Goal: Transaction & Acquisition: Purchase product/service

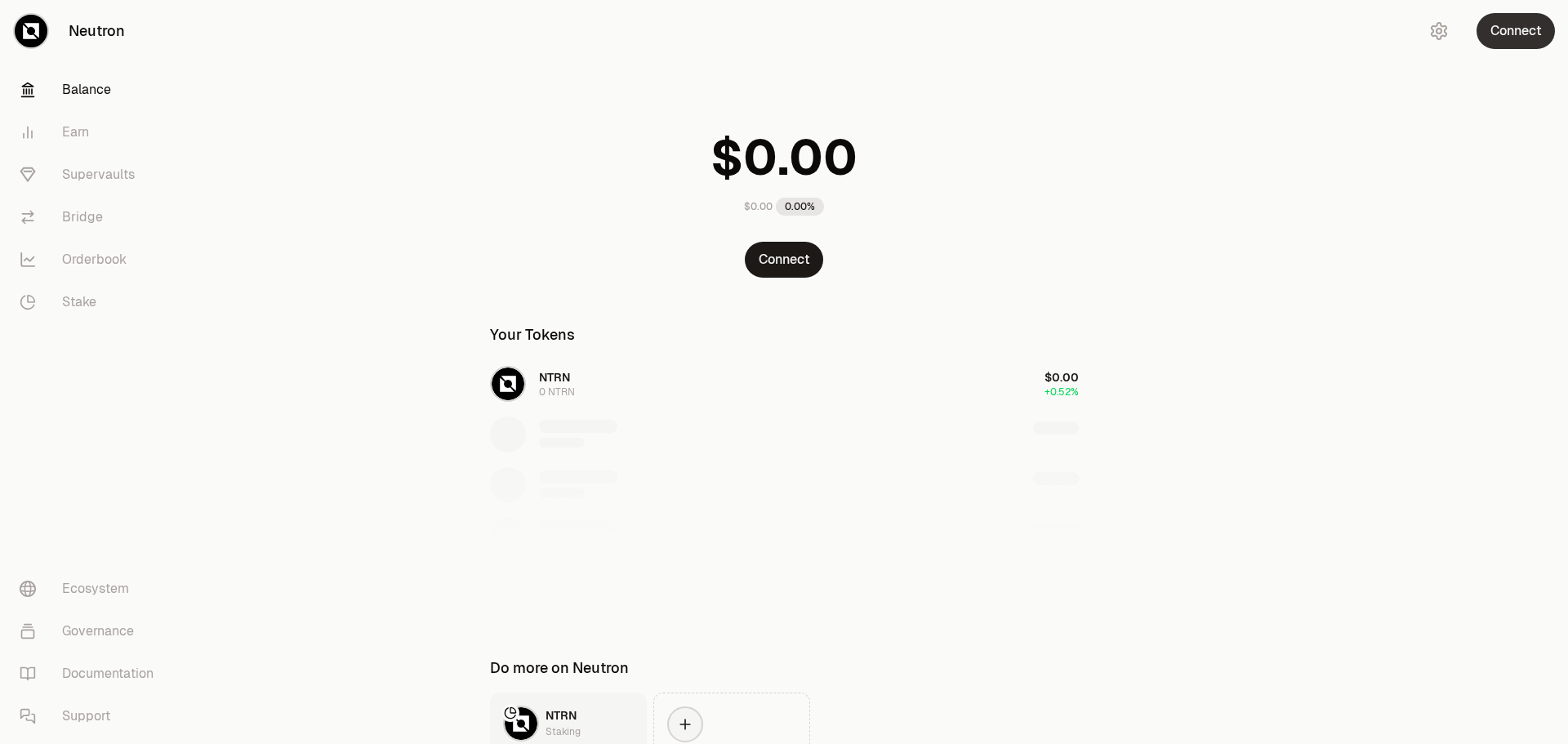
click at [1505, 37] on button "Connect" at bounding box center [1515, 31] width 79 height 36
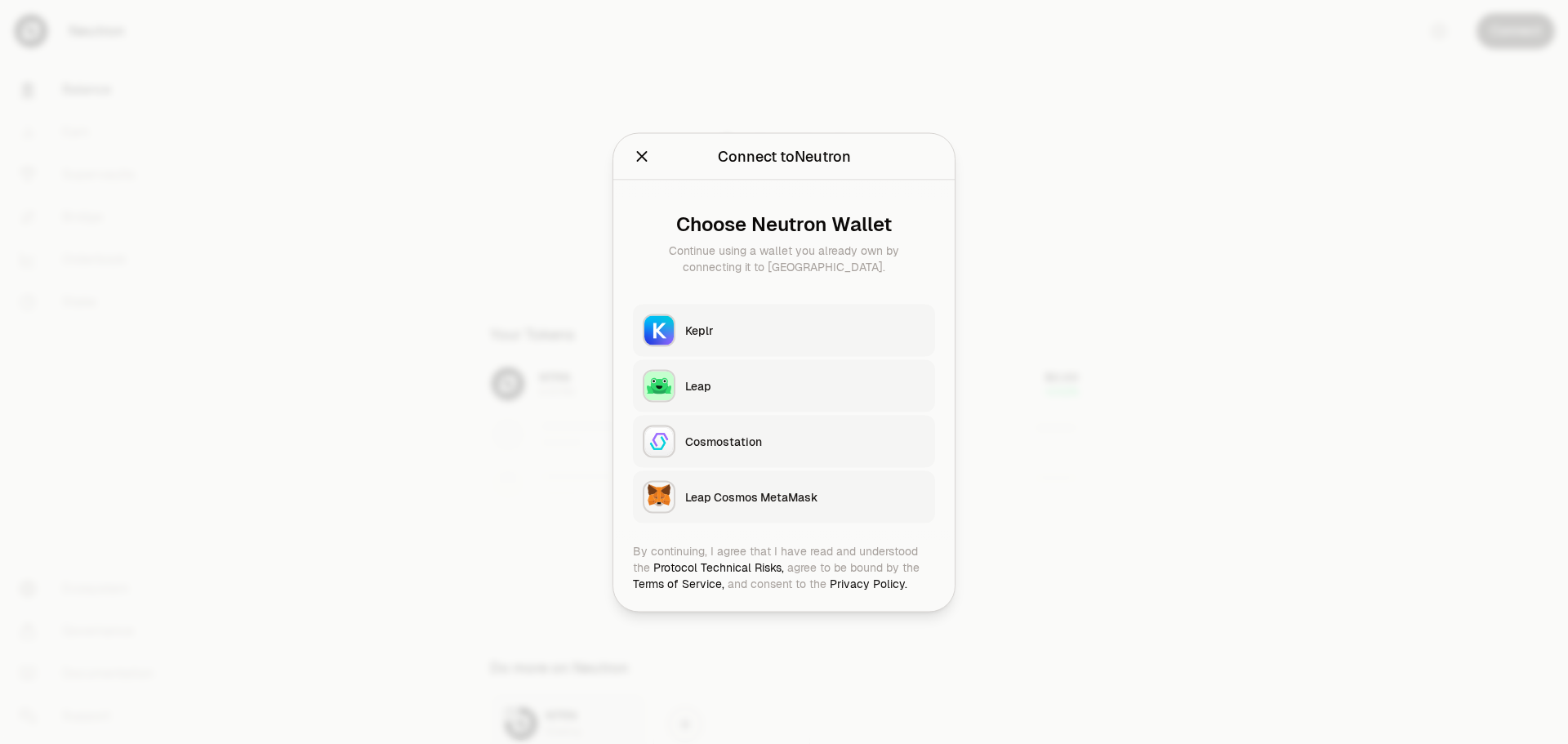
click at [681, 329] on button "Keplr" at bounding box center [784, 329] width 302 height 52
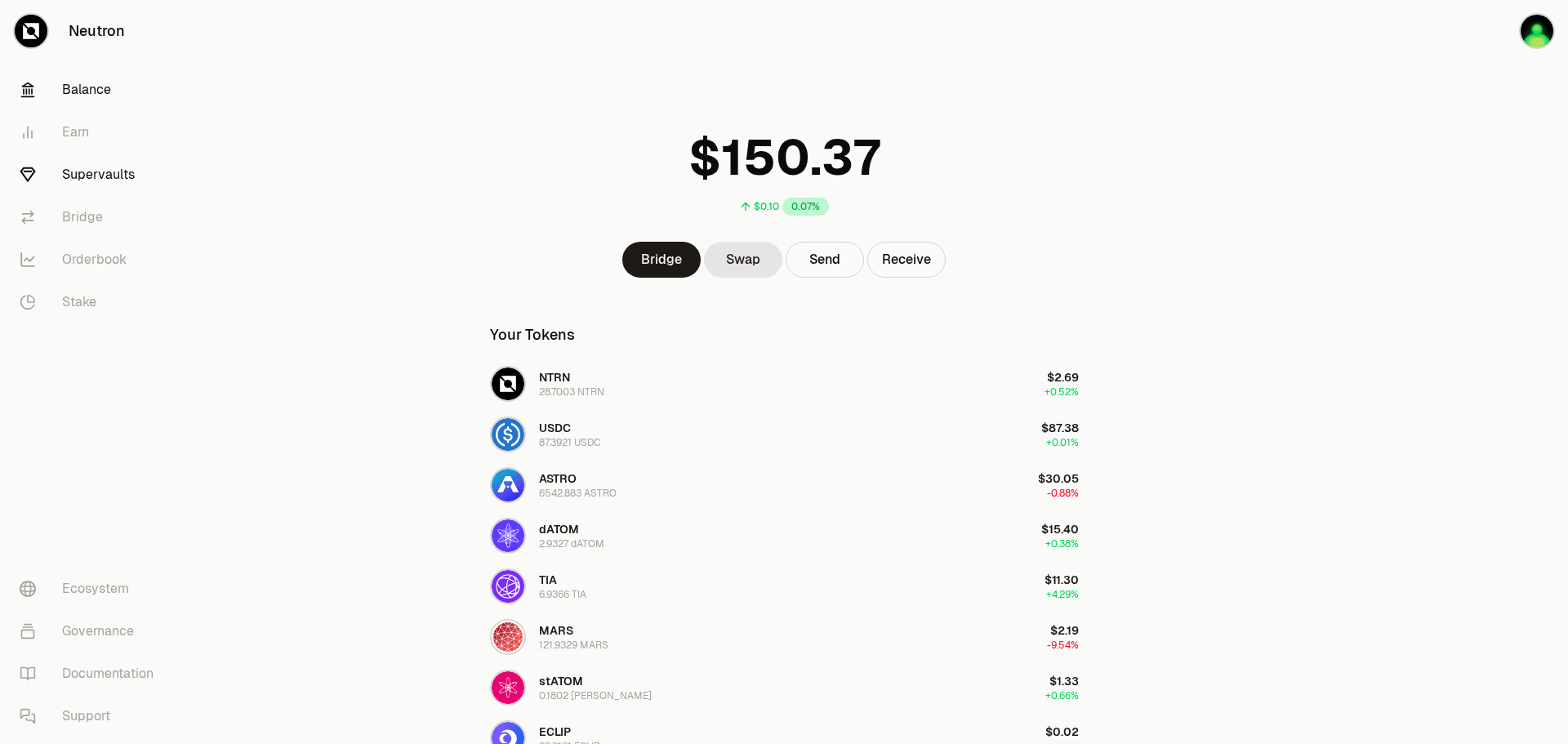
click at [94, 180] on link "Supervaults" at bounding box center [91, 174] width 170 height 43
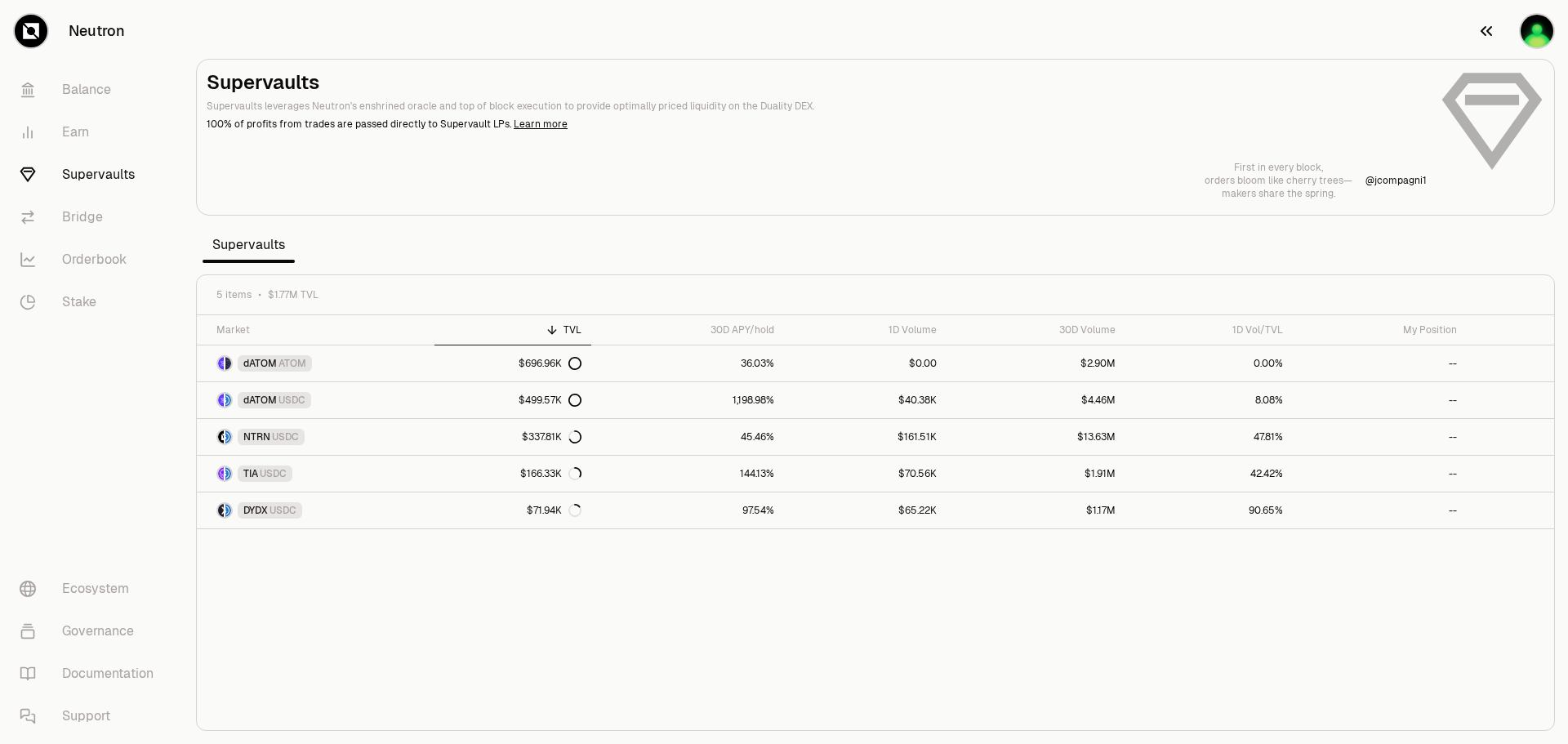
click at [1536, 35] on img "button" at bounding box center [1537, 31] width 32 height 32
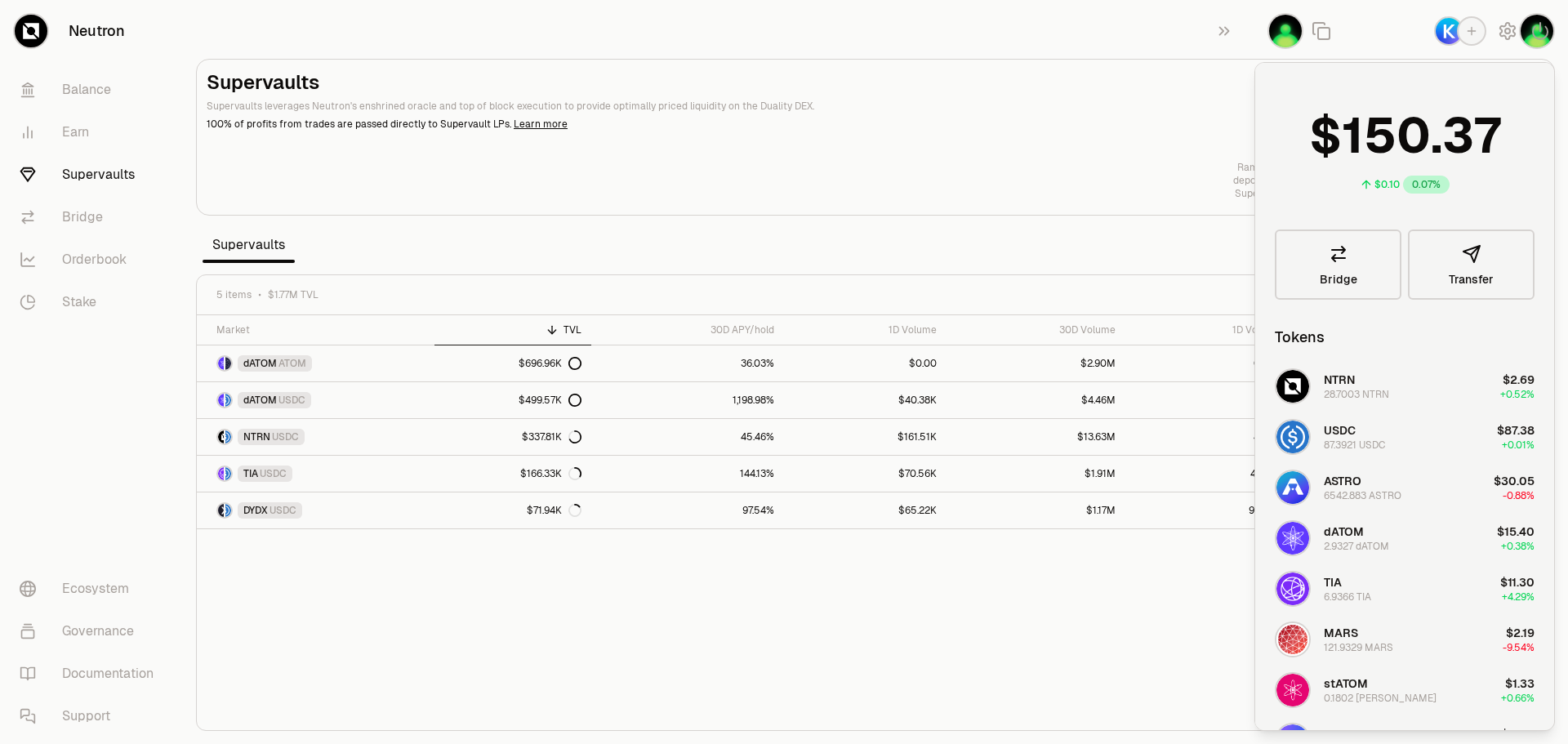
click at [1104, 9] on section "Supervaults Supervaults leverages Neutron's enshrined oracle and top of block e…" at bounding box center [875, 372] width 1385 height 744
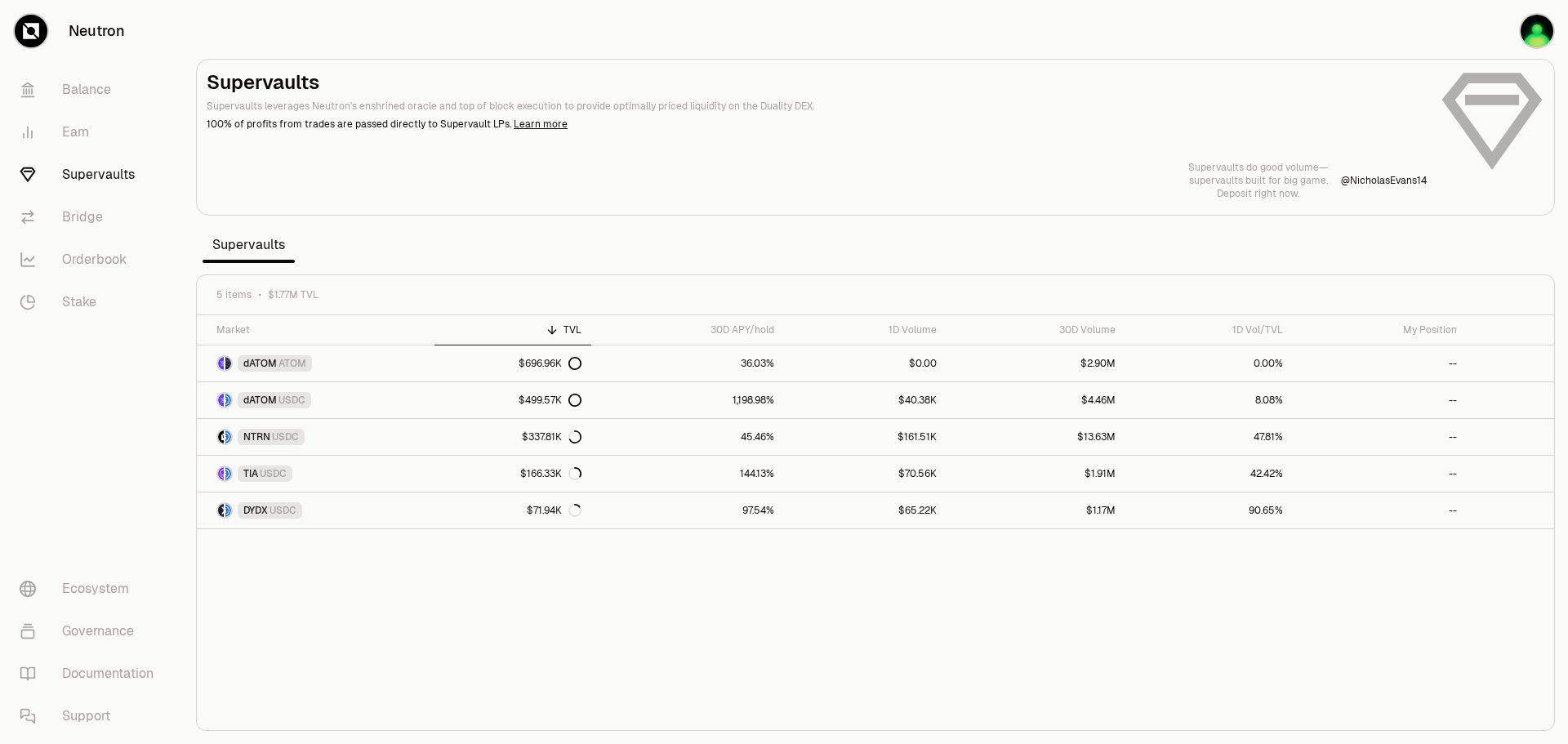
click at [976, 69] on h2 "Supervaults" at bounding box center [816, 82] width 1220 height 27
click at [647, 436] on link "45.46%" at bounding box center [687, 437] width 192 height 36
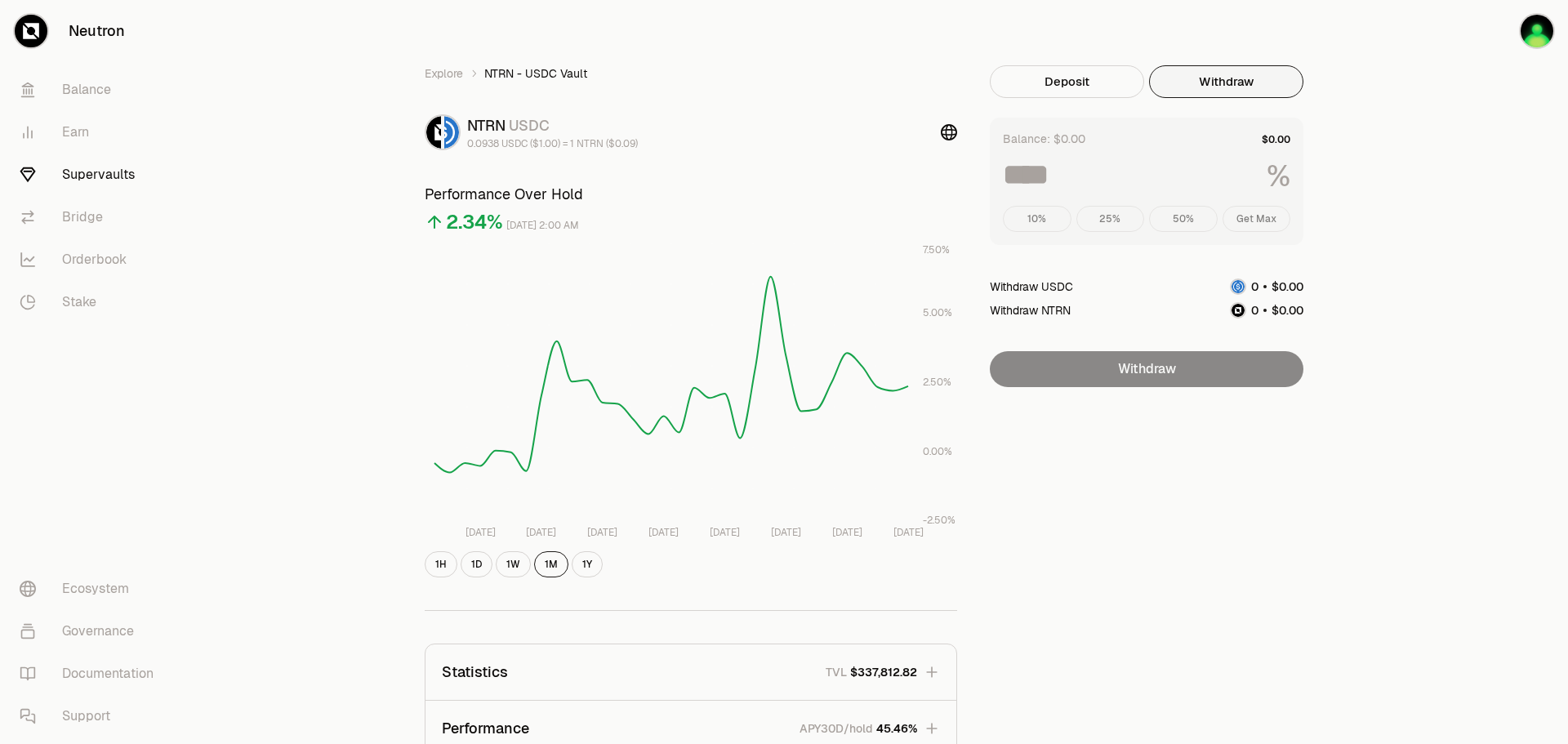
click at [1188, 71] on button "Withdraw" at bounding box center [1226, 82] width 155 height 32
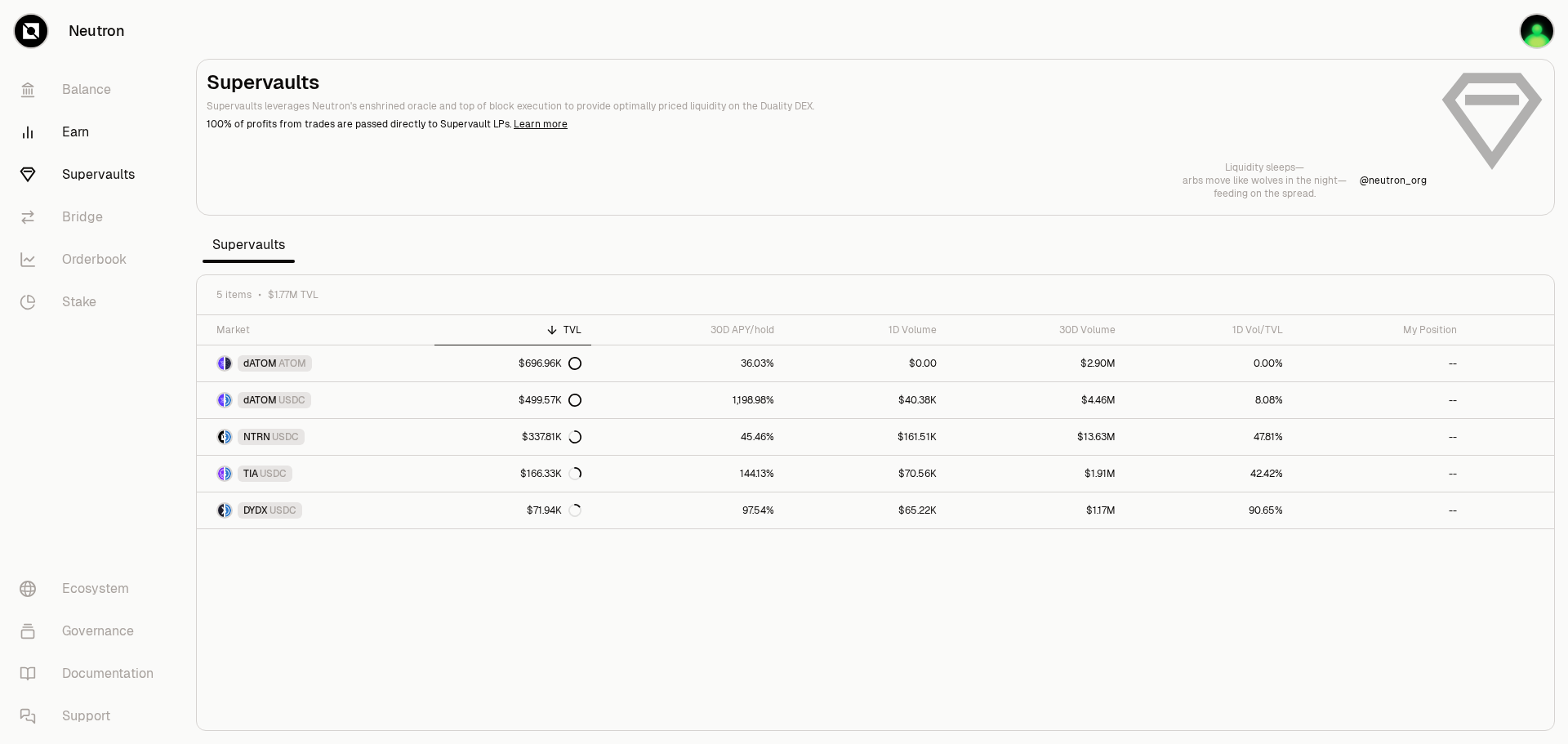
click at [69, 127] on link "Earn" at bounding box center [91, 132] width 170 height 43
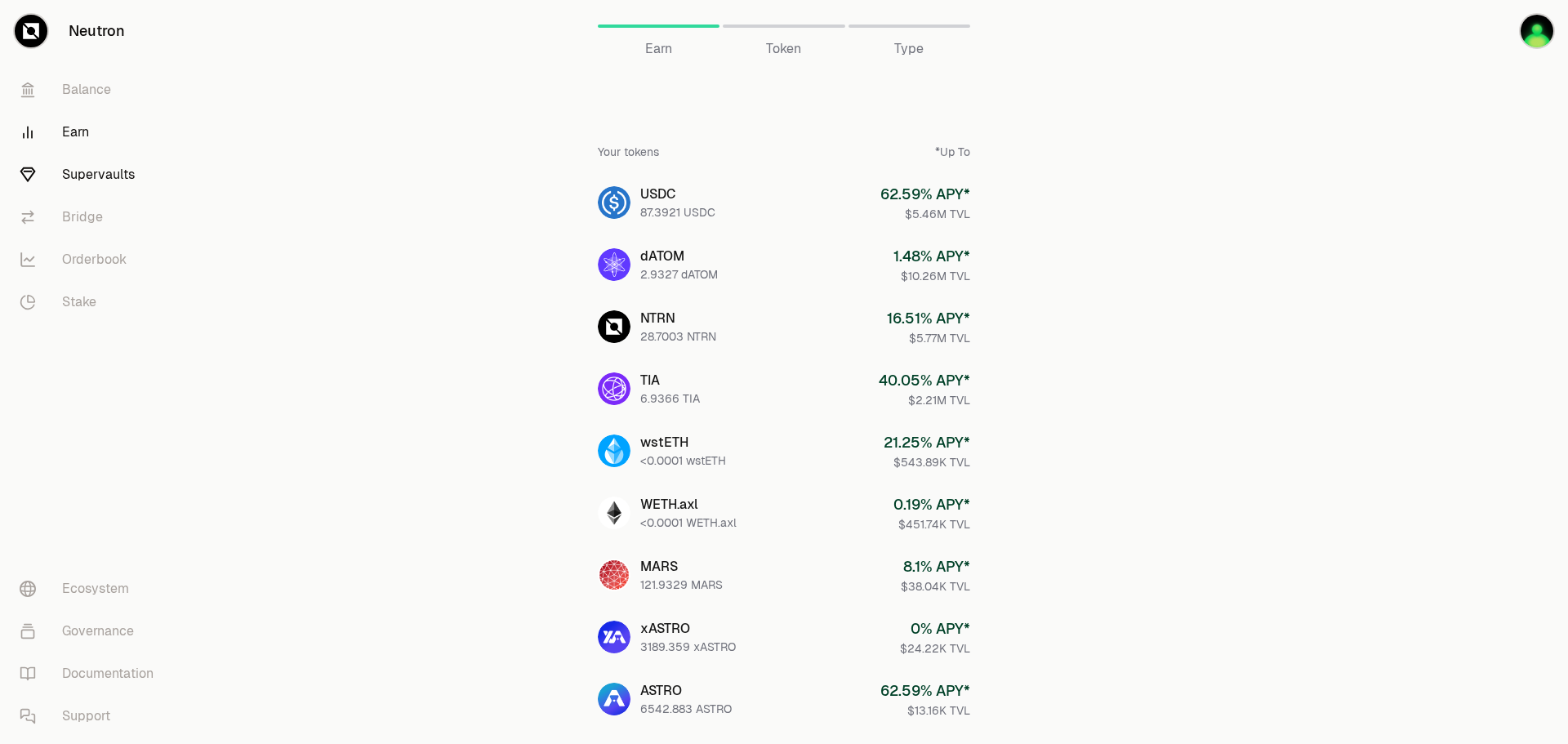
click at [112, 181] on link "Supervaults" at bounding box center [91, 174] width 170 height 43
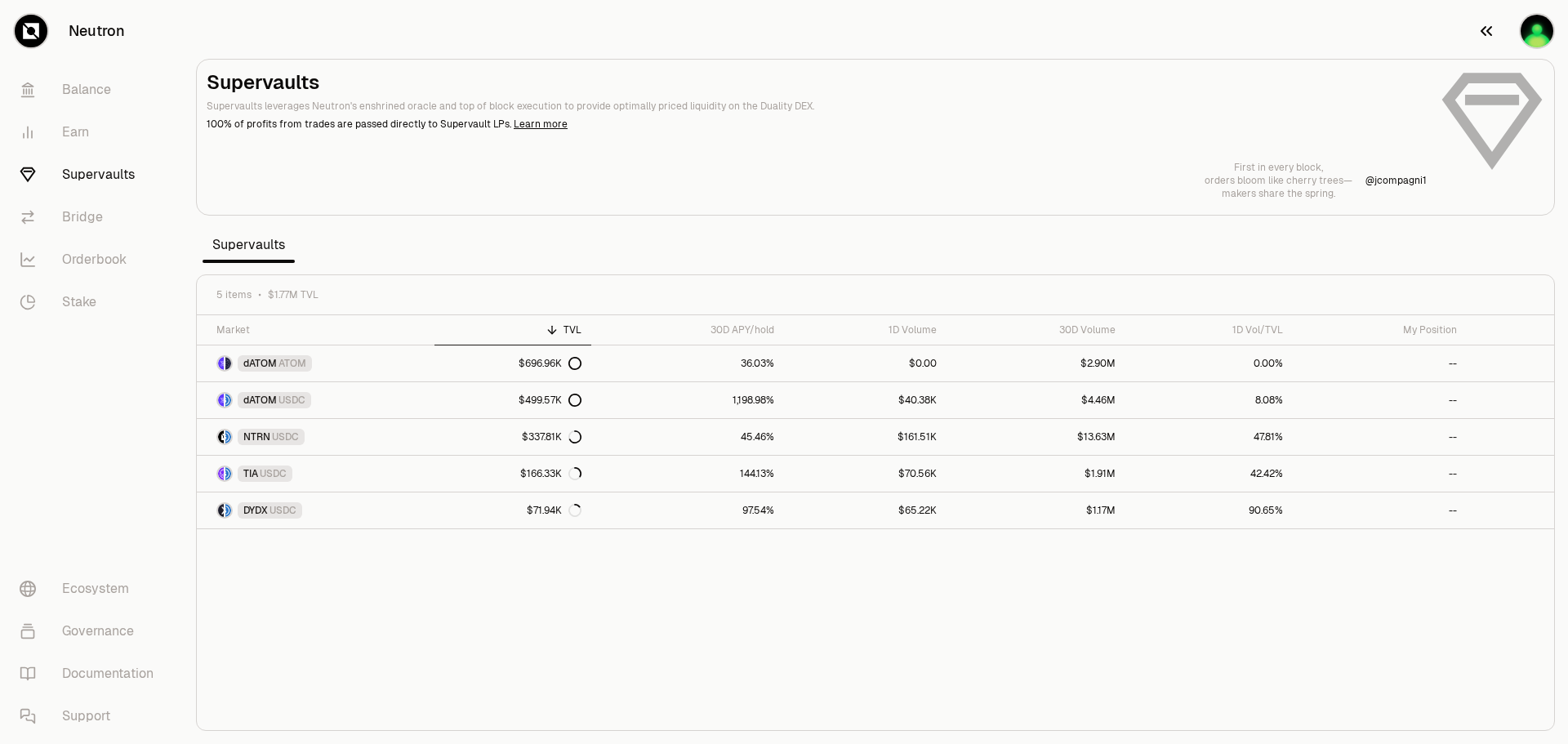
click at [1542, 22] on img "button" at bounding box center [1537, 31] width 32 height 32
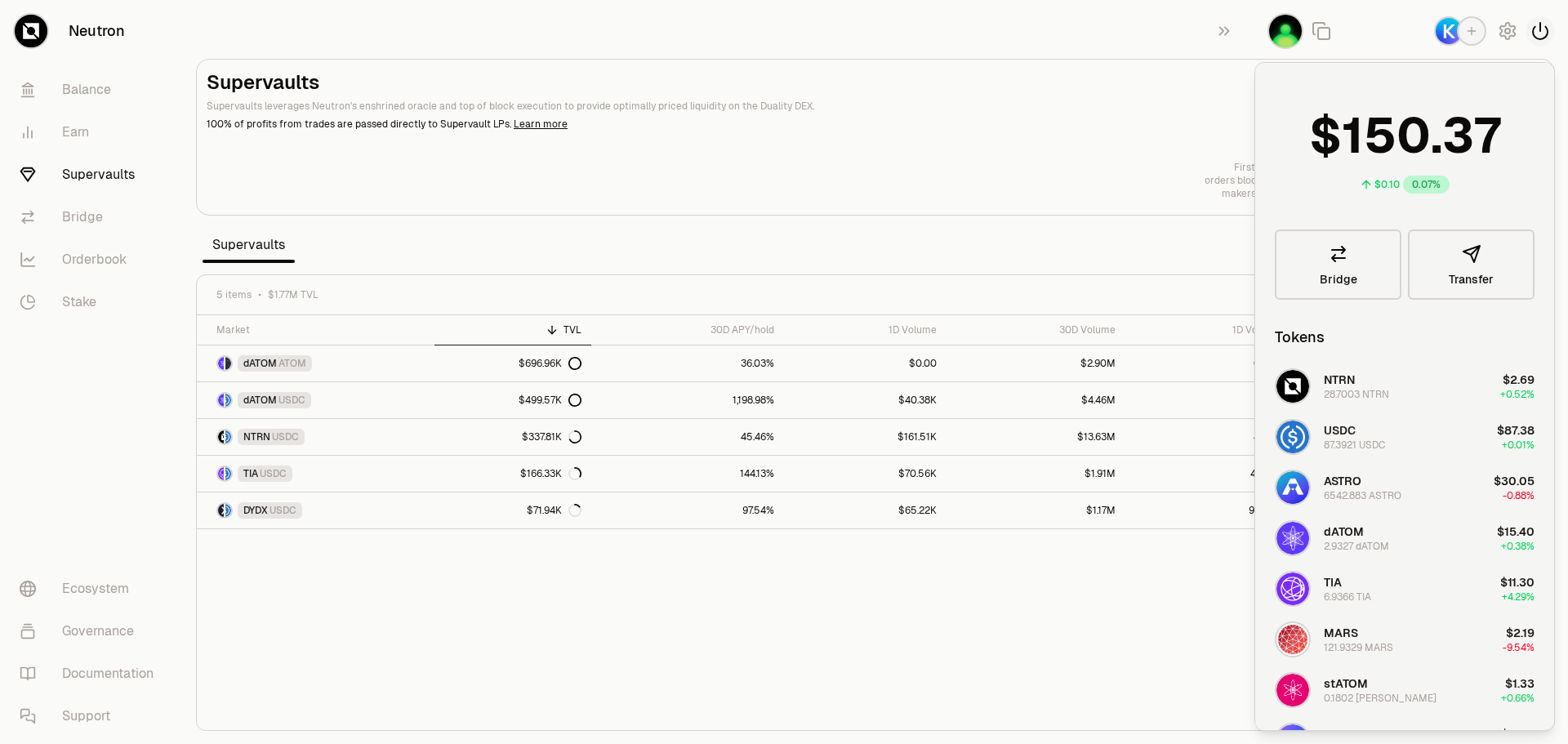
click at [1537, 30] on icon "button" at bounding box center [1540, 30] width 20 height 20
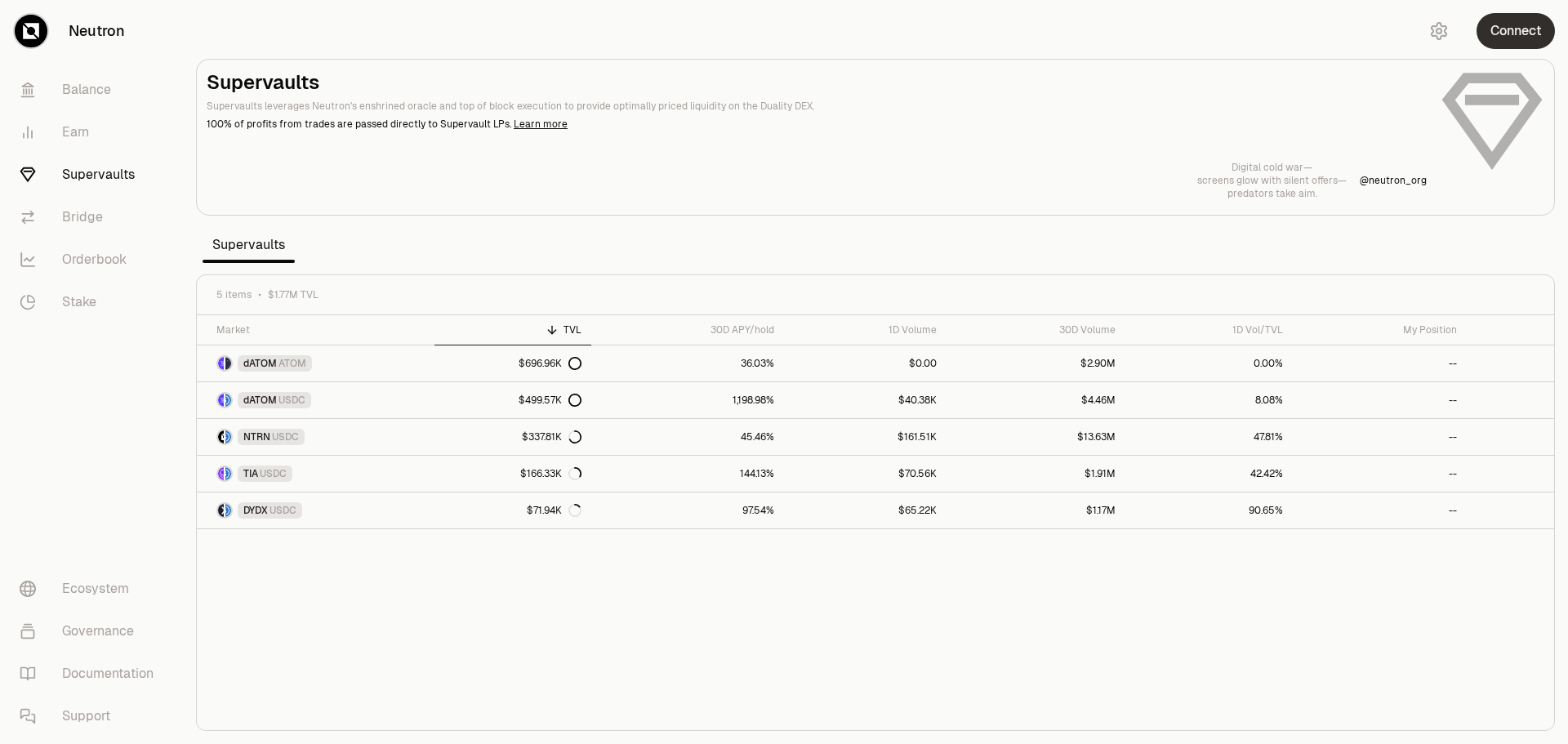
click at [1527, 30] on button "Connect" at bounding box center [1515, 31] width 79 height 36
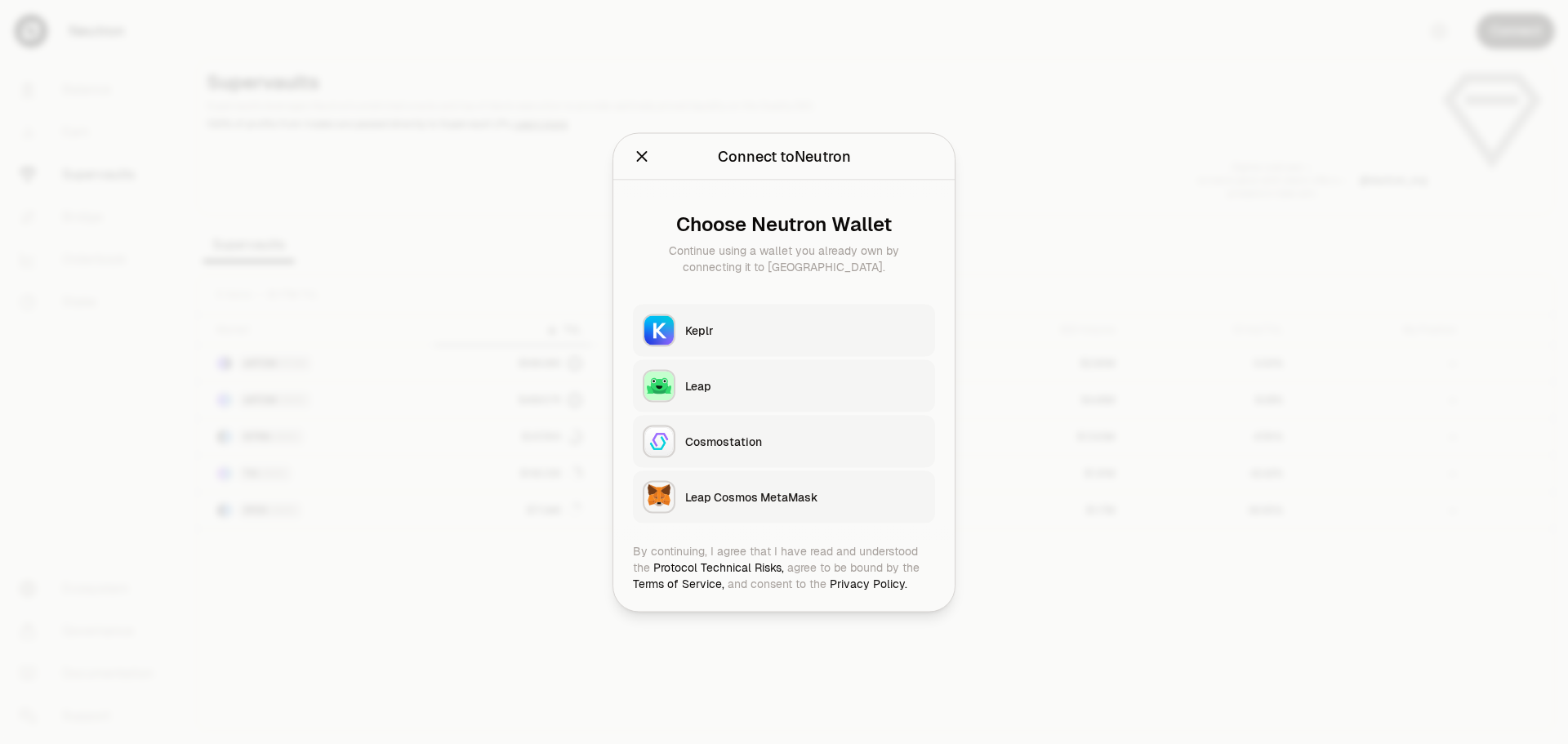
click at [690, 336] on div "Keplr" at bounding box center [805, 329] width 240 height 16
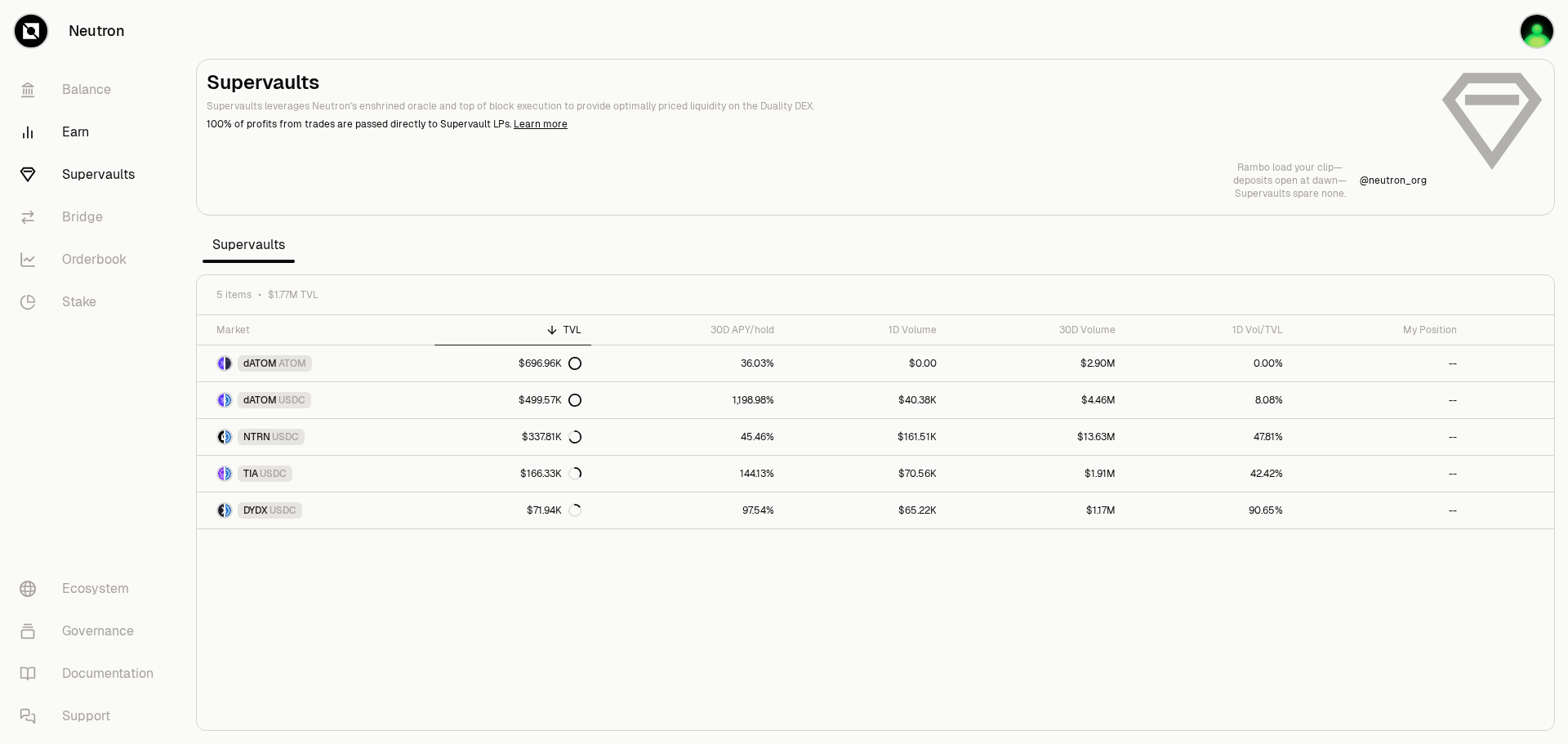
click at [91, 139] on link "Earn" at bounding box center [91, 132] width 170 height 43
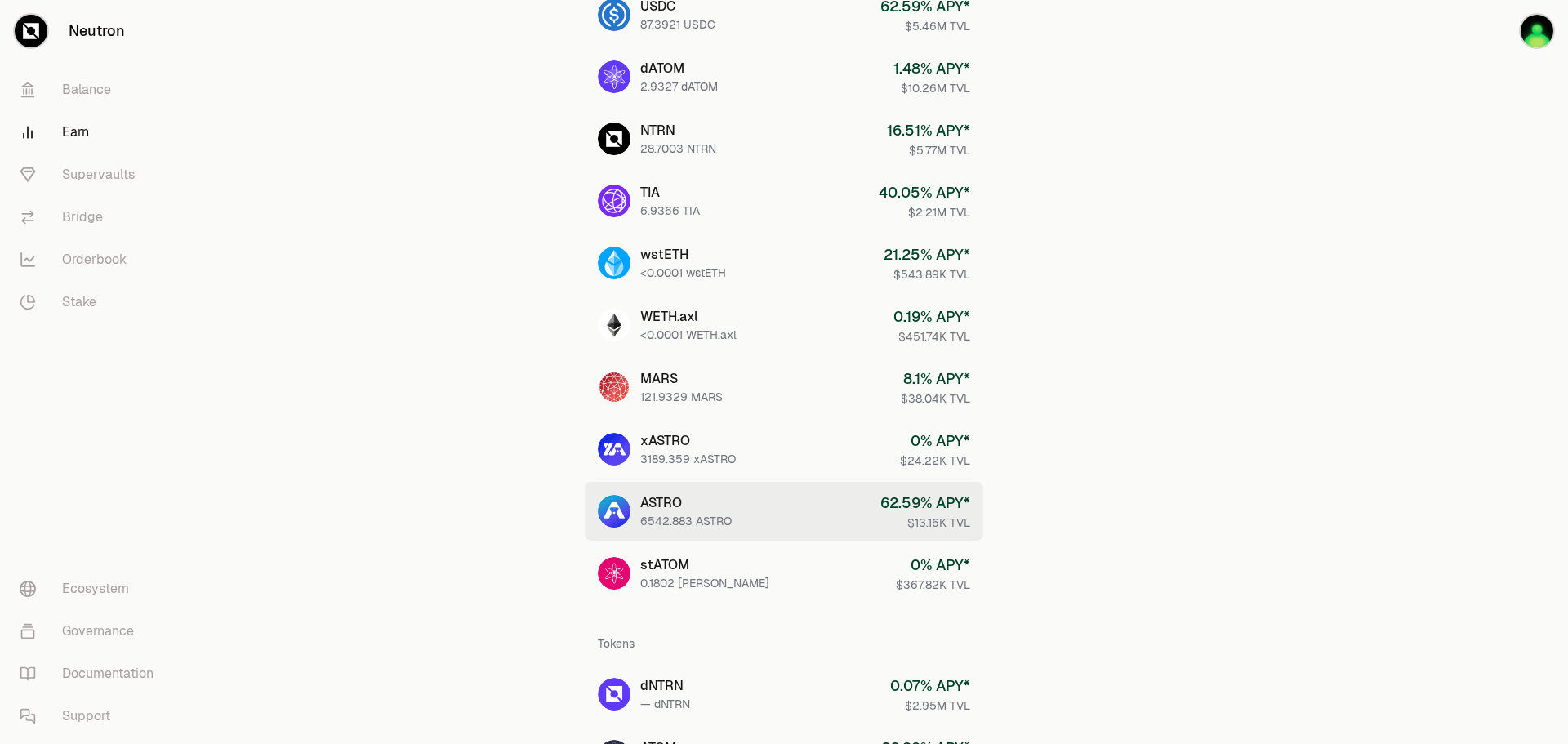
scroll to position [163, 0]
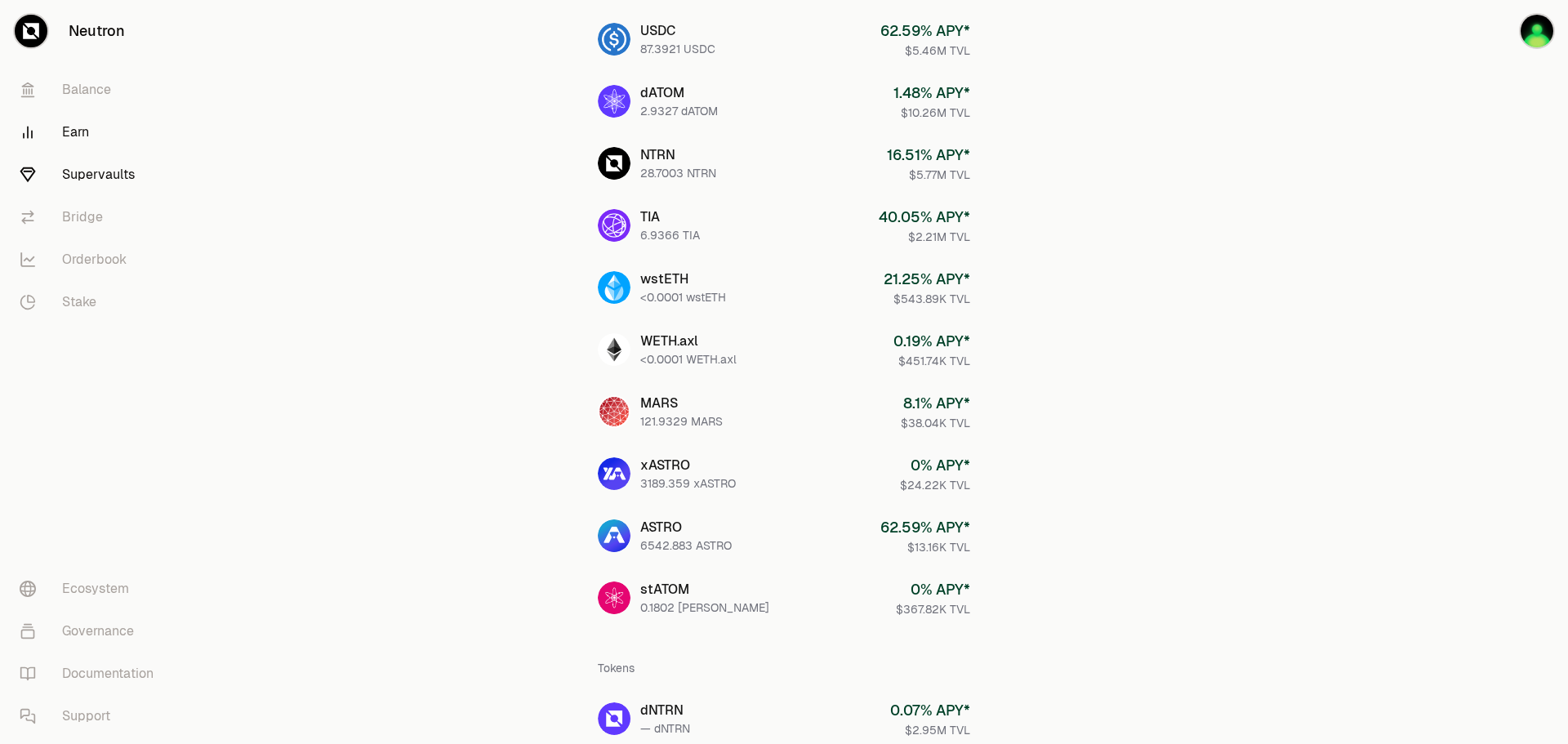
click at [113, 170] on link "Supervaults" at bounding box center [91, 174] width 170 height 43
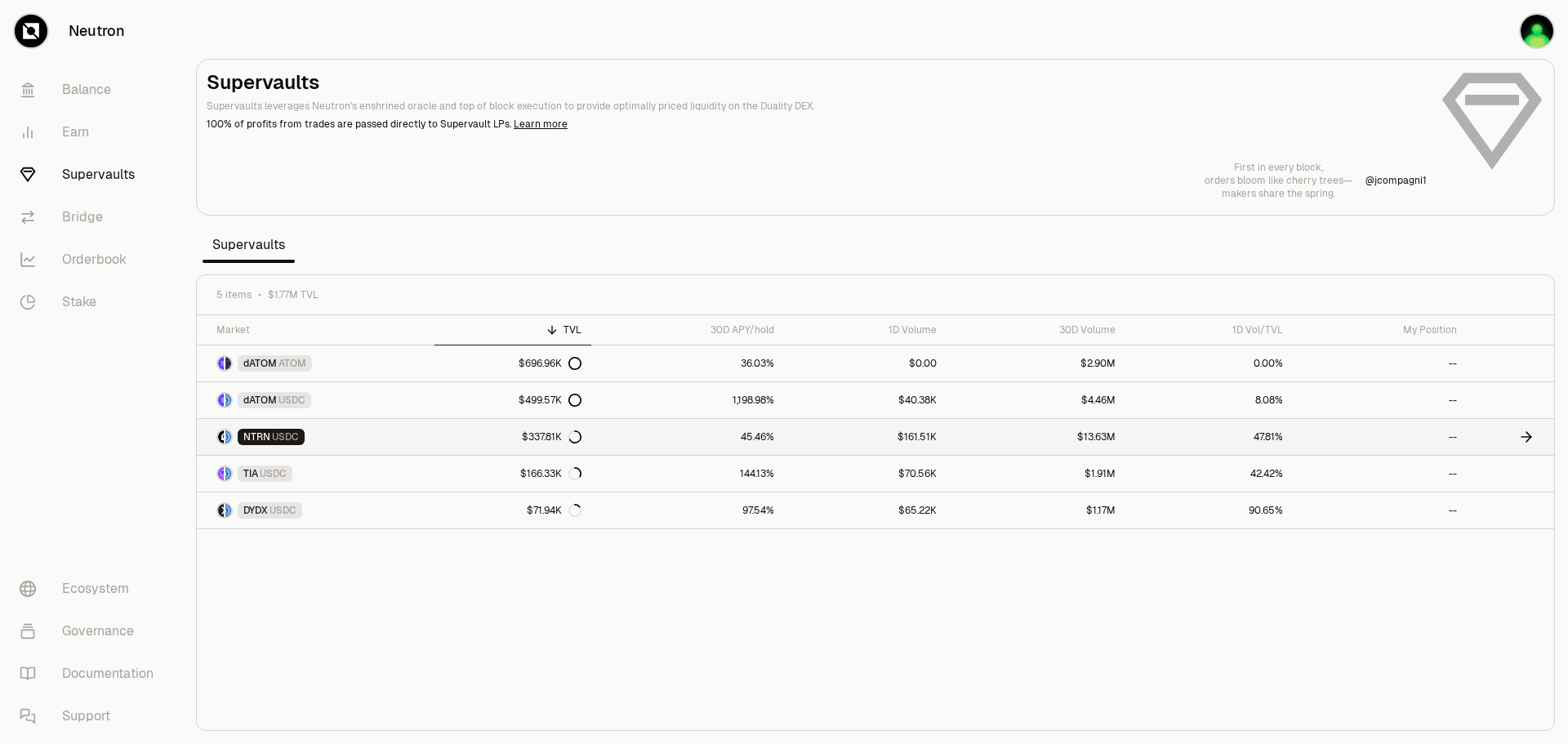
click at [404, 446] on link "NTRN USDC" at bounding box center [316, 437] width 238 height 36
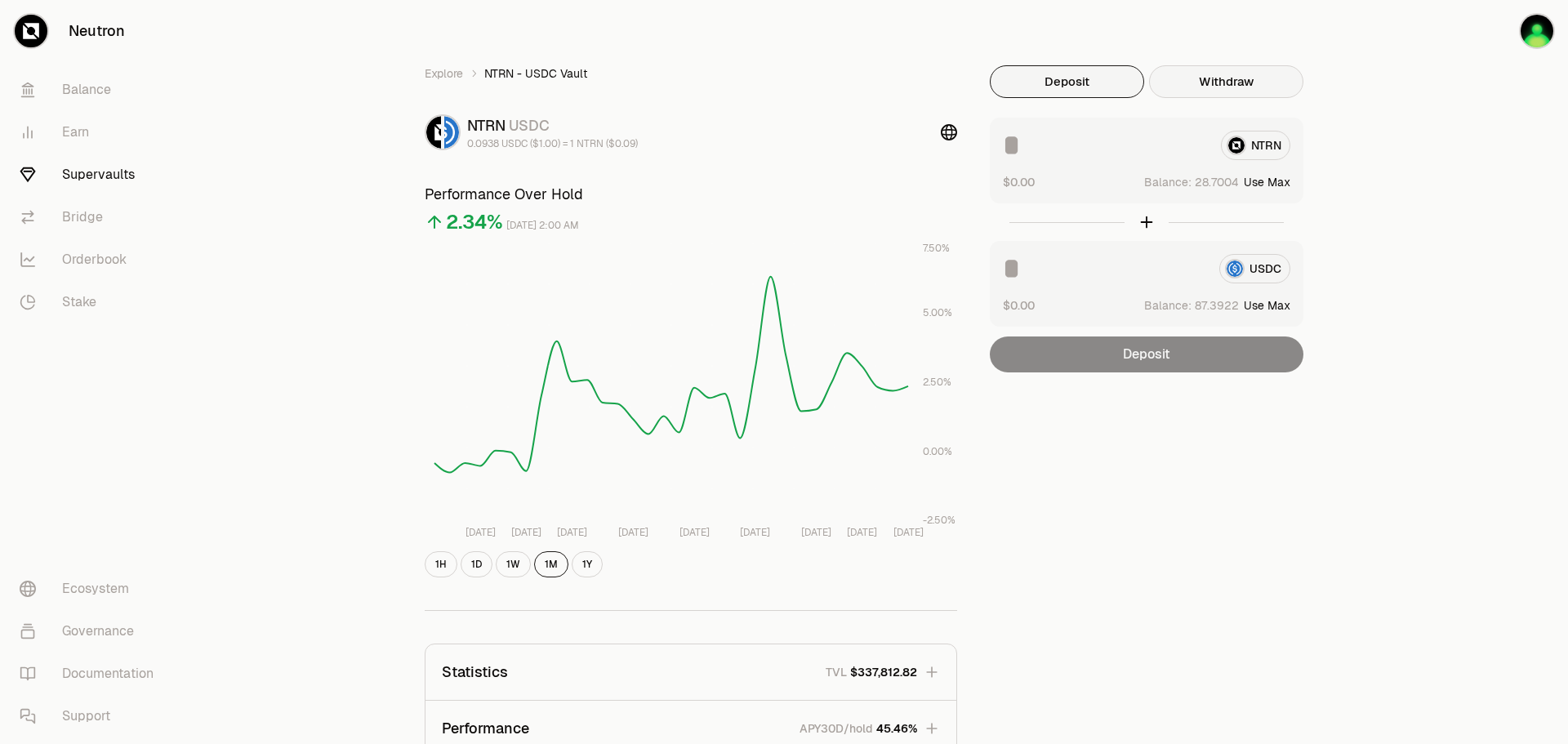
click at [1193, 77] on button "Withdraw" at bounding box center [1226, 82] width 155 height 32
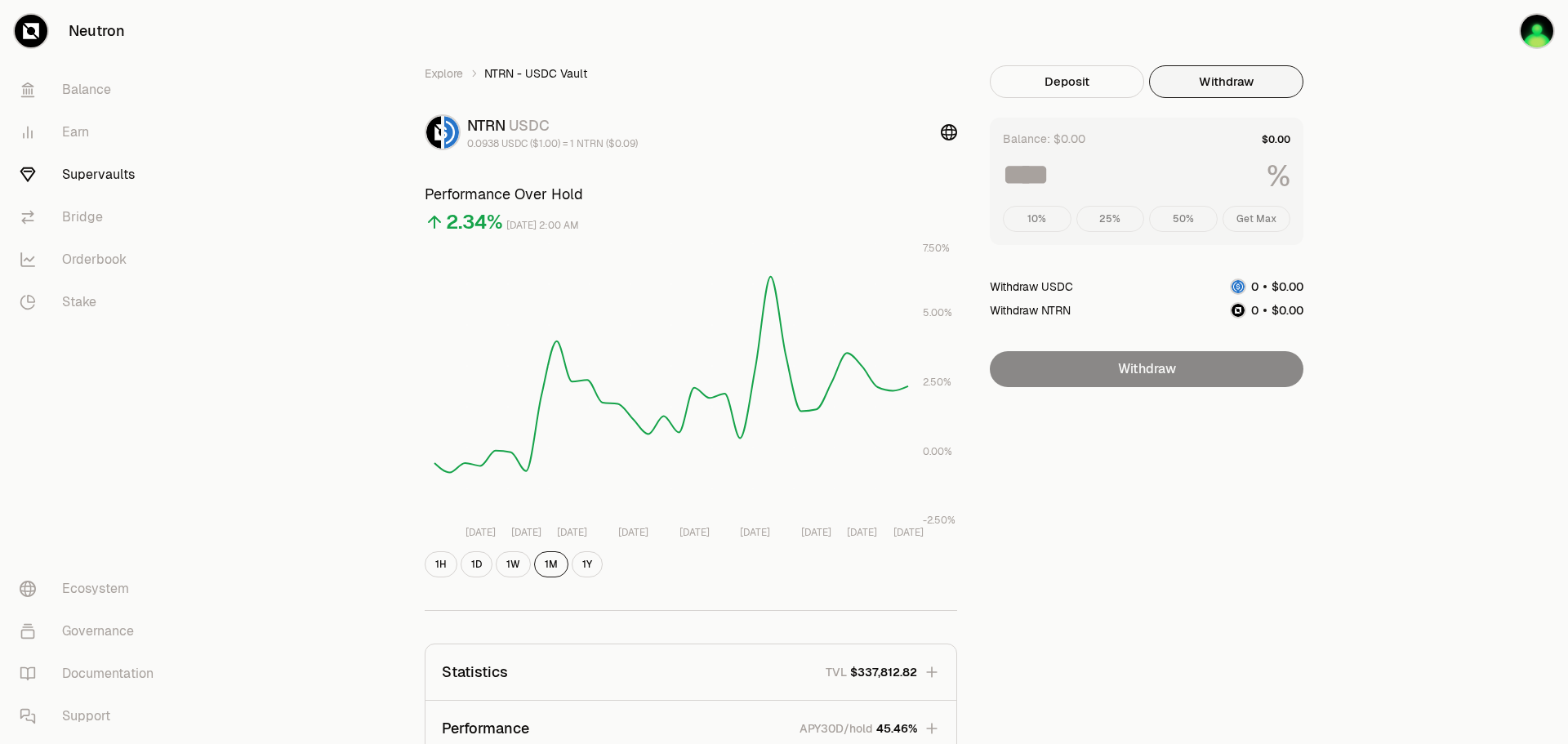
click at [1239, 211] on div "10% 25% 50% Get Max" at bounding box center [1146, 219] width 287 height 27
click at [1241, 218] on div "10% 25% 50% Get Max" at bounding box center [1146, 219] width 287 height 27
click at [1081, 80] on button "Deposit" at bounding box center [1067, 82] width 155 height 32
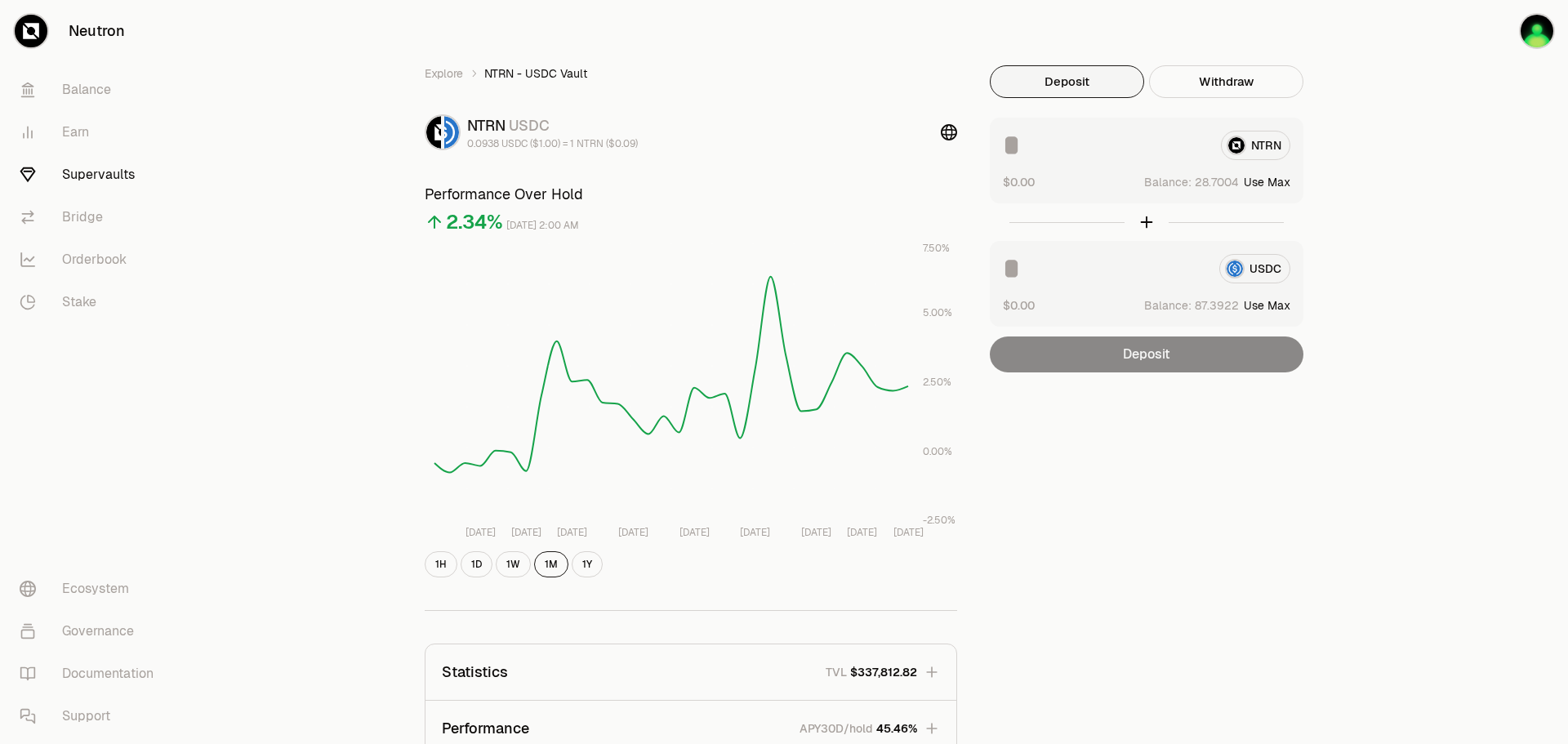
click at [1267, 153] on div "NTRN" at bounding box center [1146, 145] width 287 height 29
click at [1275, 144] on div "NTRN" at bounding box center [1146, 145] width 287 height 29
click at [1070, 136] on input at bounding box center [1105, 145] width 205 height 29
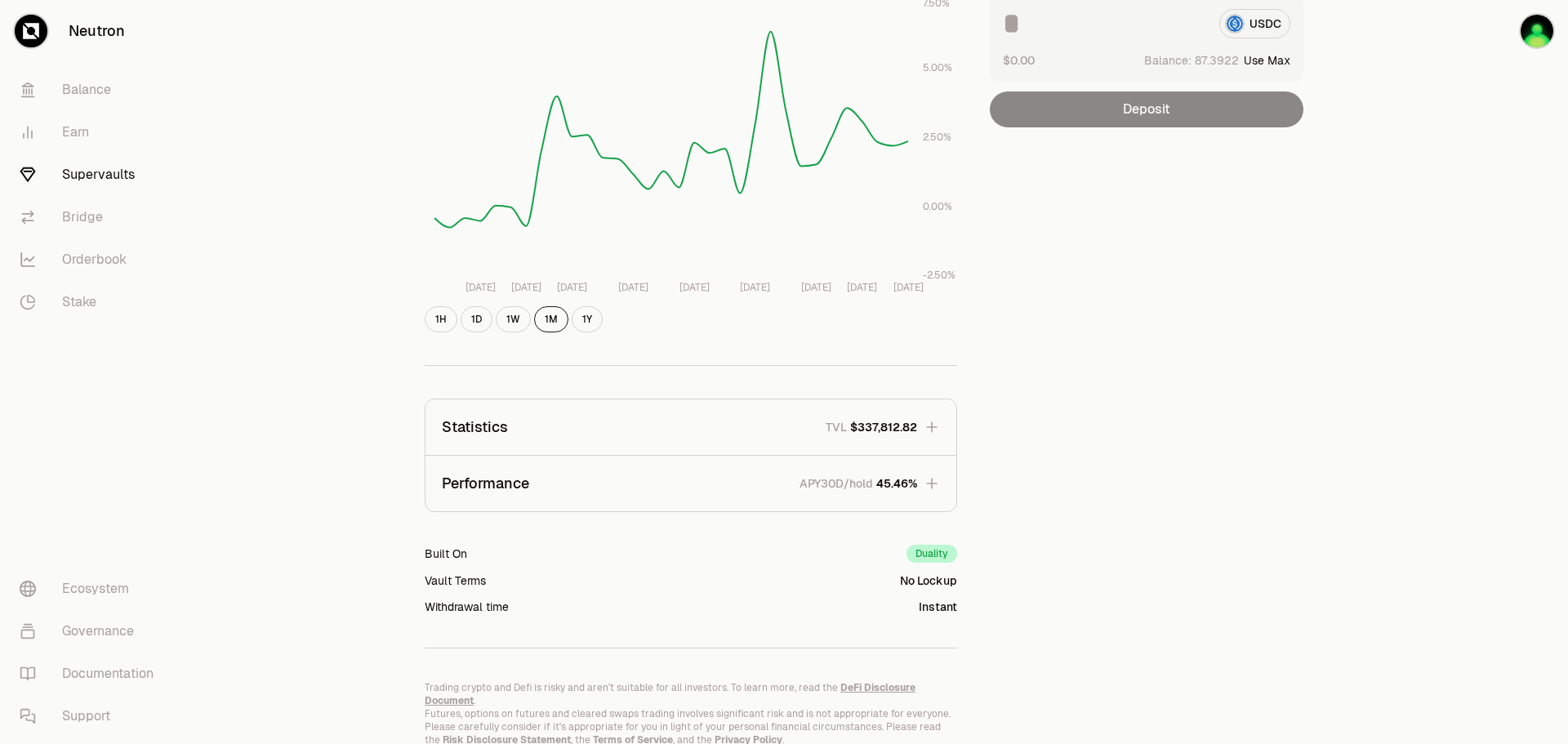
scroll to position [299, 0]
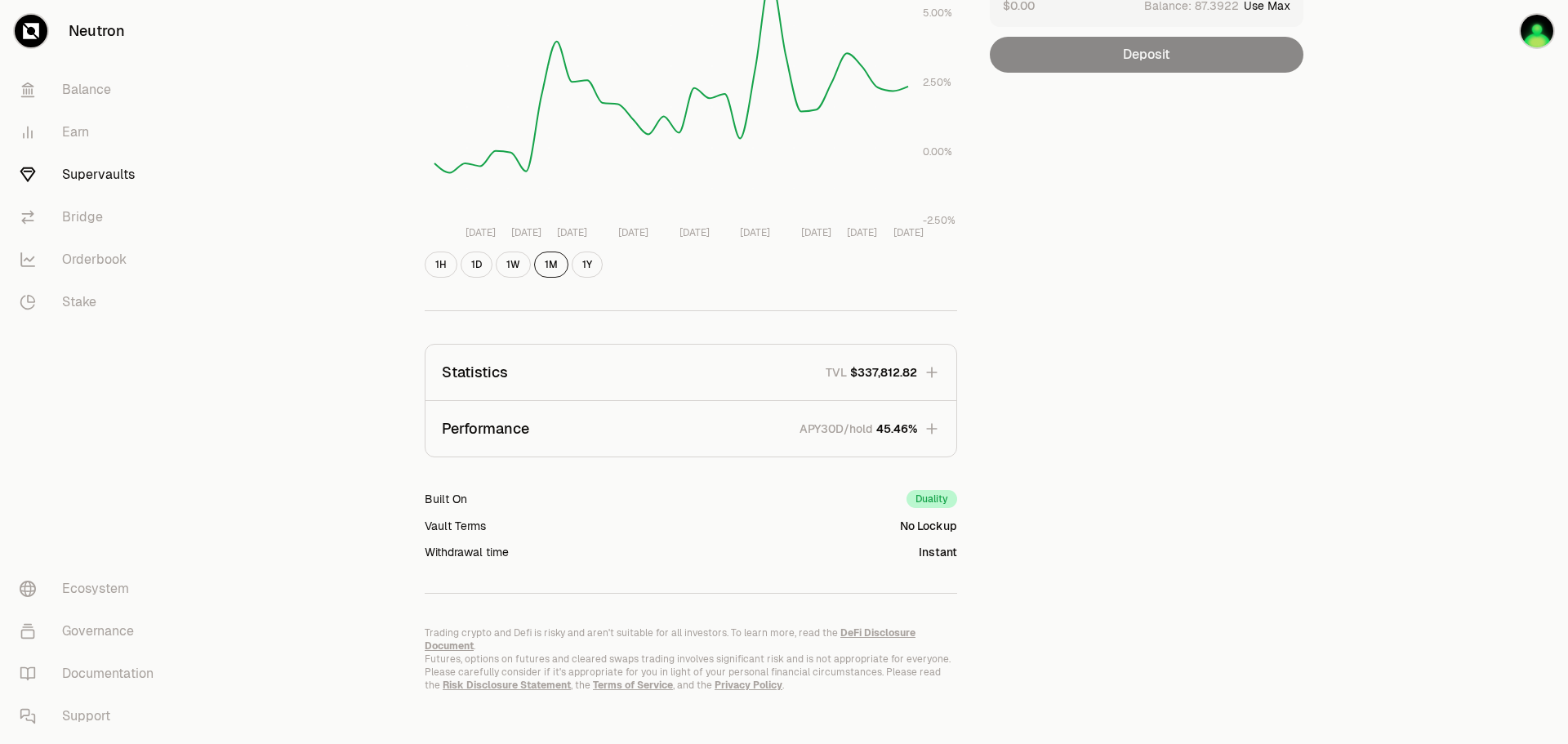
click at [72, 176] on link "Supervaults" at bounding box center [91, 174] width 170 height 43
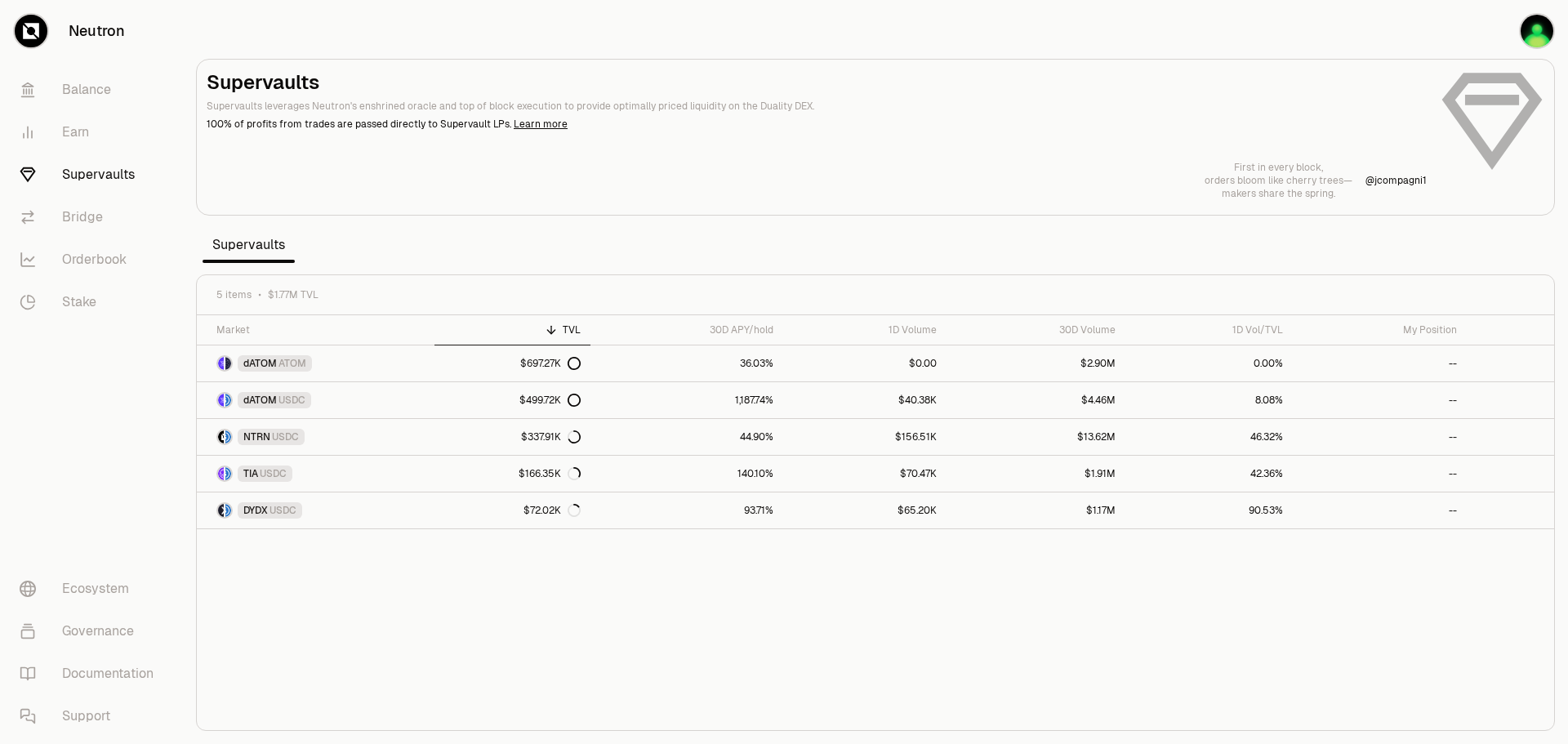
click at [413, 107] on p "Supervaults leverages Neutron's enshrined oracle and top of block execution to …" at bounding box center [816, 106] width 1220 height 15
click at [93, 307] on link "Stake" at bounding box center [91, 301] width 170 height 43
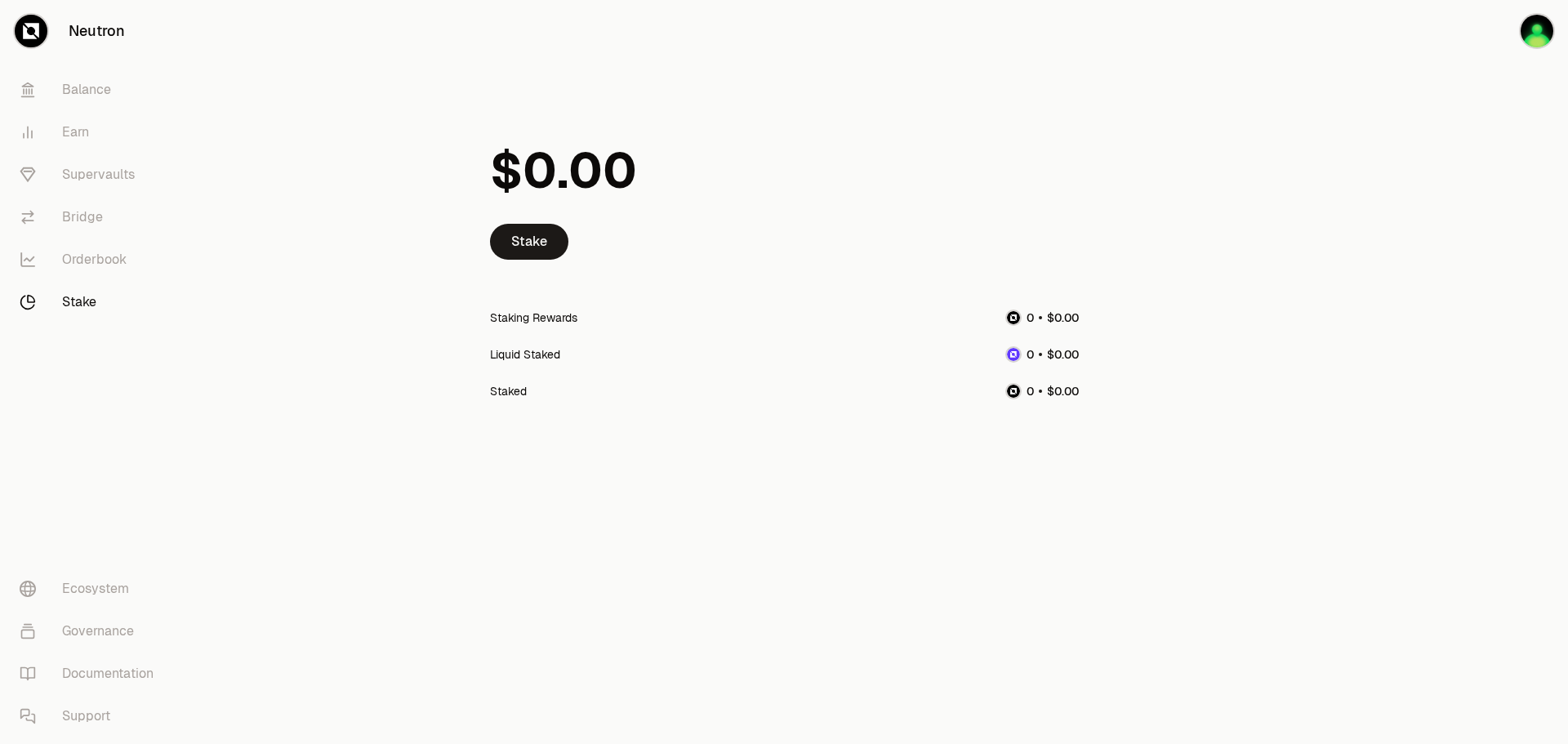
click at [996, 379] on div "Staked" at bounding box center [784, 390] width 589 height 37
click at [109, 98] on link "Balance" at bounding box center [91, 89] width 170 height 43
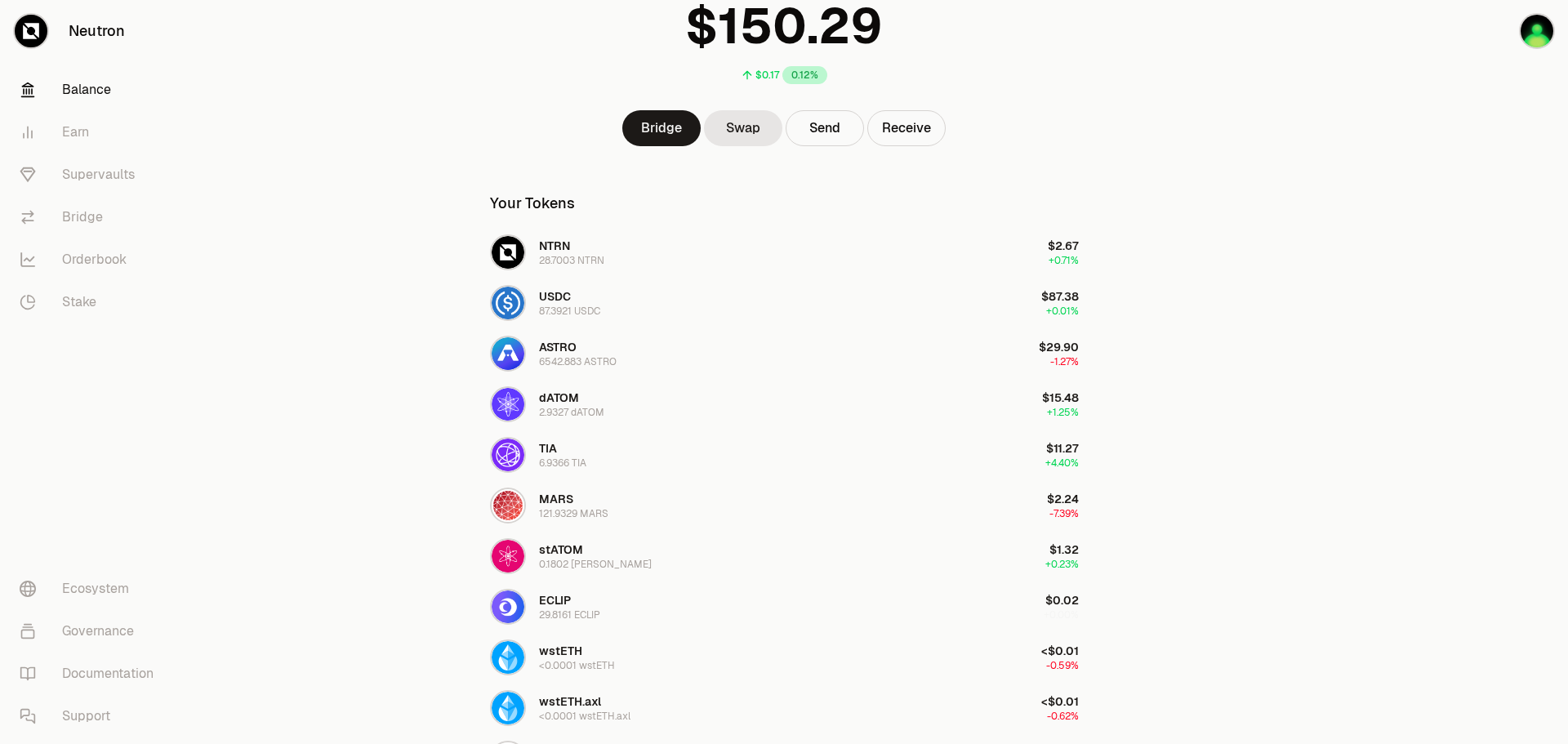
scroll to position [163, 0]
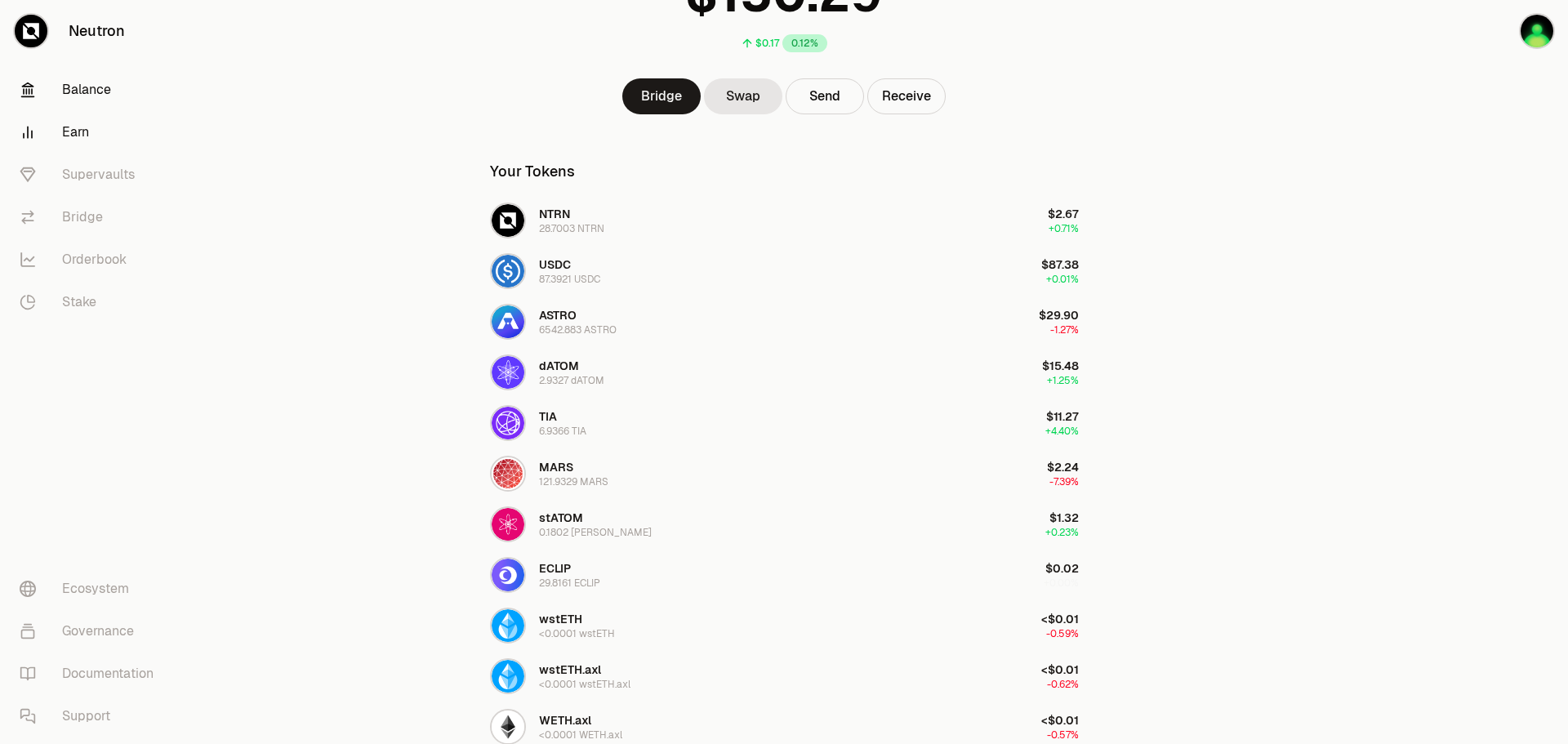
click at [91, 135] on link "Earn" at bounding box center [91, 132] width 170 height 43
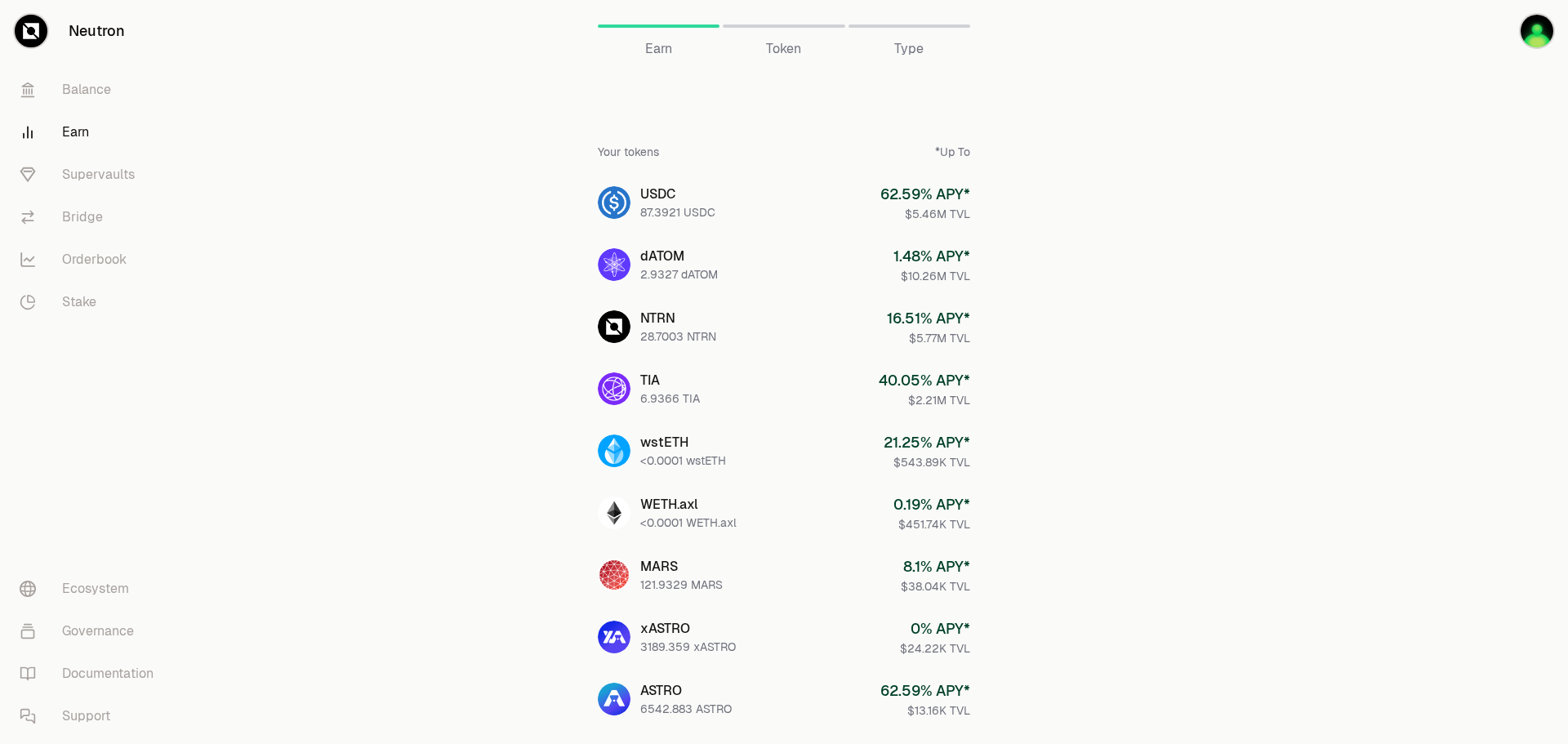
click at [810, 36] on div "Token" at bounding box center [783, 26] width 121 height 39
click at [810, 27] on div "Token" at bounding box center [783, 26] width 121 height 39
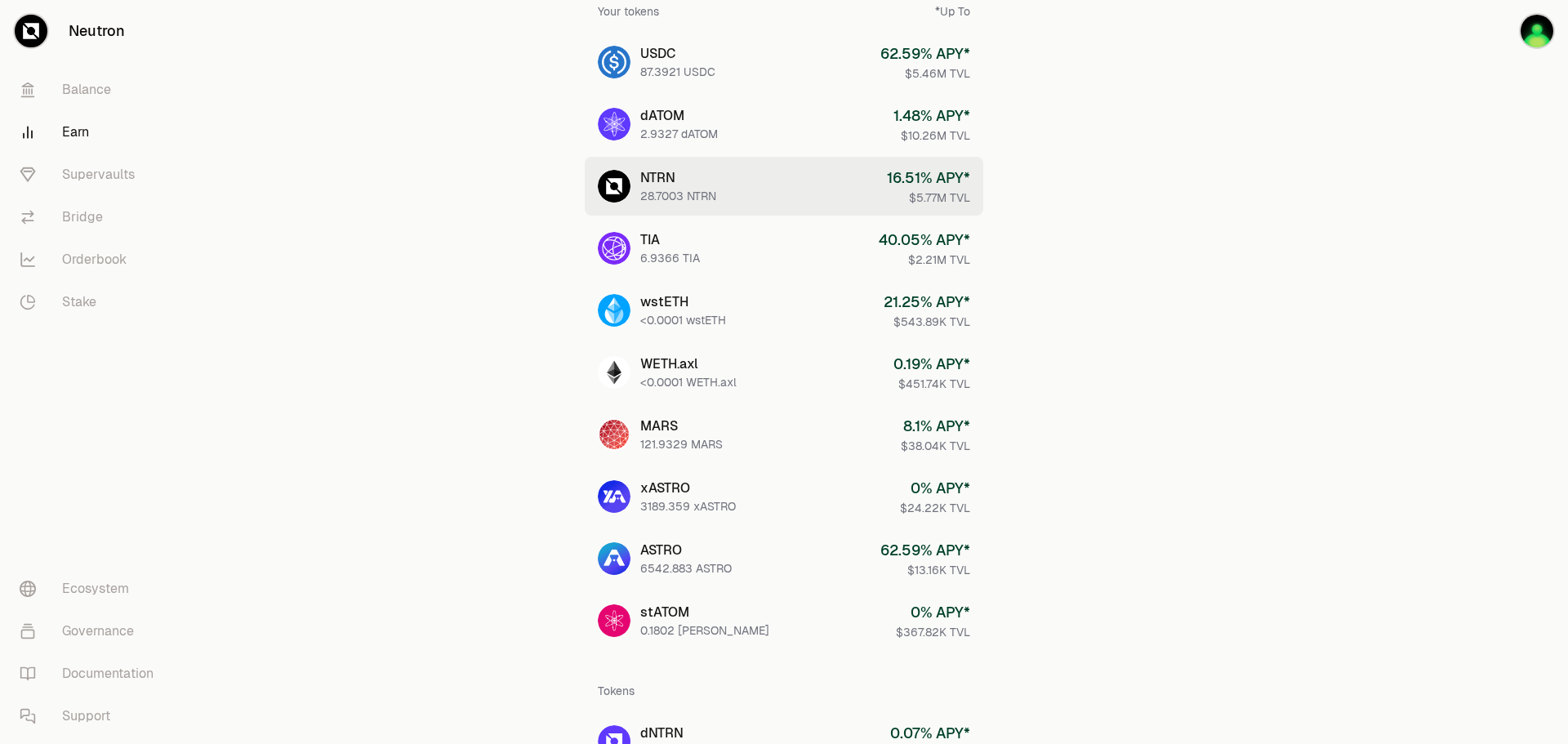
scroll to position [605, 0]
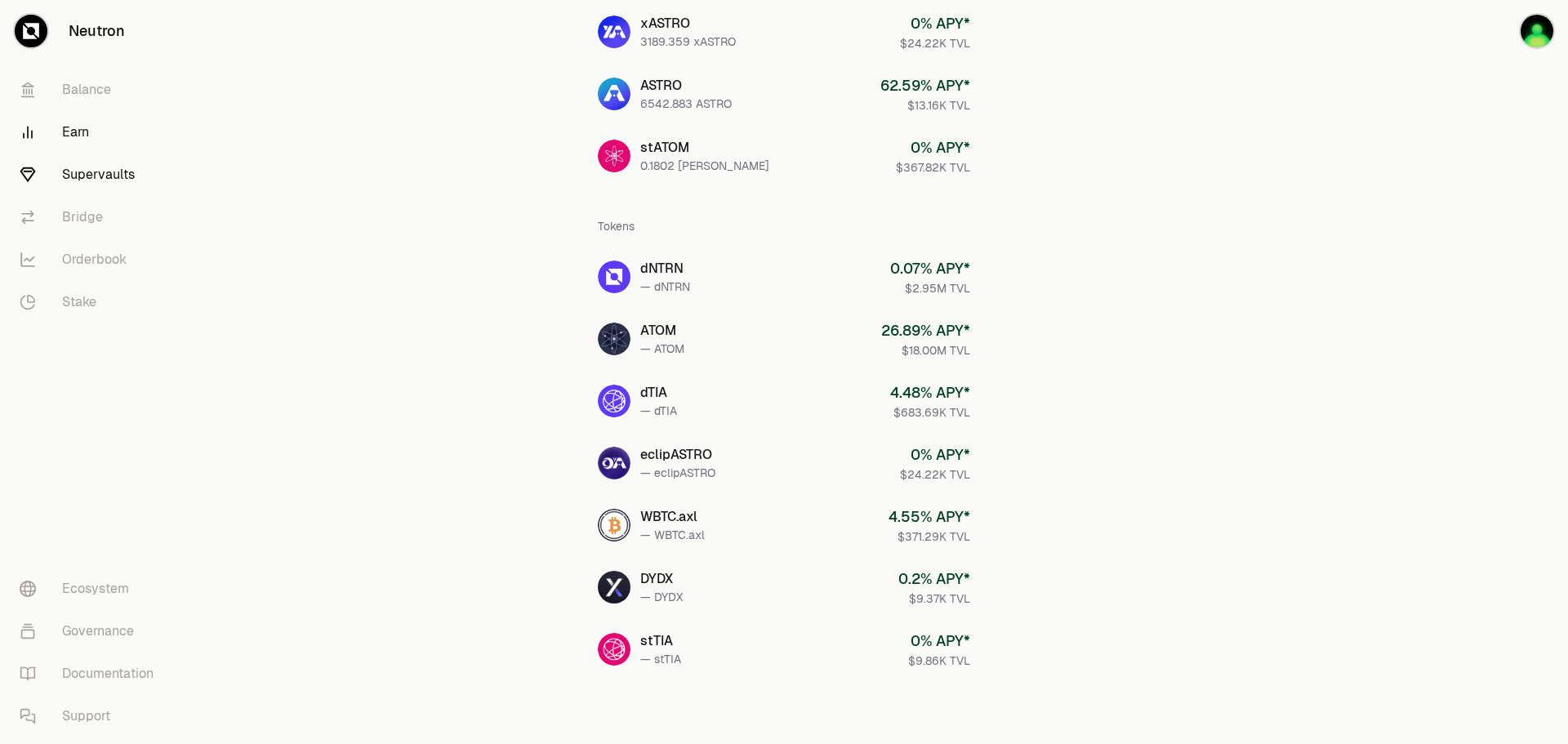
click at [143, 173] on link "Supervaults" at bounding box center [91, 174] width 170 height 43
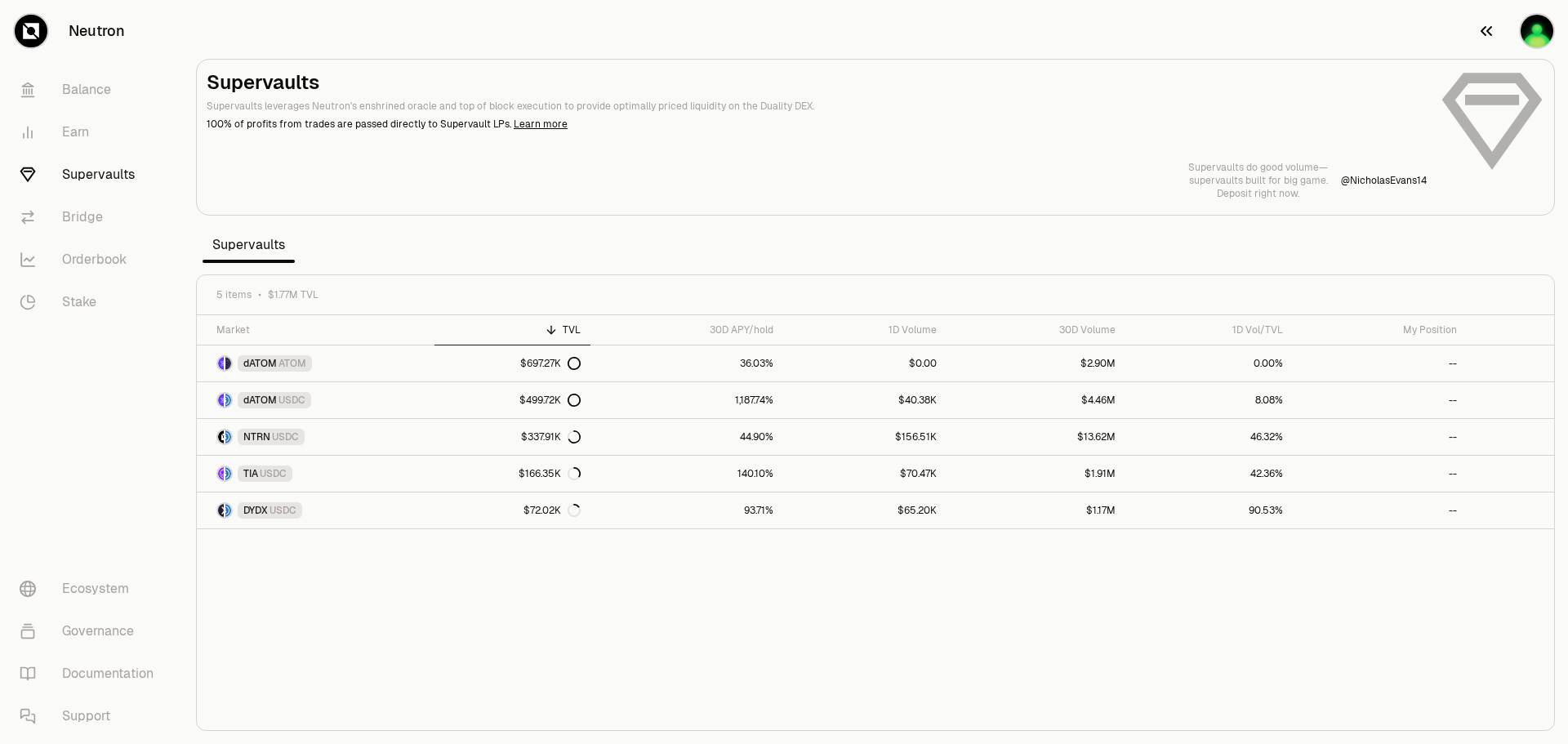
click at [1539, 37] on img "button" at bounding box center [1537, 31] width 32 height 32
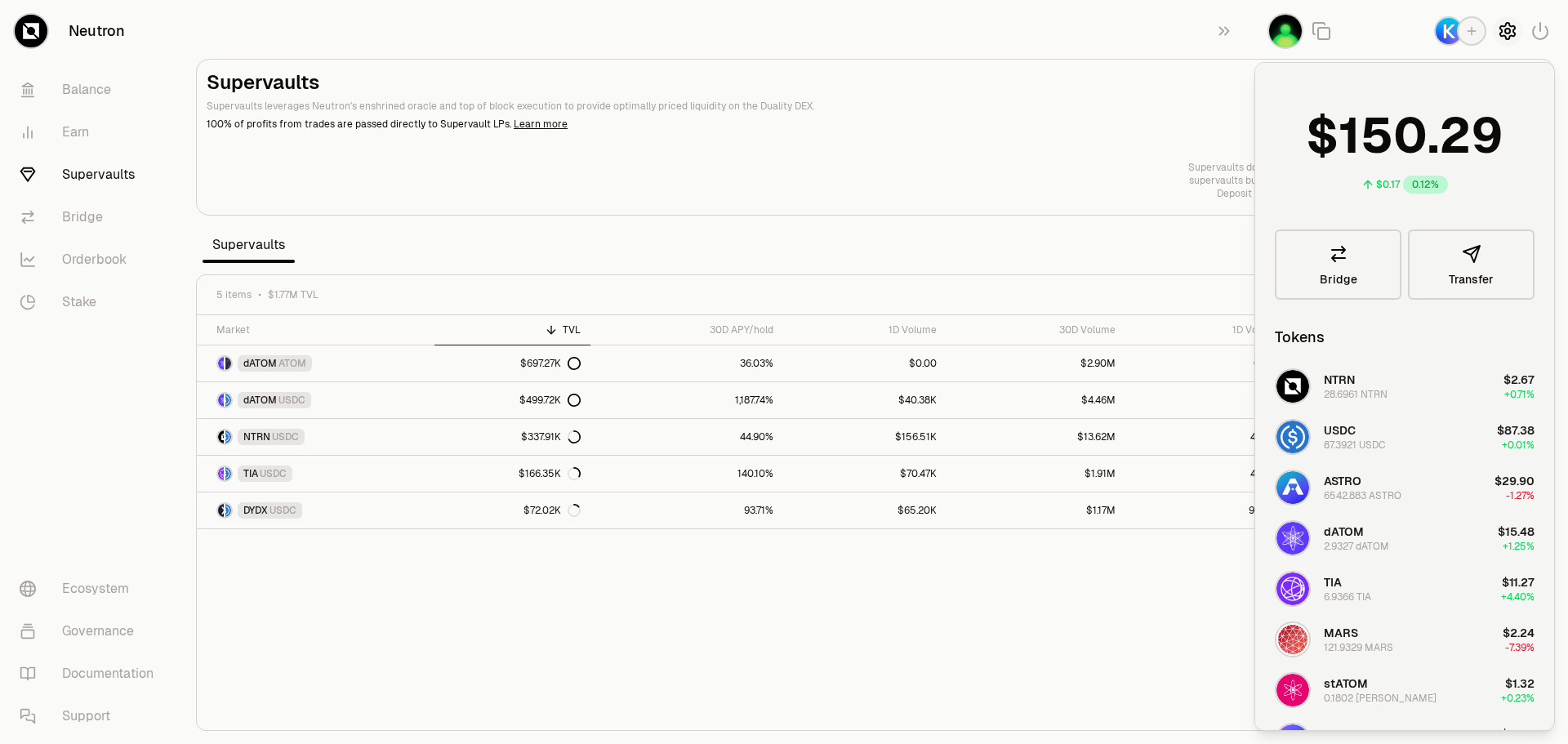
click at [1498, 29] on icon "button" at bounding box center [1507, 30] width 20 height 20
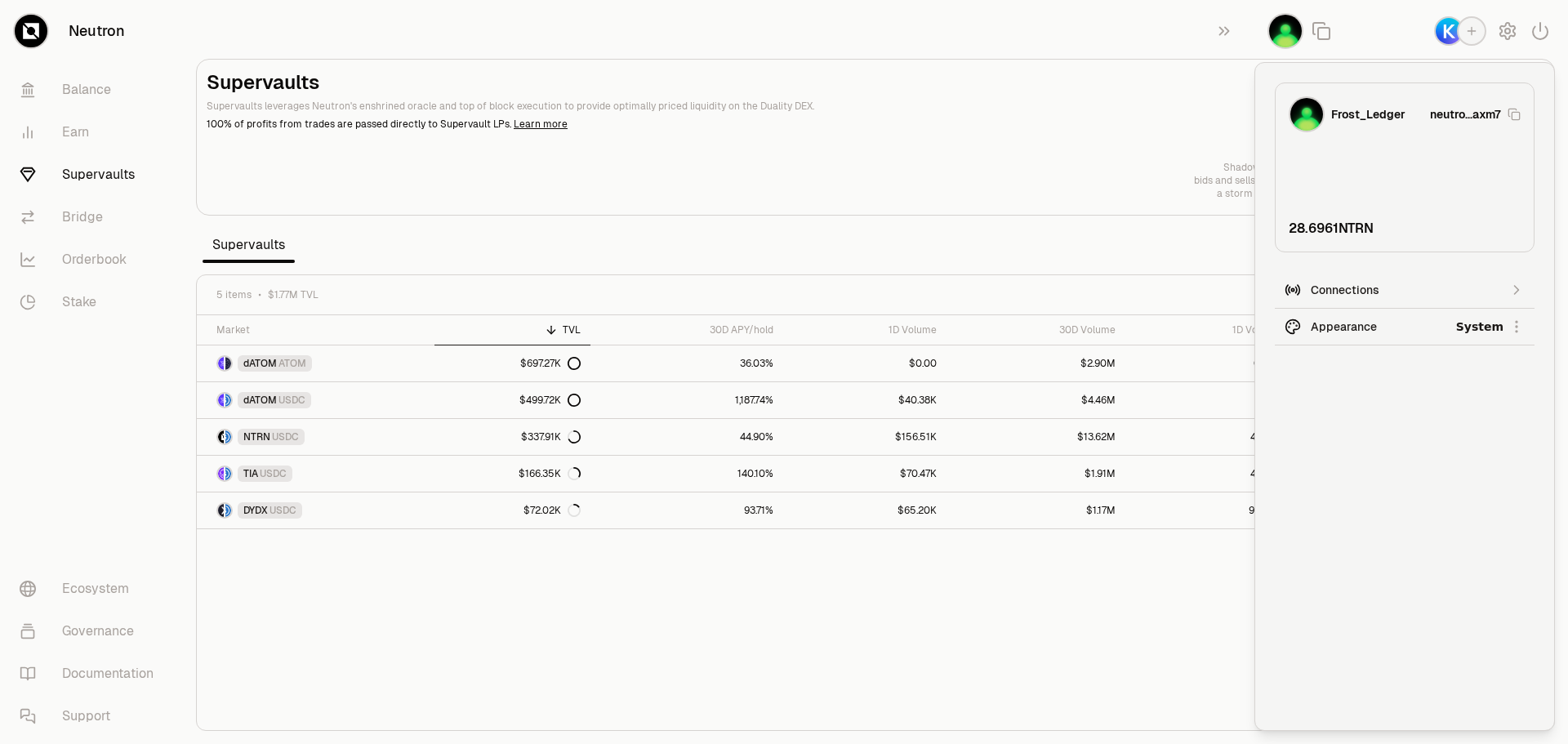
click at [1489, 292] on div "Connections" at bounding box center [1405, 289] width 188 height 16
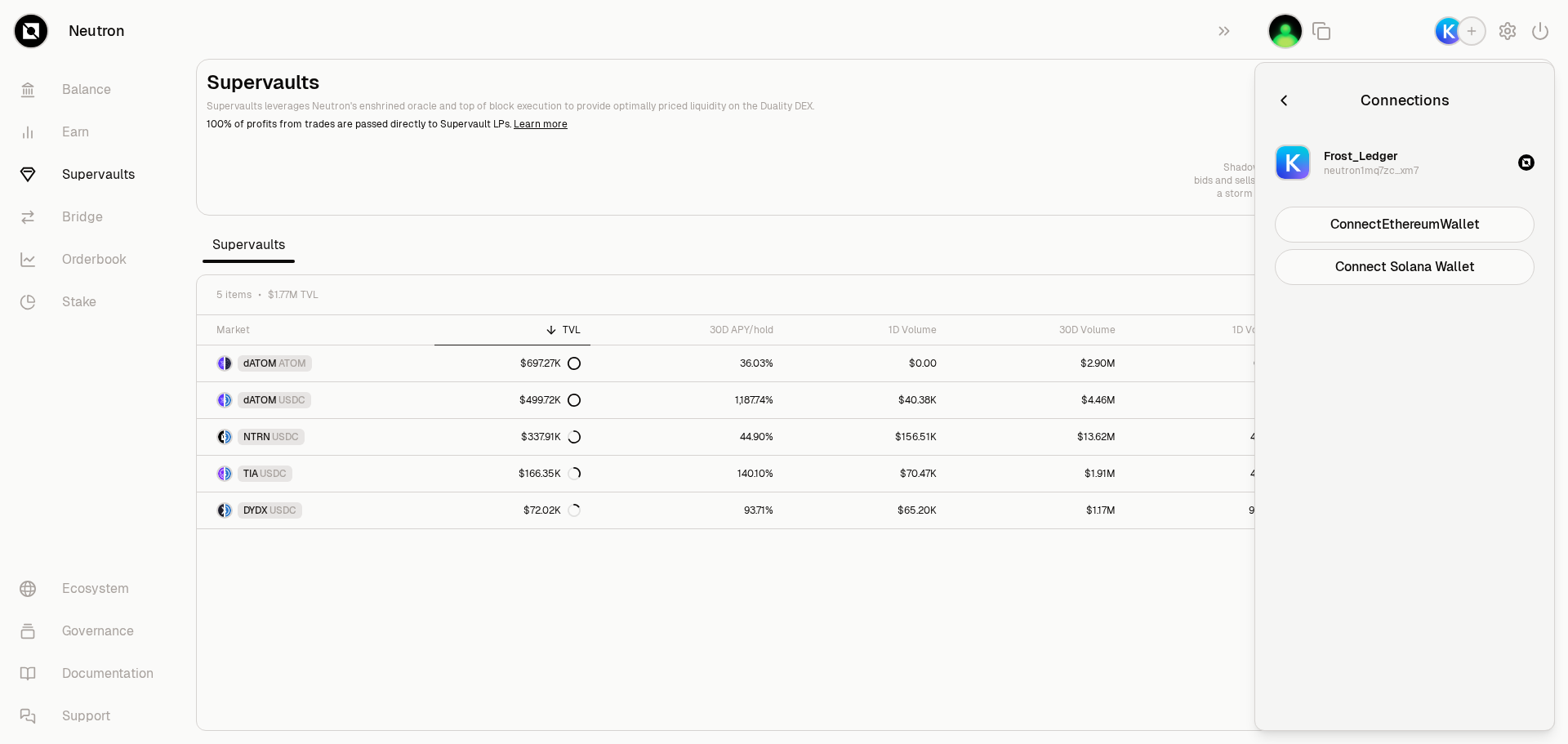
click at [1282, 94] on icon "button" at bounding box center [1284, 100] width 18 height 18
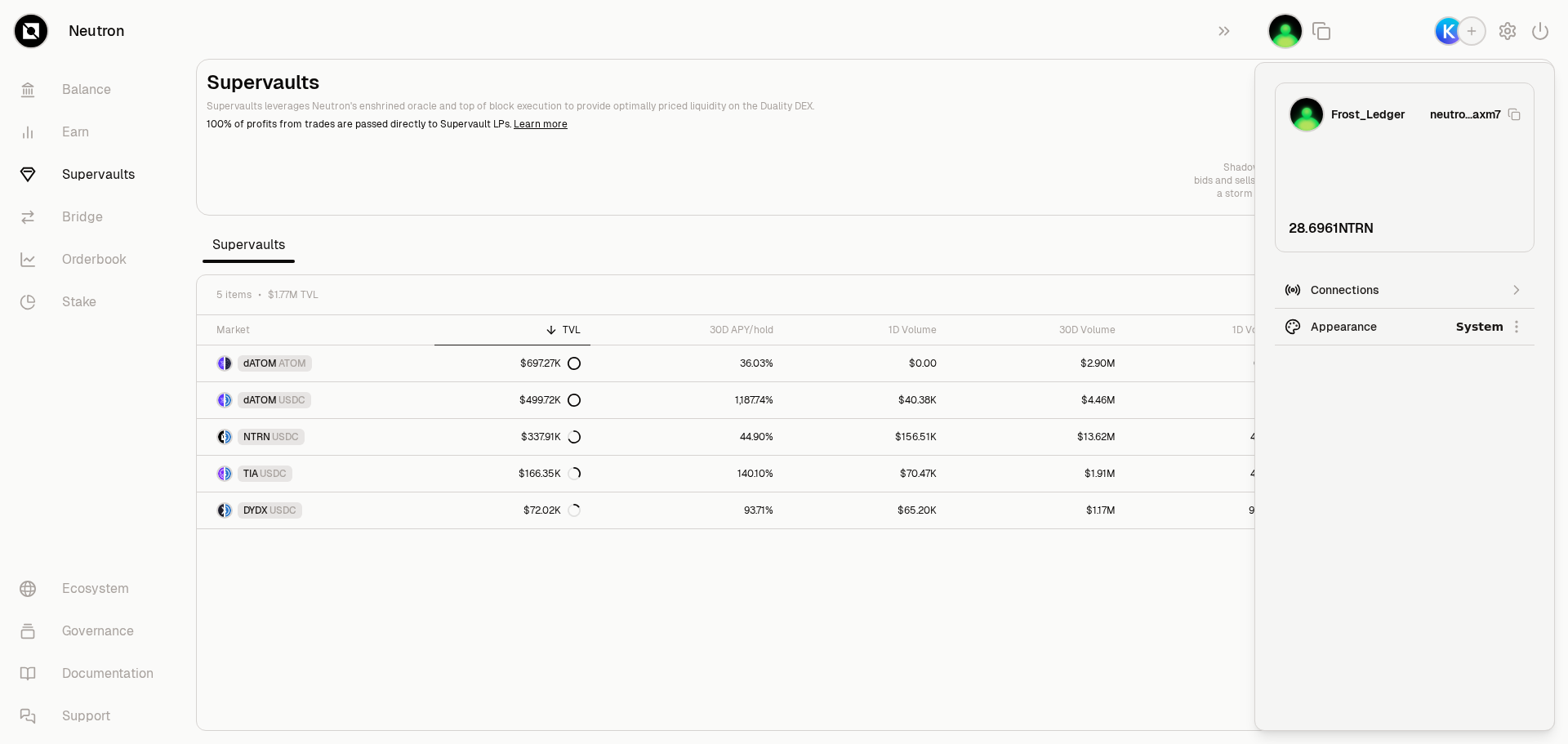
click at [1525, 329] on html "Neutron Balance Earn Supervaults Bridge Orderbook Stake Ecosystem Governance Do…" at bounding box center [784, 372] width 1568 height 744
click at [1369, 407] on html "Neutron Balance Earn Supervaults Bridge Orderbook Stake Ecosystem Governance Do…" at bounding box center [784, 372] width 1568 height 744
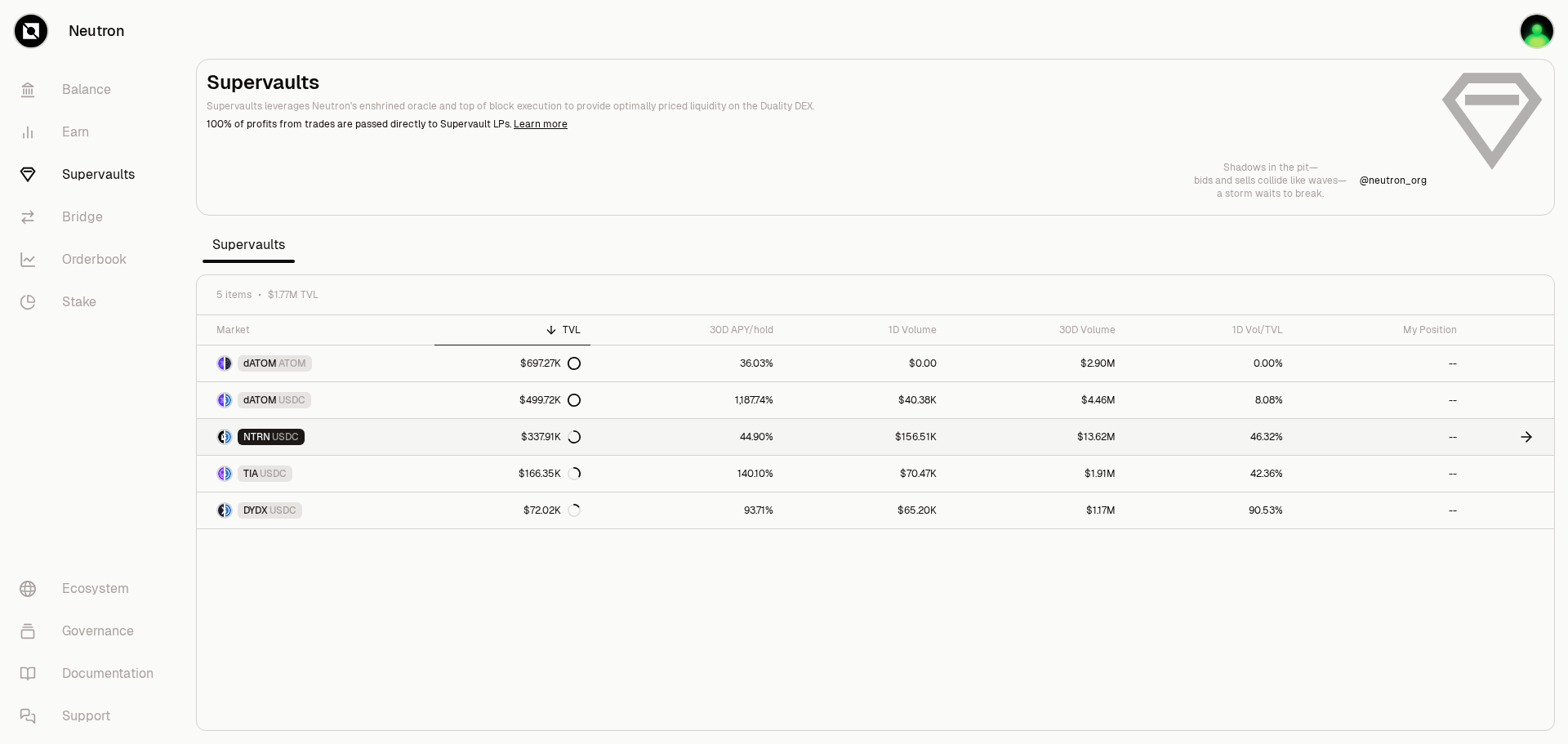
click at [1428, 439] on link "--" at bounding box center [1379, 437] width 173 height 36
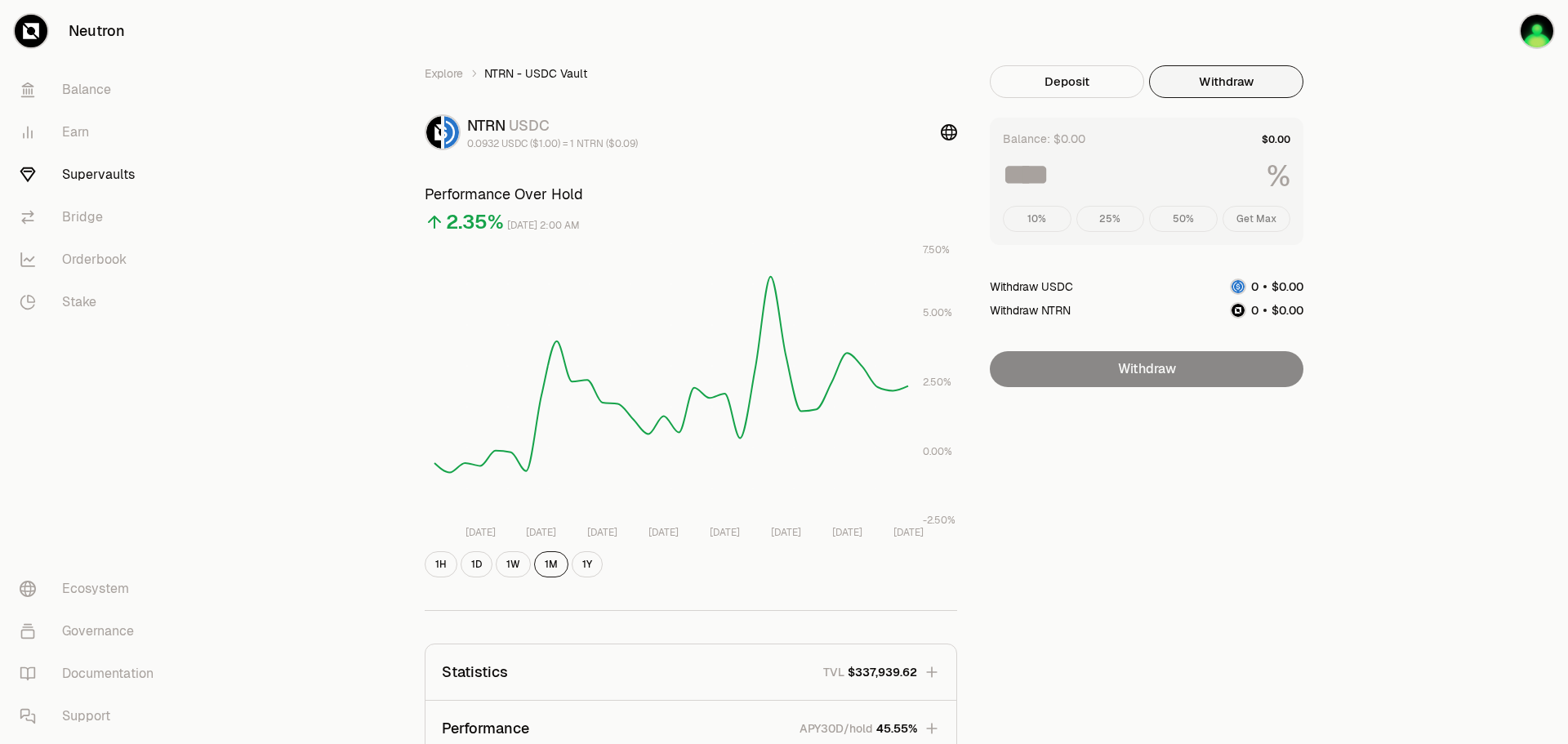
click at [1237, 82] on button "Withdraw" at bounding box center [1226, 82] width 155 height 32
click at [1247, 215] on div "10% 25% 50% Get Max" at bounding box center [1146, 219] width 287 height 27
click at [1193, 223] on div "10% 25% 50% Get Max" at bounding box center [1146, 219] width 287 height 27
click at [1164, 226] on div "10% 25% 50% Get Max" at bounding box center [1146, 219] width 287 height 27
drag, startPoint x: 1112, startPoint y: 226, endPoint x: 1081, endPoint y: 232, distance: 31.6
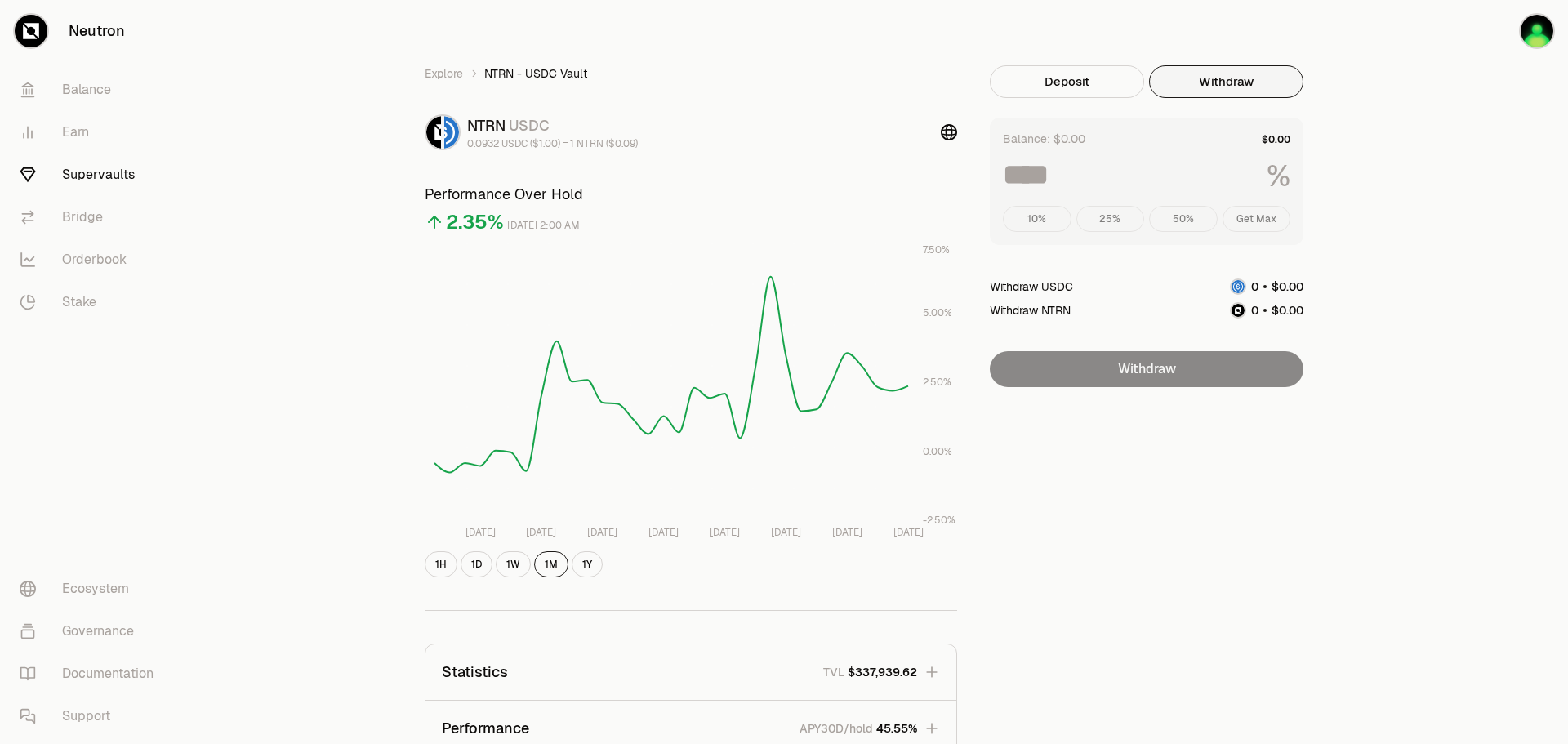
click at [1106, 227] on div "10% 25% 50% Get Max" at bounding box center [1146, 219] width 287 height 27
drag, startPoint x: 1081, startPoint y: 232, endPoint x: 1063, endPoint y: 232, distance: 18.0
click at [1081, 232] on div "Balance: $0.00 % 10% 25% 50% Get Max" at bounding box center [1146, 181] width 314 height 127
drag, startPoint x: 1048, startPoint y: 232, endPoint x: 1039, endPoint y: 231, distance: 9.1
click at [1047, 232] on div "Balance: $0.00 % 10% 25% 50% Get Max" at bounding box center [1146, 181] width 314 height 127
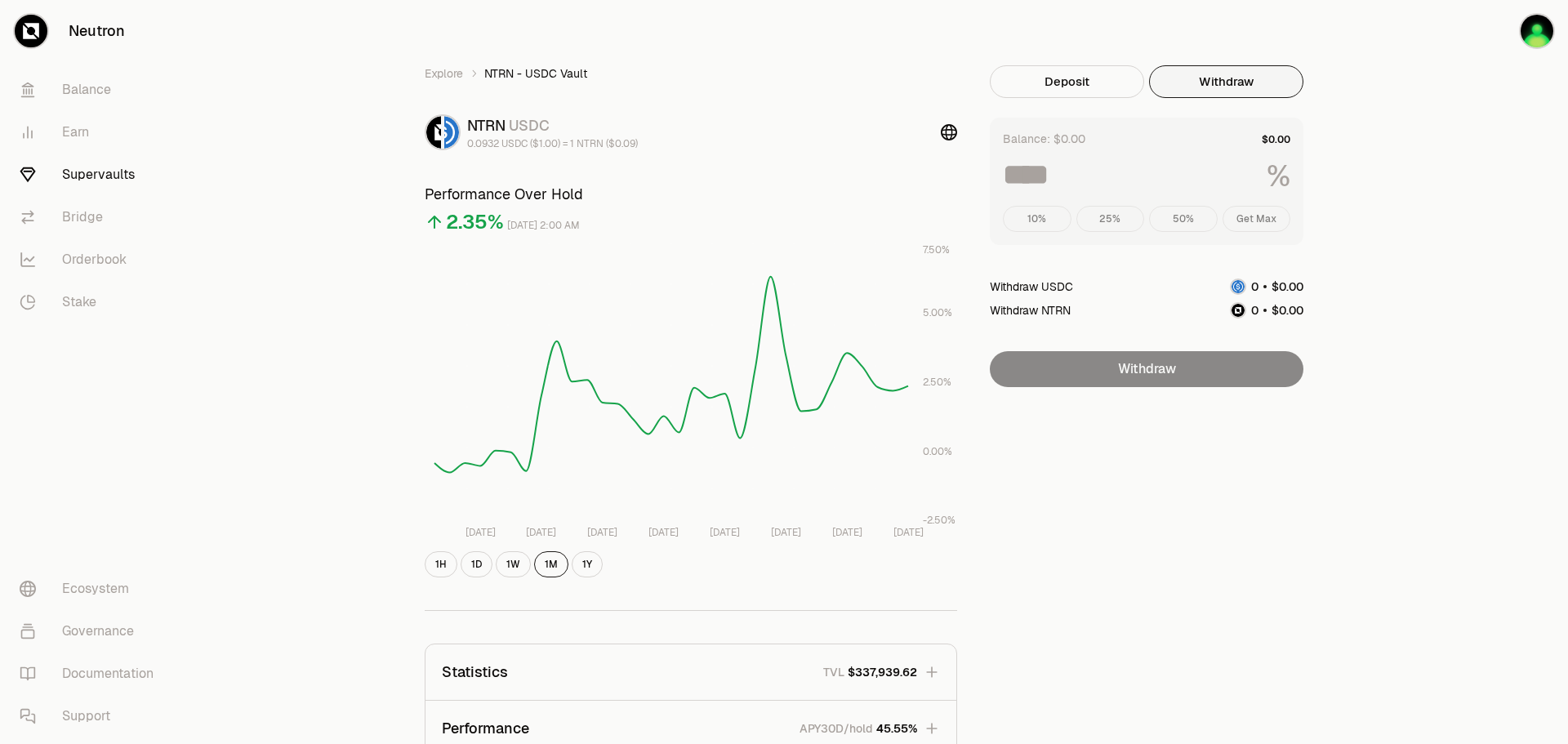
click at [1037, 231] on div "10% 25% 50% Get Max" at bounding box center [1146, 219] width 287 height 27
drag, startPoint x: 1032, startPoint y: 231, endPoint x: 1009, endPoint y: 229, distance: 23.1
click at [1029, 231] on div "10% 25% 50% Get Max" at bounding box center [1146, 219] width 287 height 27
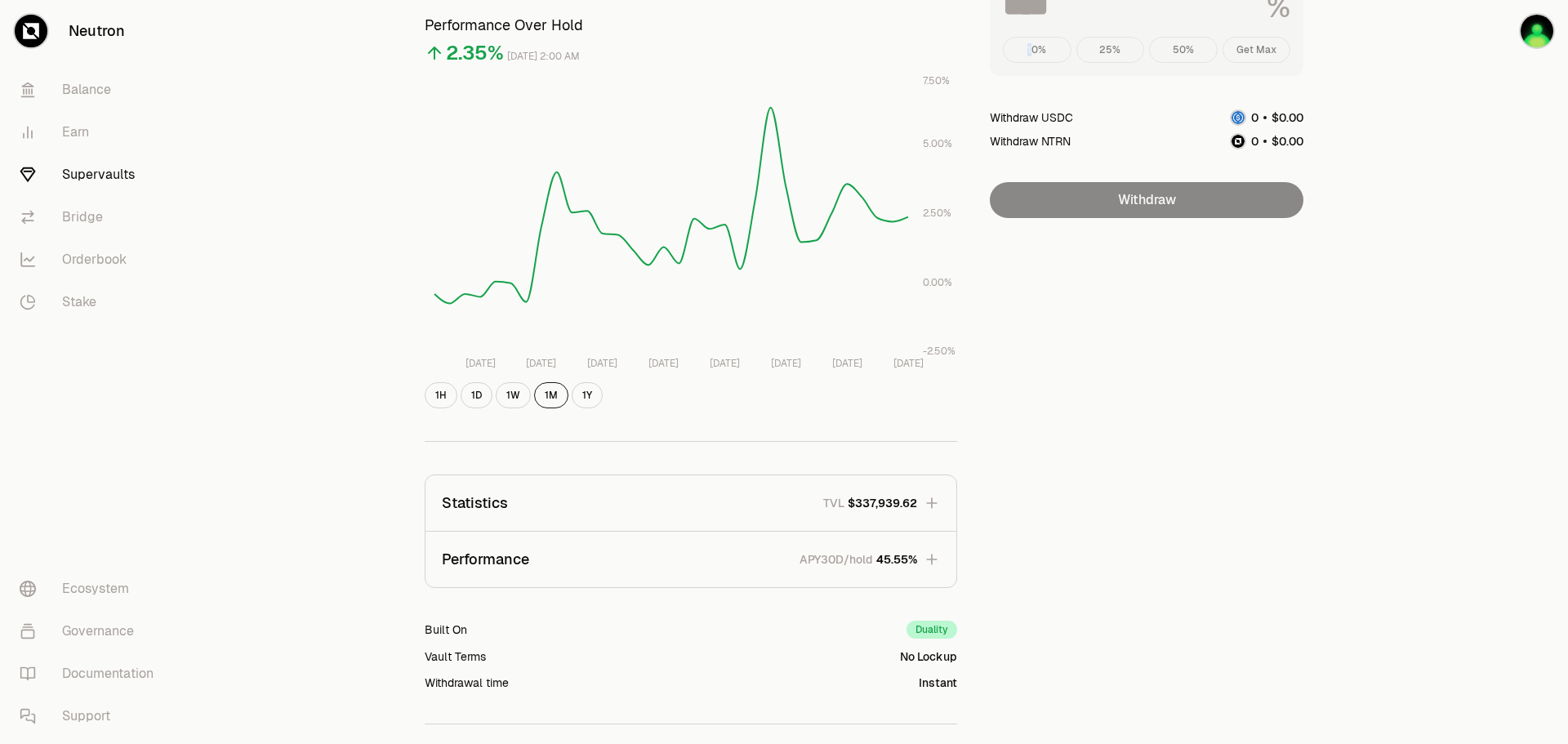
scroll to position [299, 0]
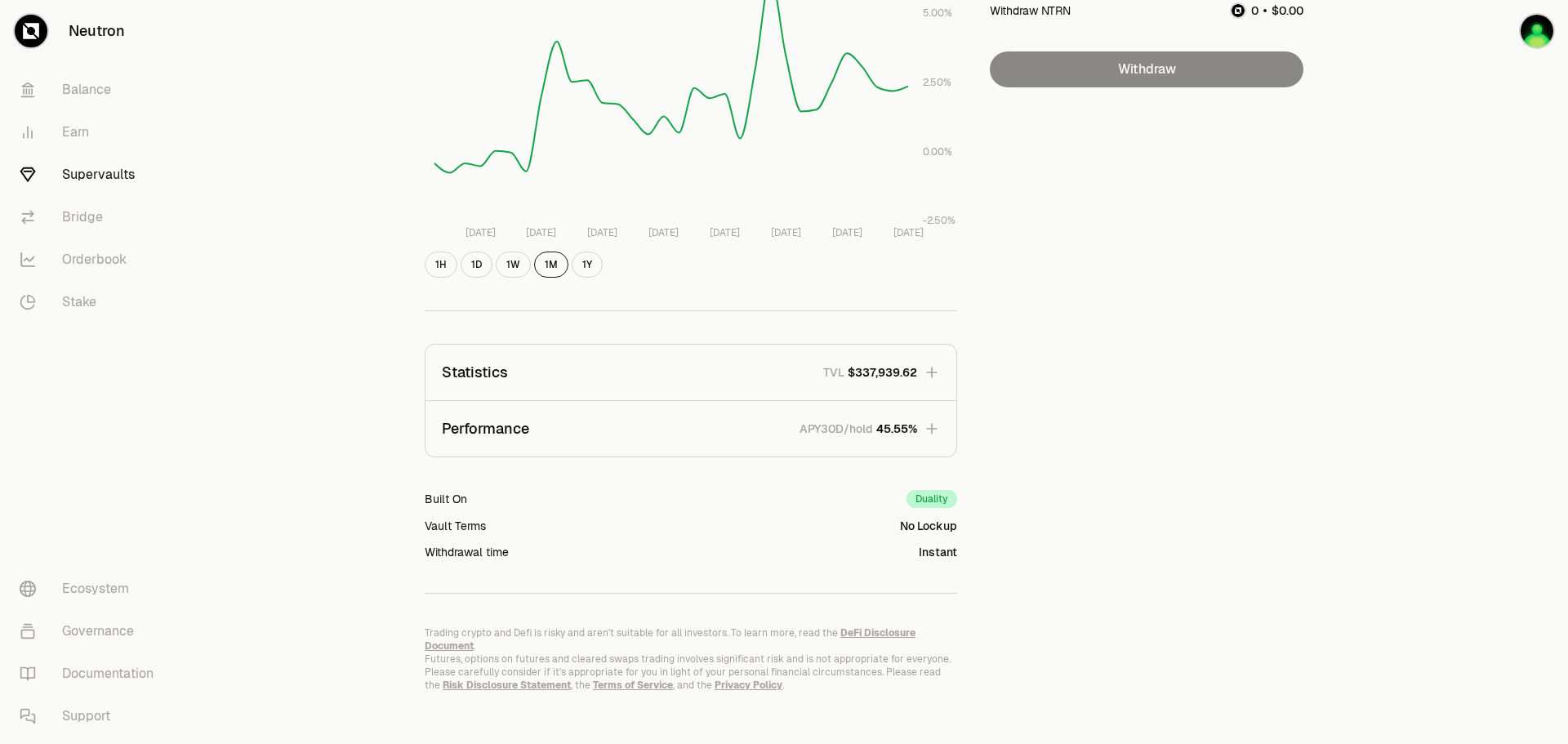
click at [930, 370] on icon "button" at bounding box center [931, 372] width 16 height 16
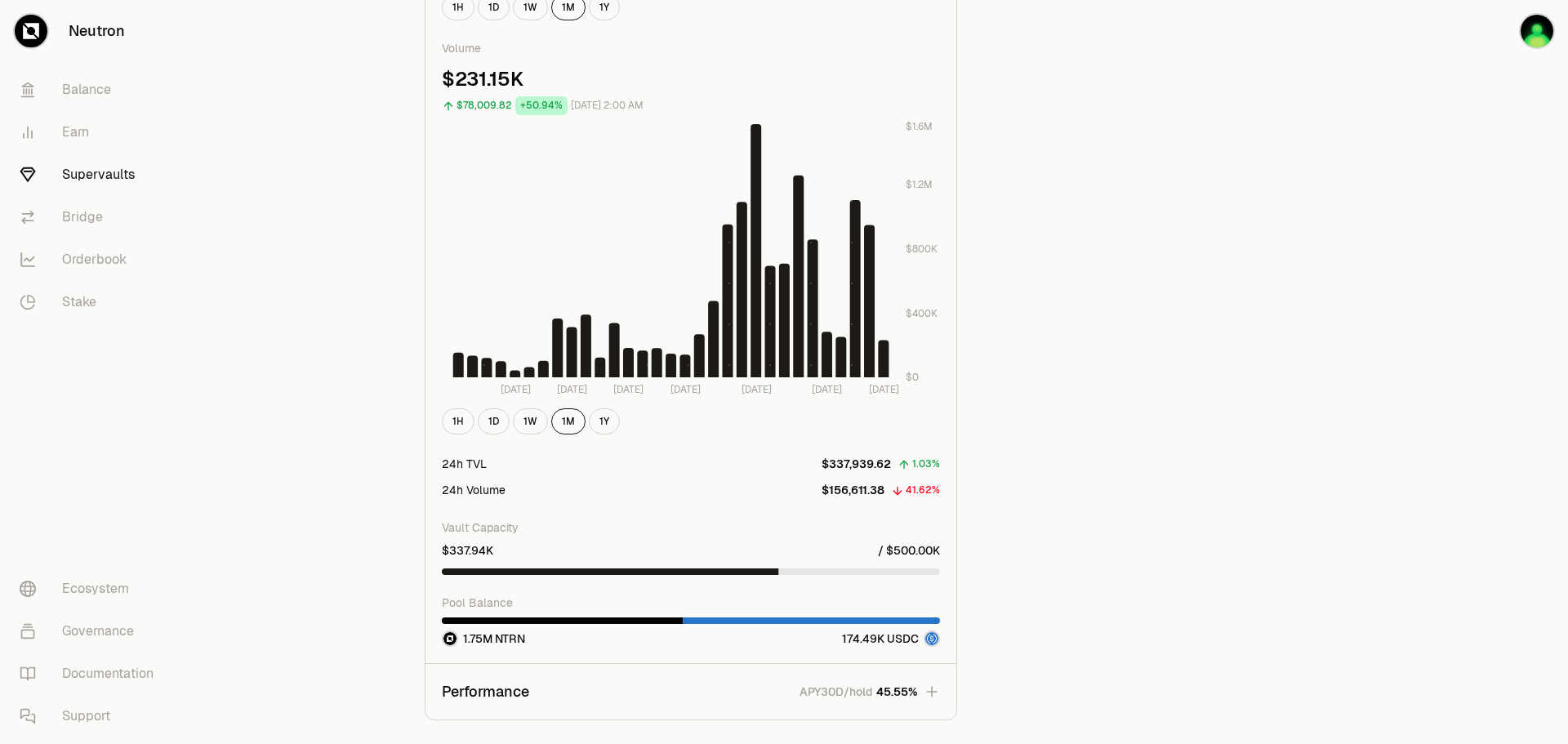
scroll to position [1352, 0]
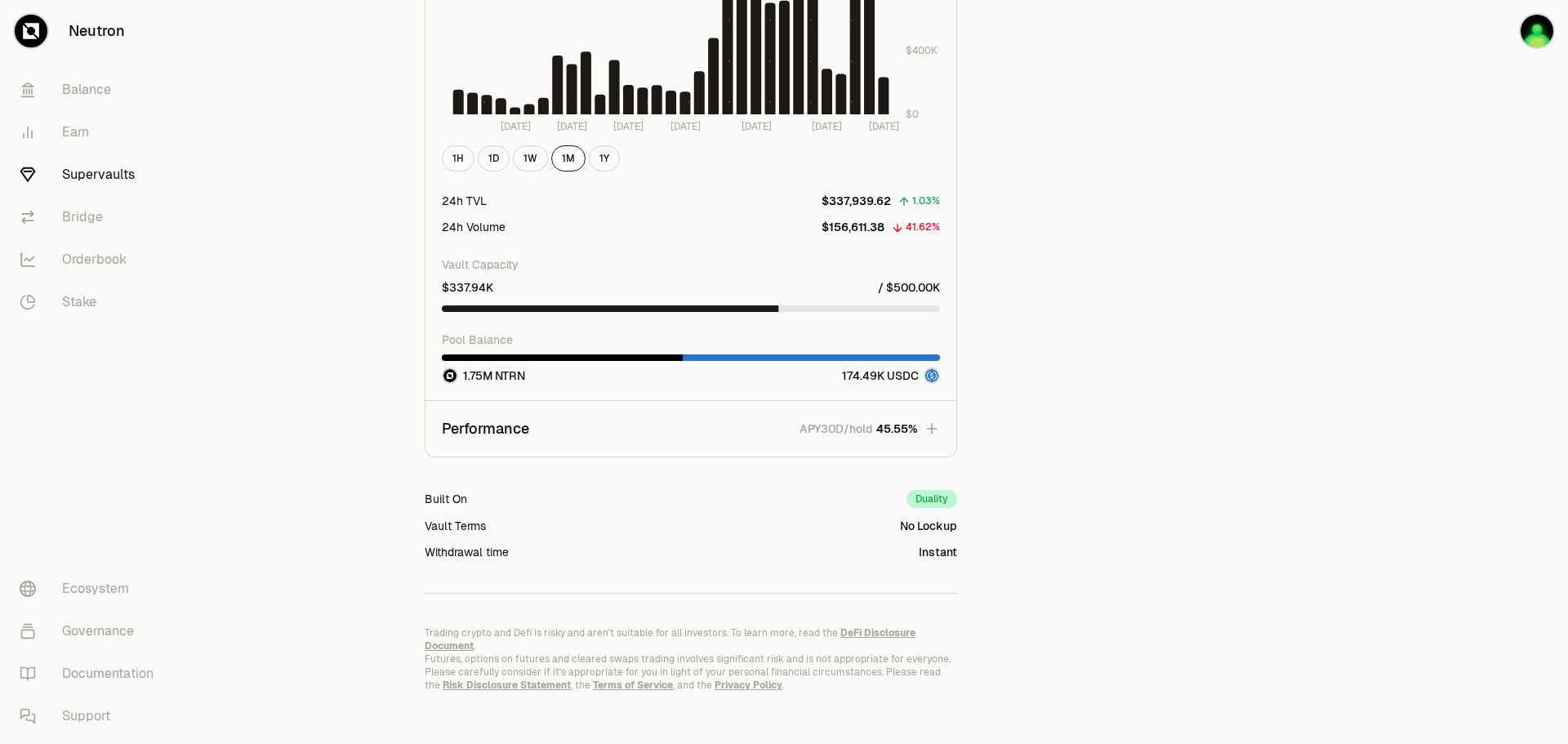
click at [930, 430] on icon "button" at bounding box center [931, 428] width 16 height 16
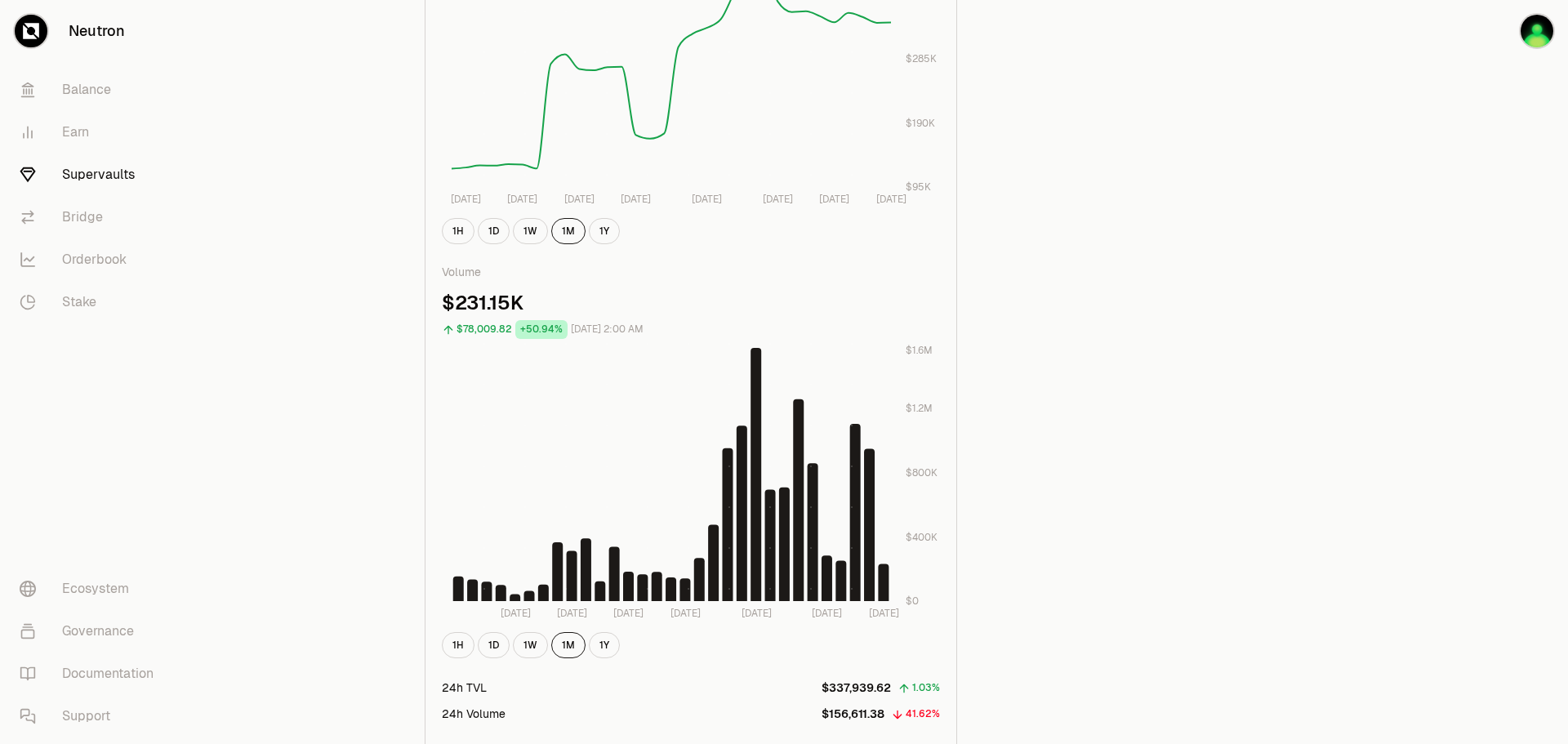
scroll to position [700, 0]
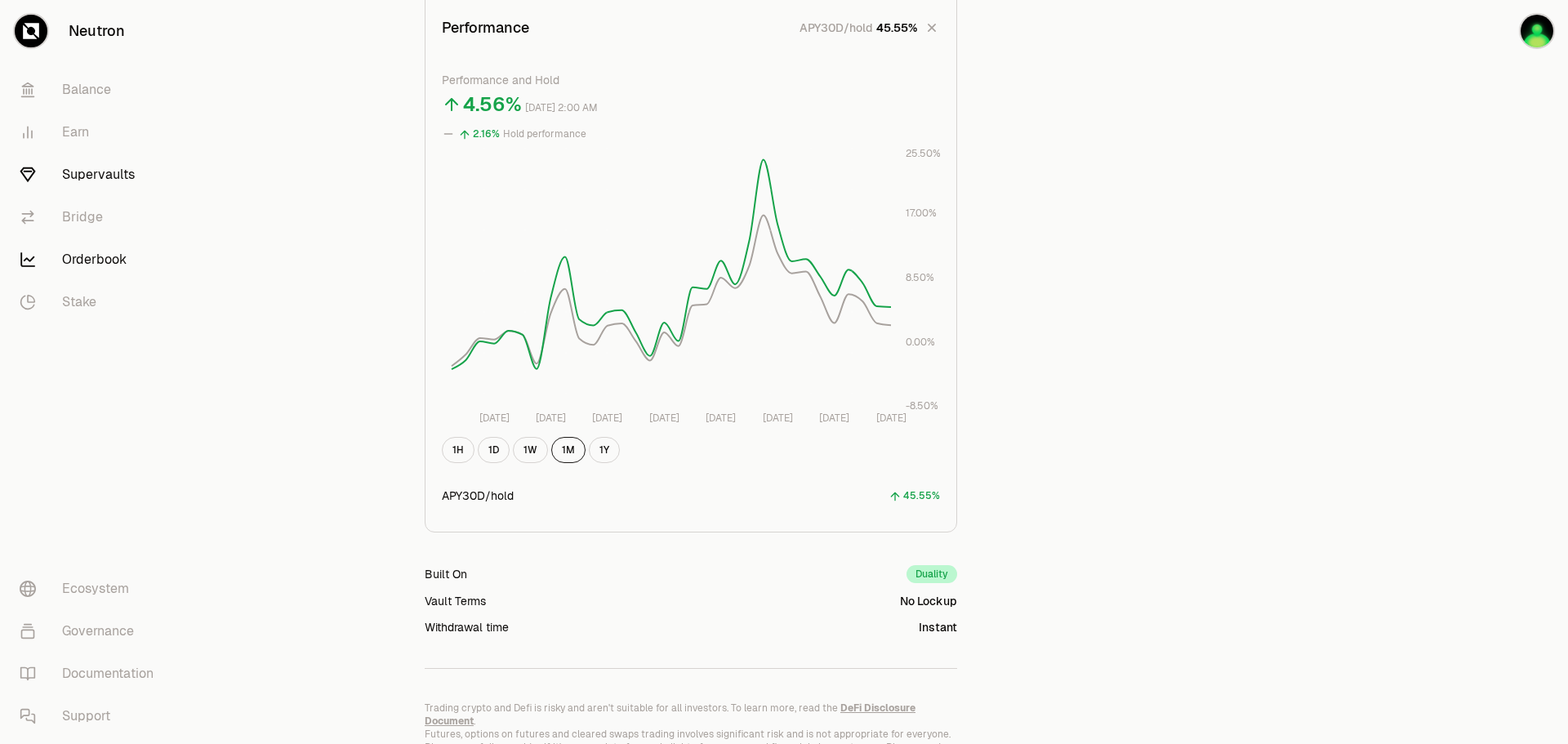
click at [120, 269] on link "Orderbook" at bounding box center [91, 260] width 170 height 43
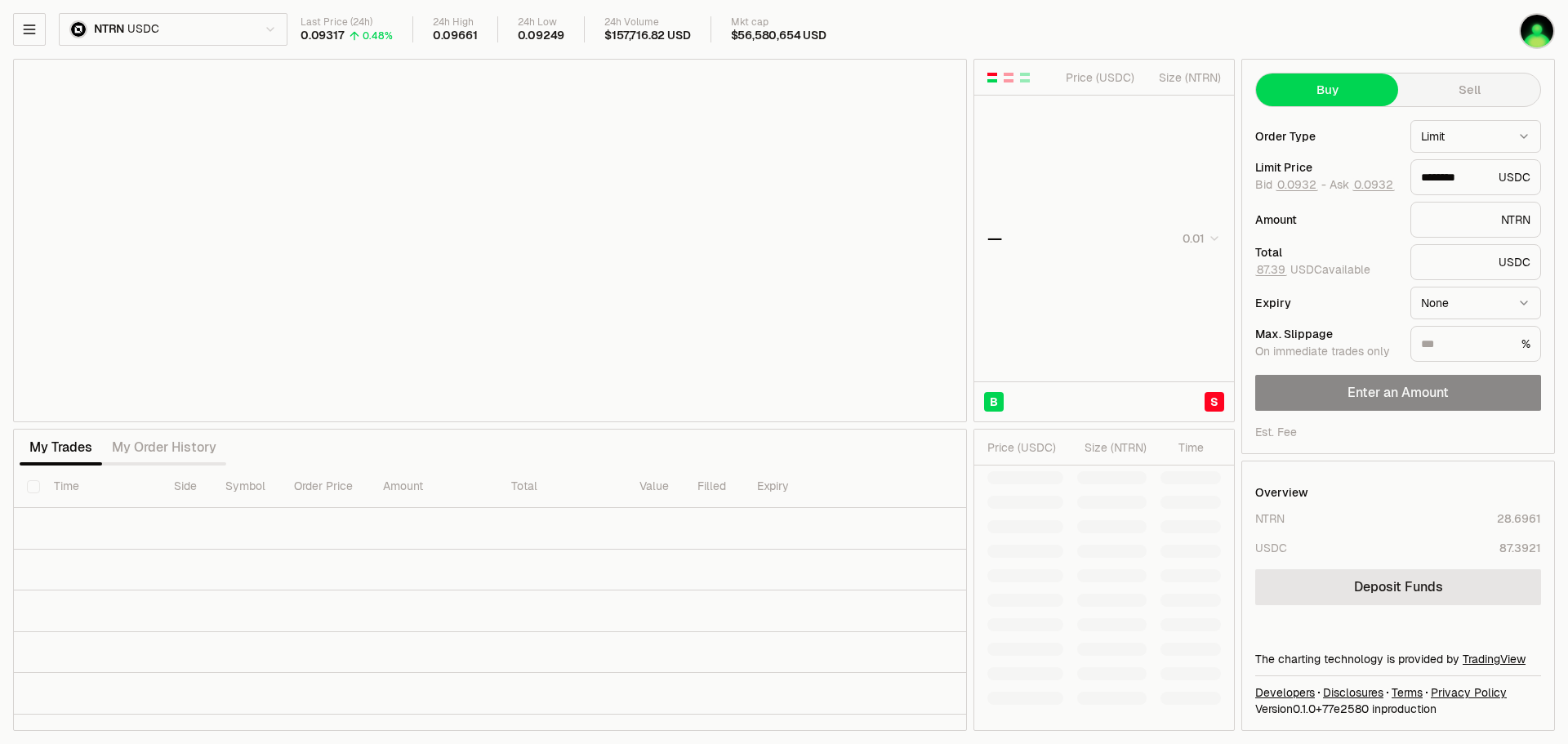
type input "********"
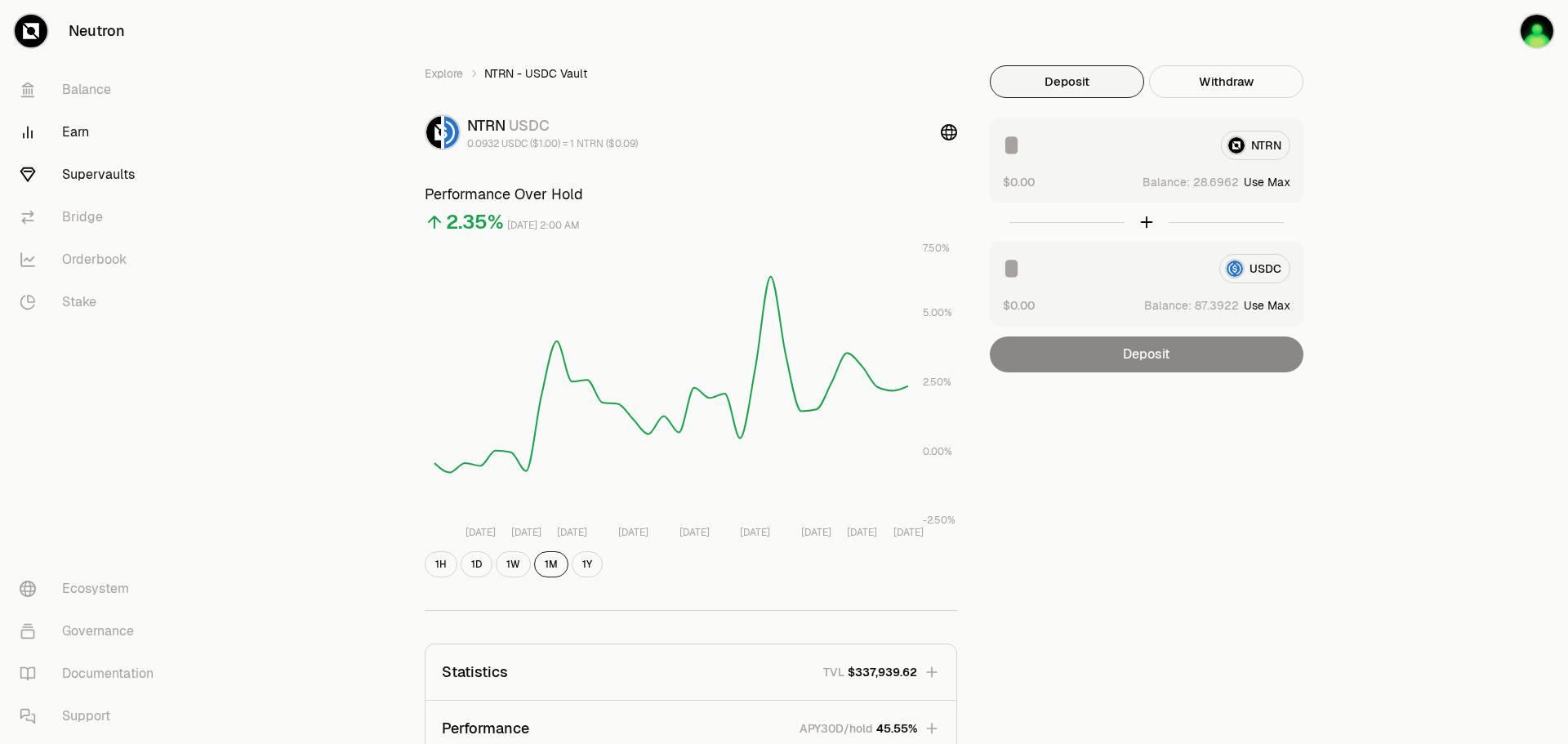
click at [82, 138] on link "Earn" at bounding box center [91, 132] width 170 height 43
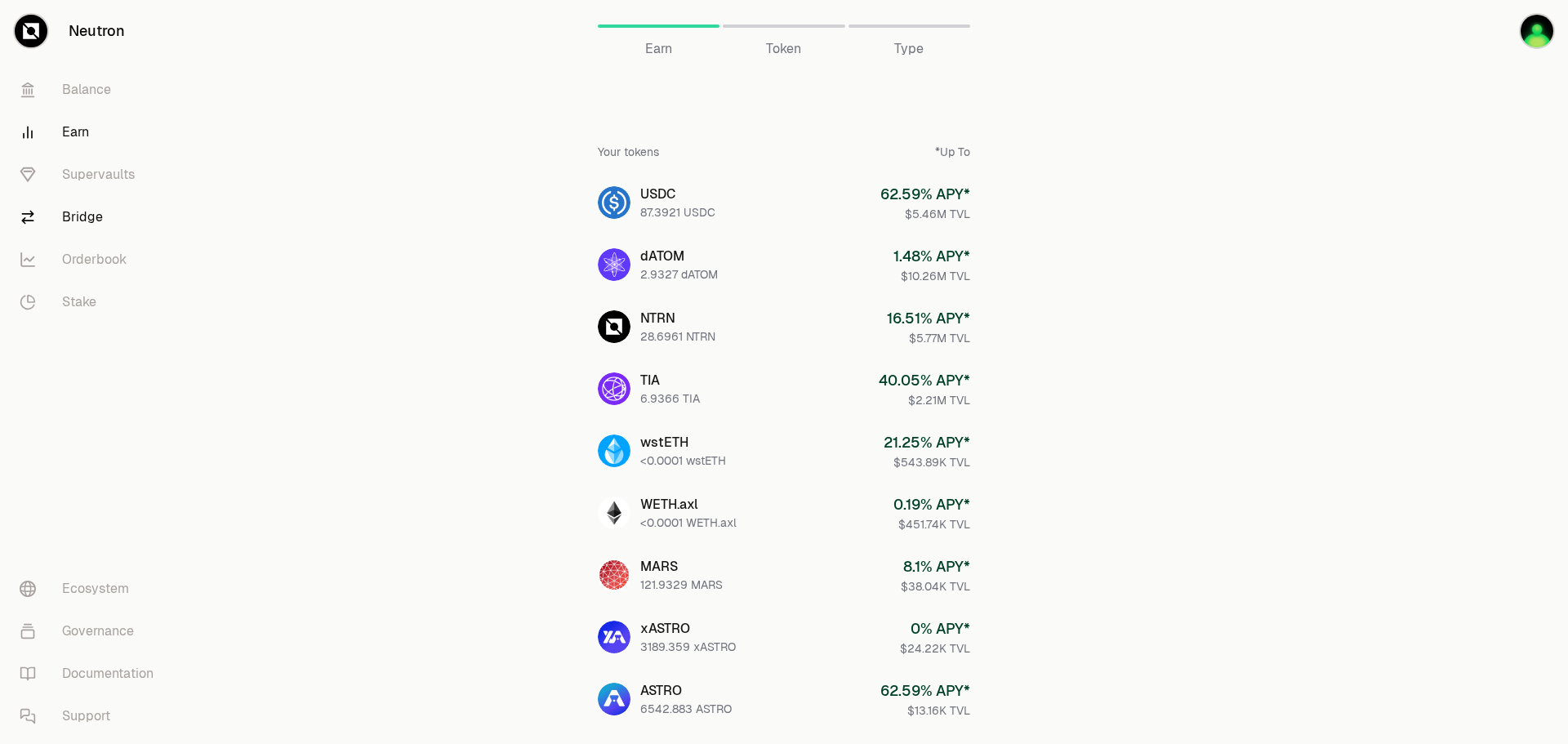
click at [77, 209] on link "Bridge" at bounding box center [91, 217] width 170 height 43
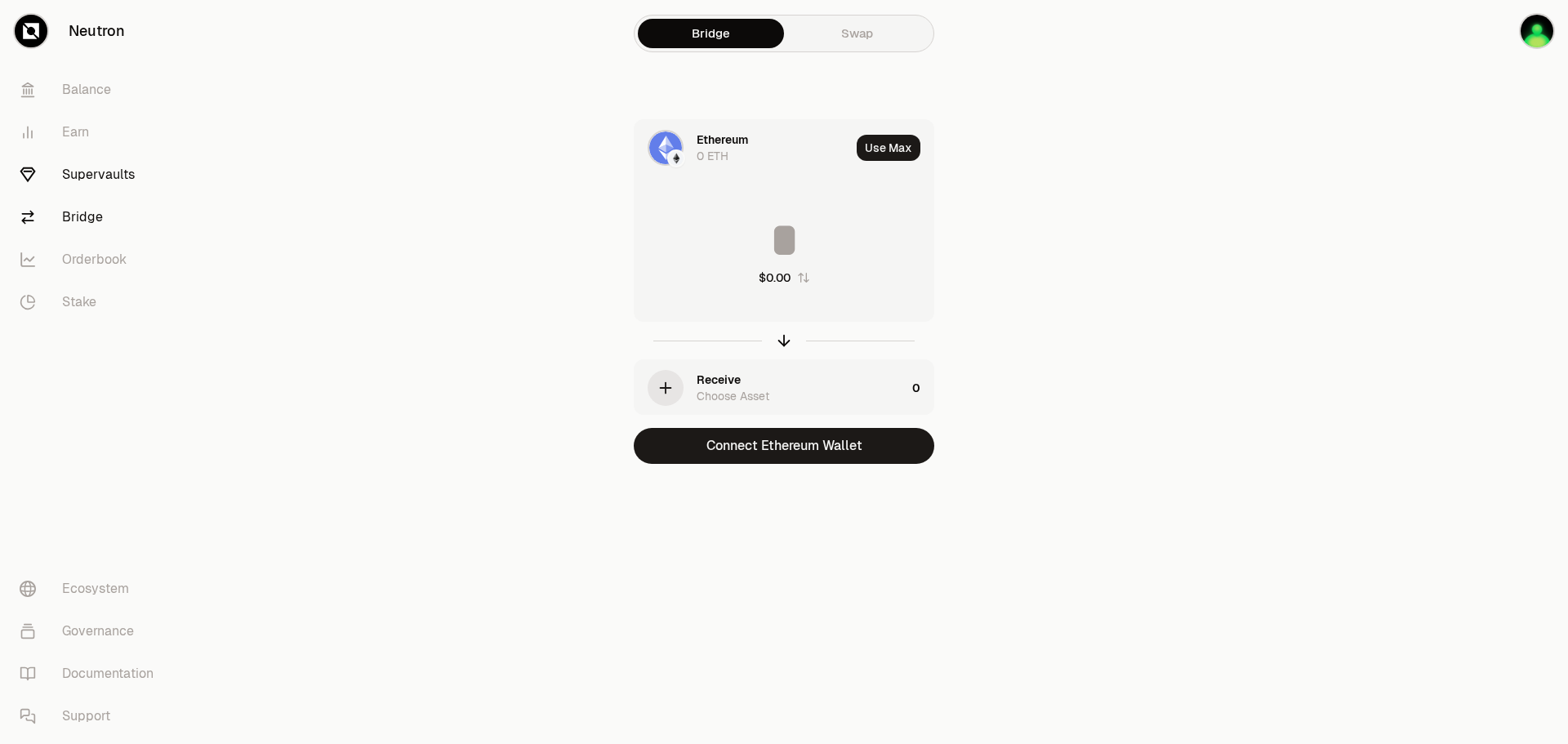
click at [91, 185] on link "Supervaults" at bounding box center [91, 174] width 170 height 43
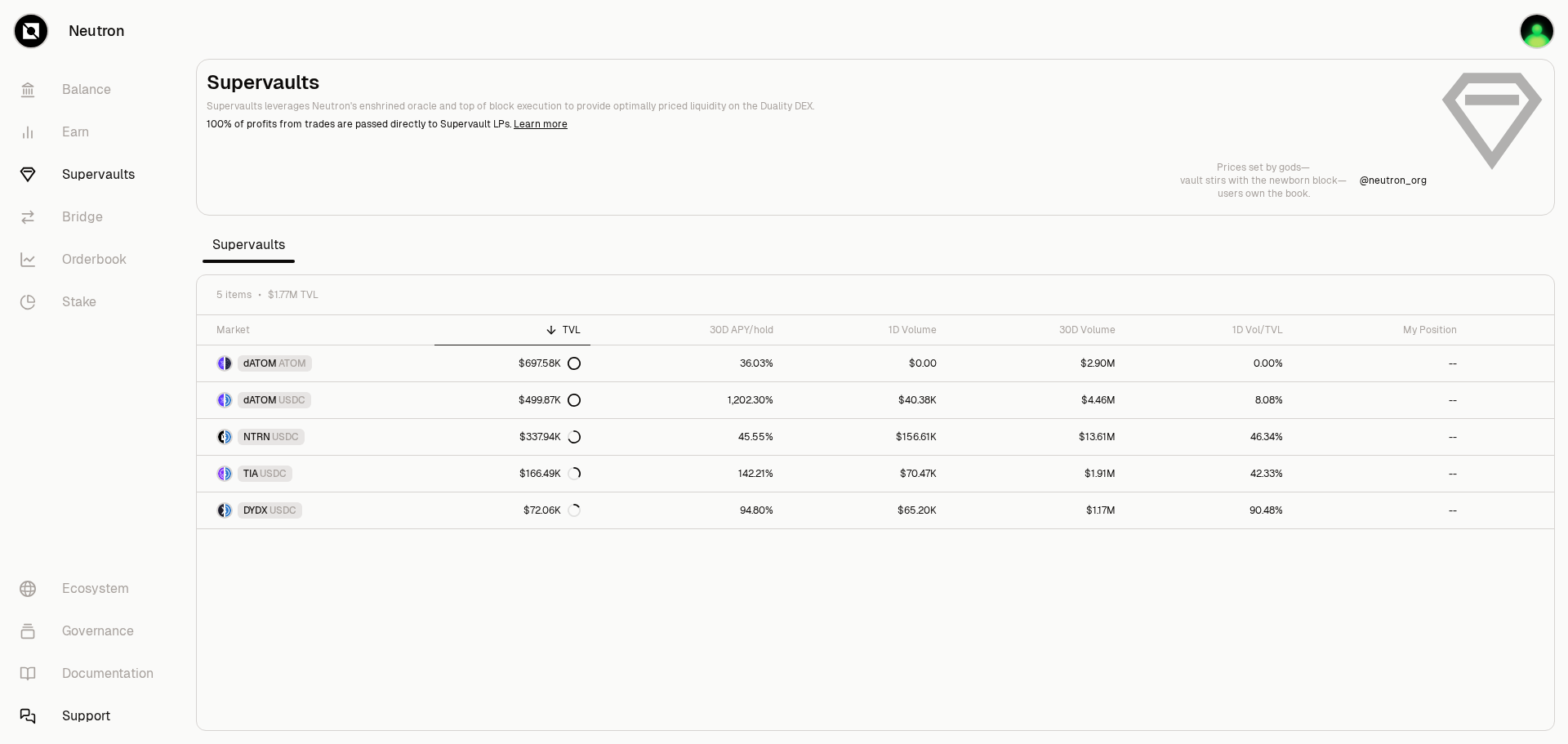
click at [98, 713] on link "Support" at bounding box center [91, 716] width 170 height 43
click at [1493, 27] on icon "button" at bounding box center [1486, 30] width 20 height 20
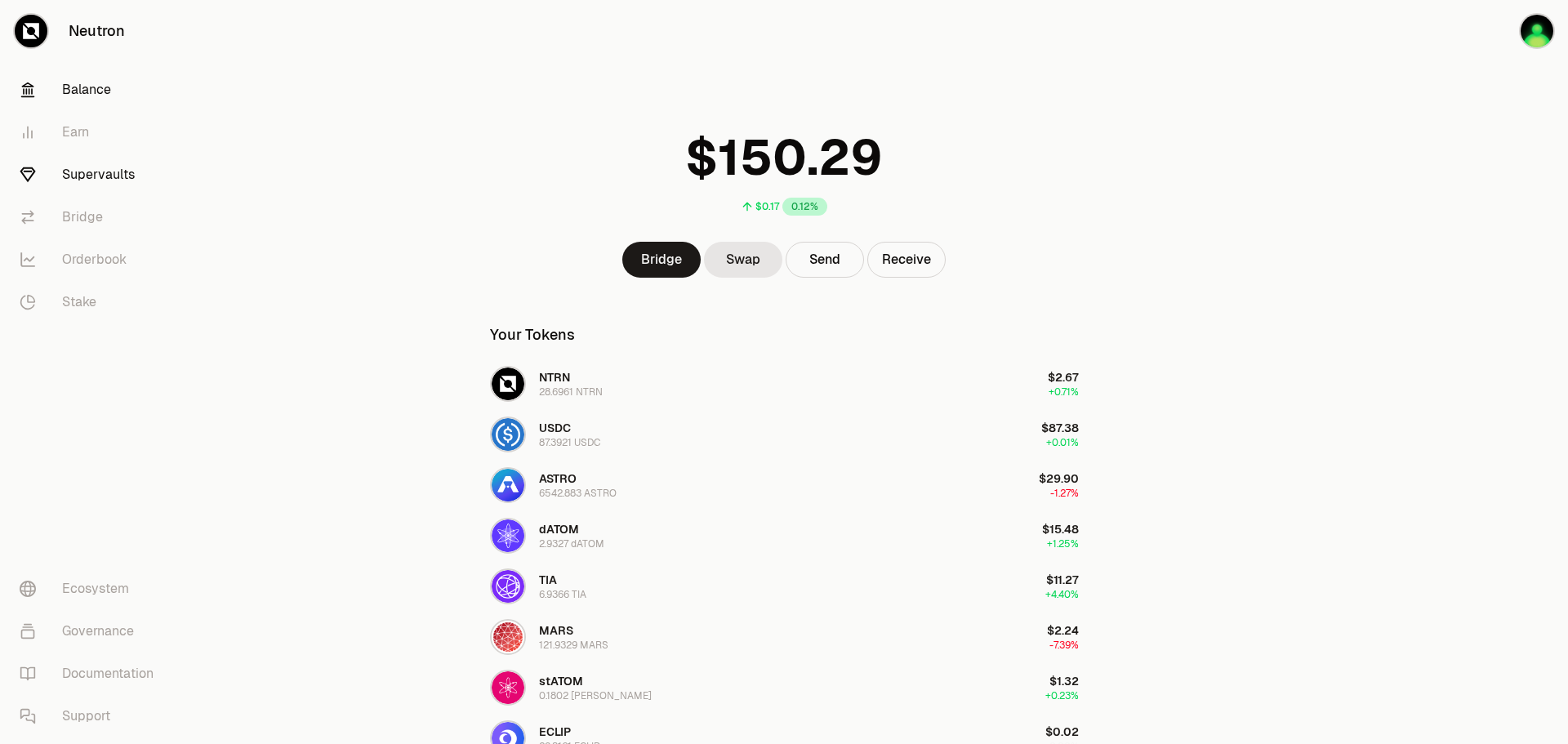
click at [108, 180] on link "Supervaults" at bounding box center [91, 174] width 170 height 43
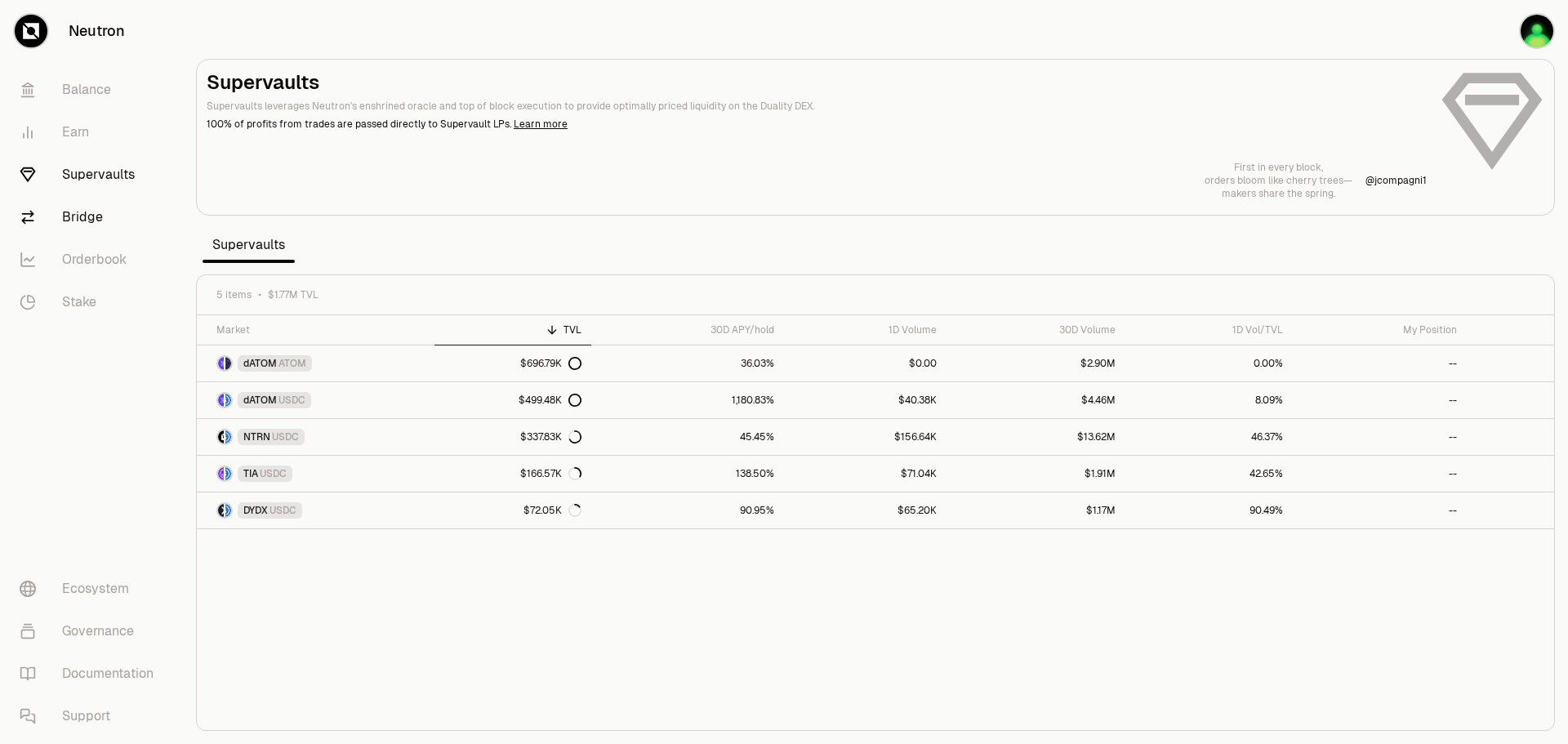
click at [80, 215] on link "Bridge" at bounding box center [91, 217] width 170 height 43
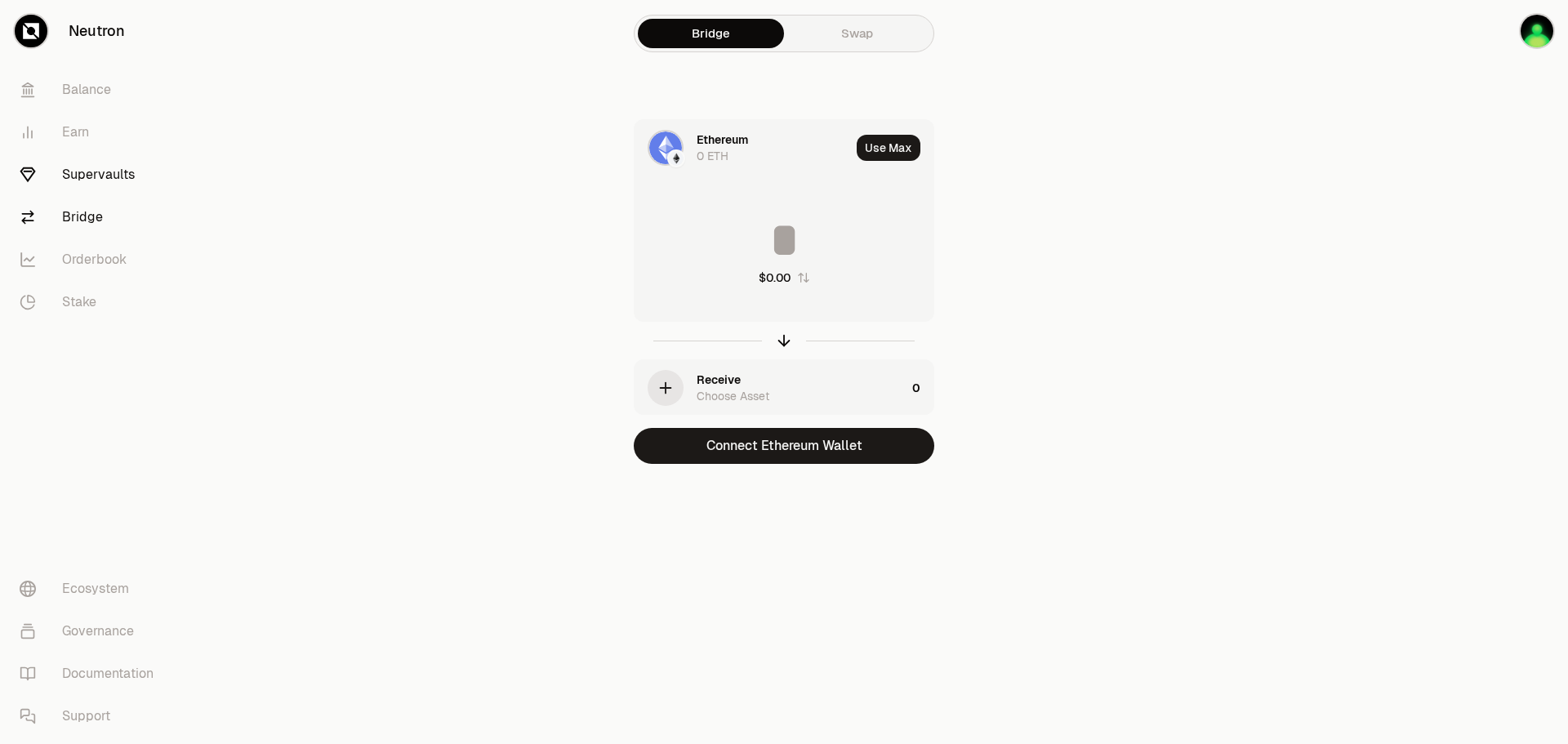
click at [88, 183] on link "Supervaults" at bounding box center [91, 174] width 170 height 43
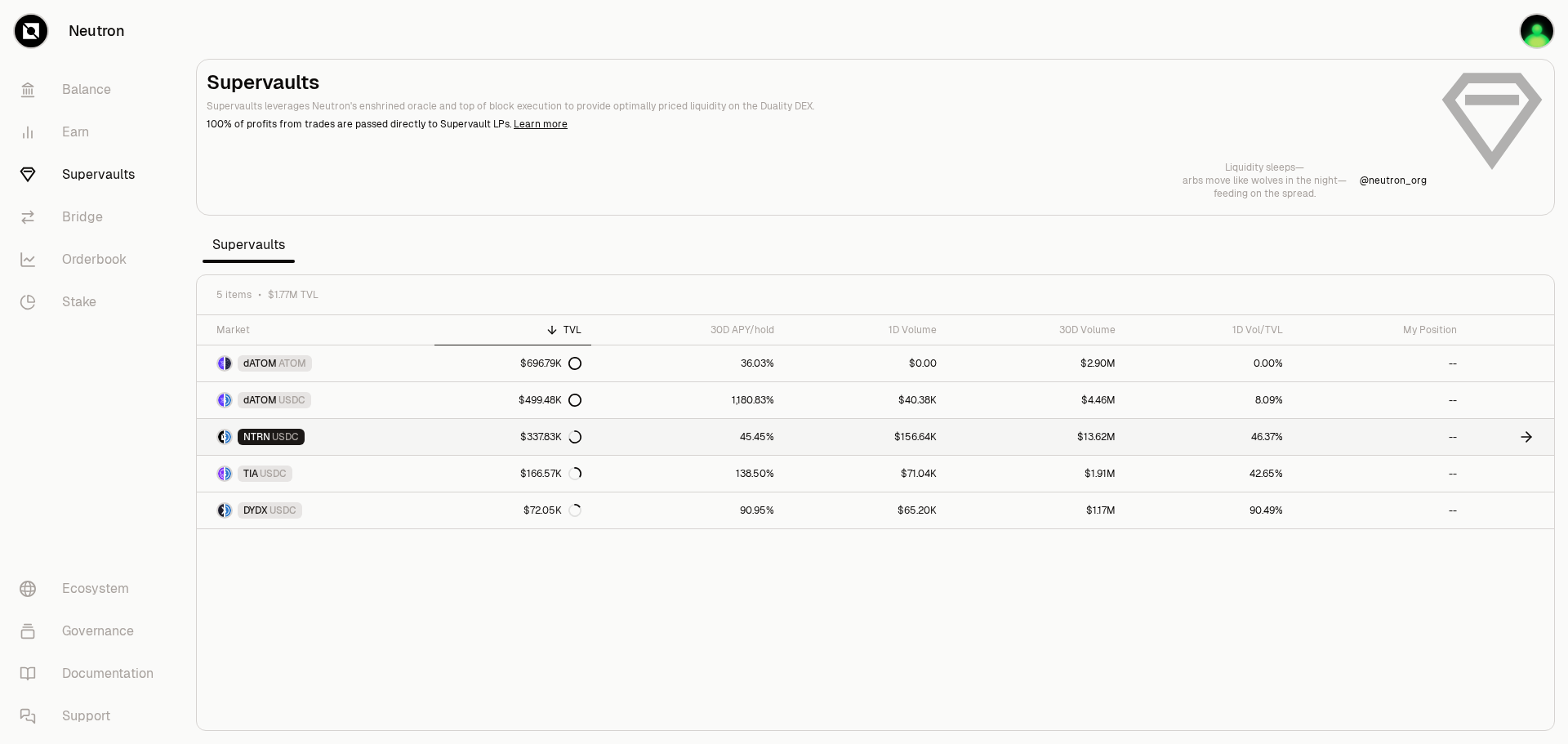
click at [1517, 433] on link at bounding box center [1510, 437] width 87 height 36
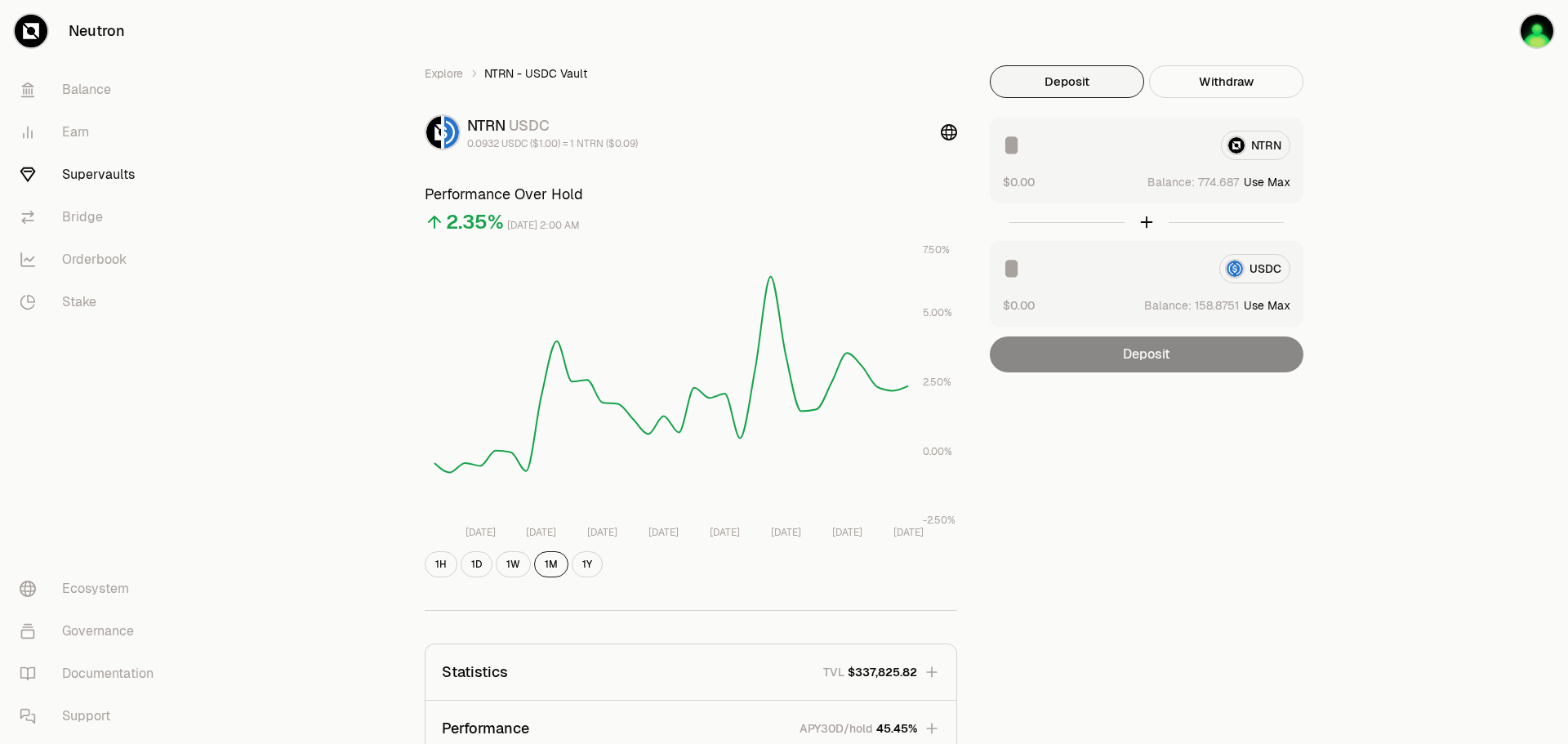
click at [1067, 154] on input at bounding box center [1105, 145] width 205 height 29
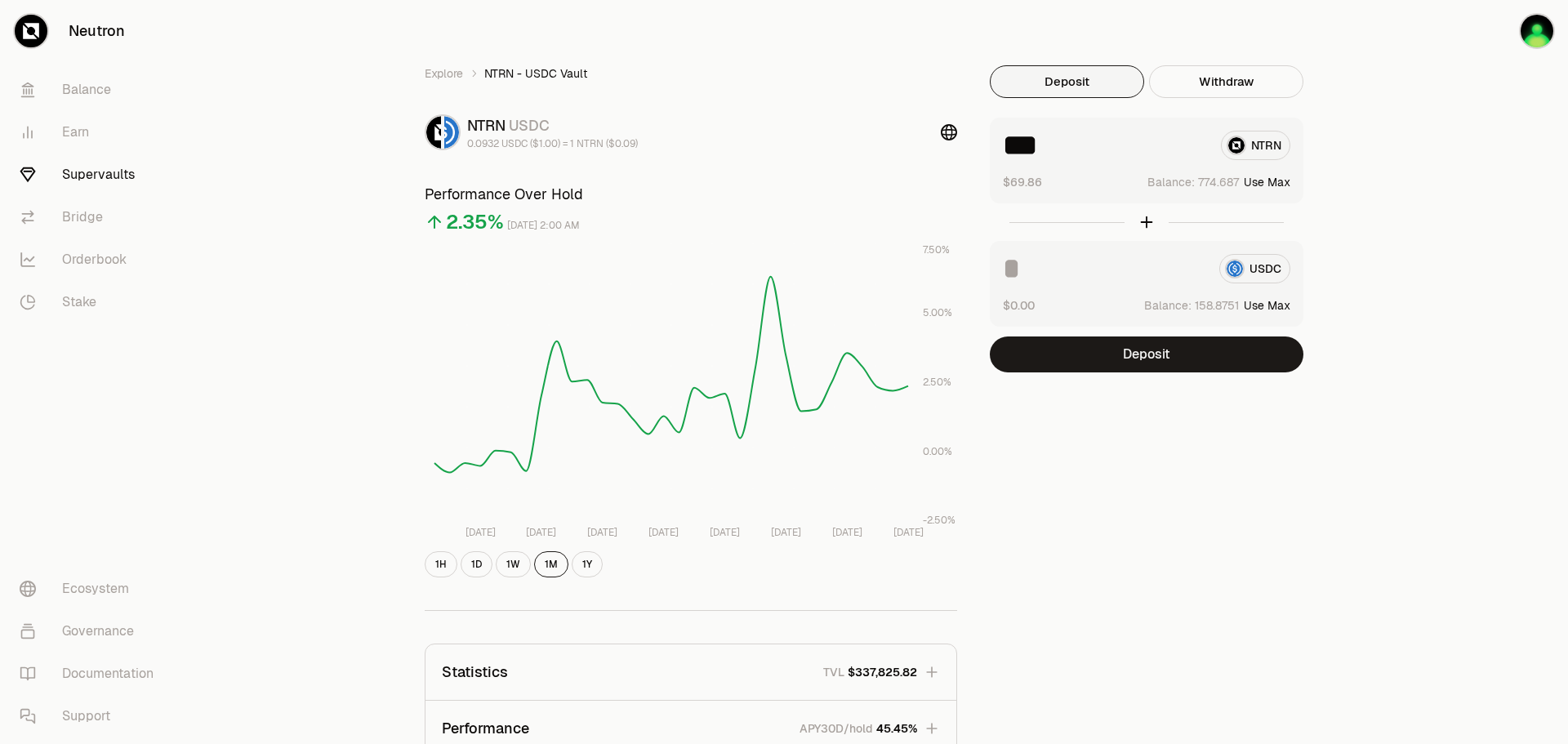
type input "***"
click at [1422, 209] on div "Explore NTRN - USDC Vault NTRN USDC 0.0932 USDC ($1.00) = 1 NTRN ($0.09) Perfor…" at bounding box center [875, 528] width 1385 height 1057
click at [1097, 280] on input at bounding box center [1104, 268] width 203 height 29
click at [1141, 222] on div at bounding box center [1146, 222] width 314 height 38
click at [86, 142] on link "Earn" at bounding box center [91, 132] width 170 height 43
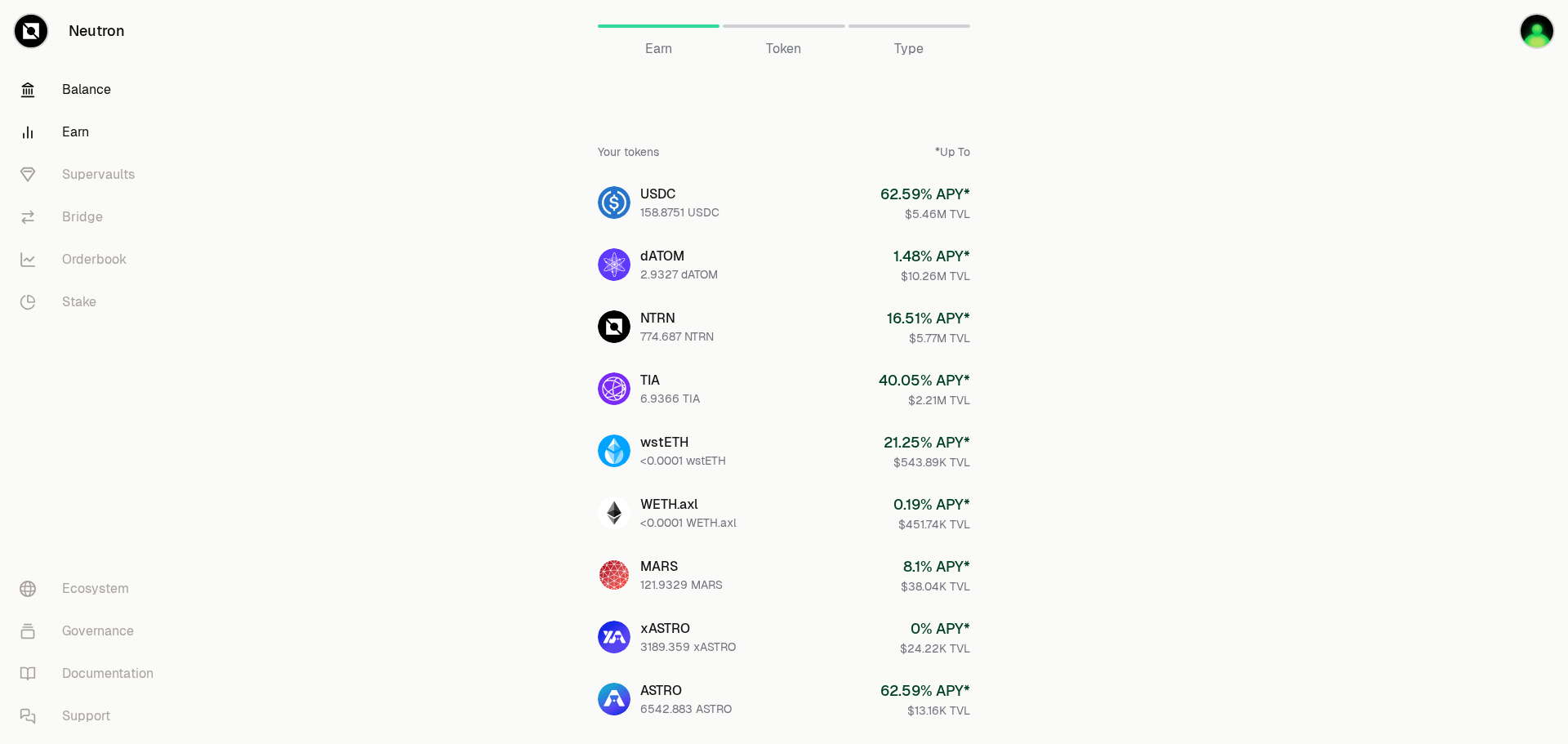
click at [115, 83] on link "Balance" at bounding box center [91, 89] width 170 height 43
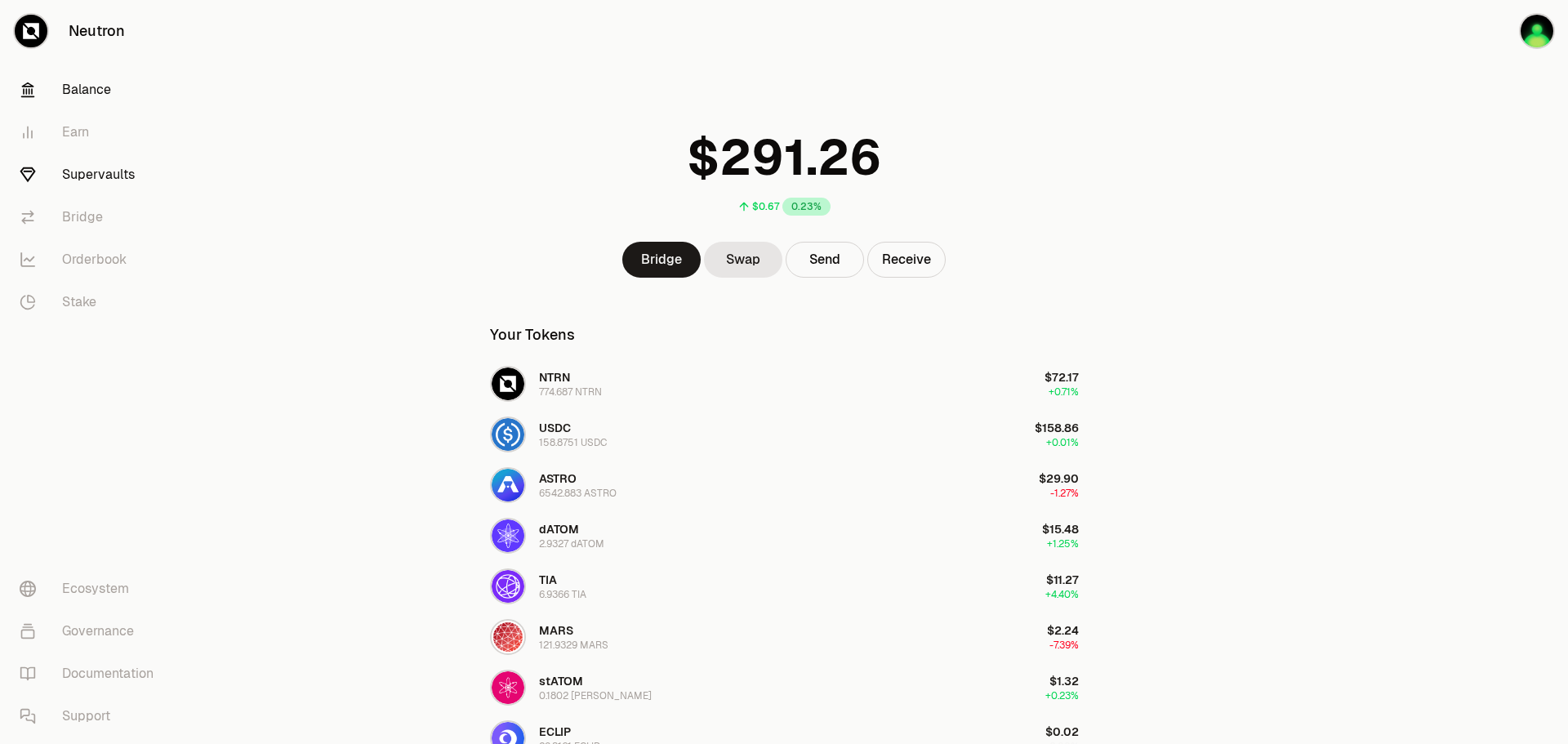
click at [101, 174] on link "Supervaults" at bounding box center [91, 174] width 170 height 43
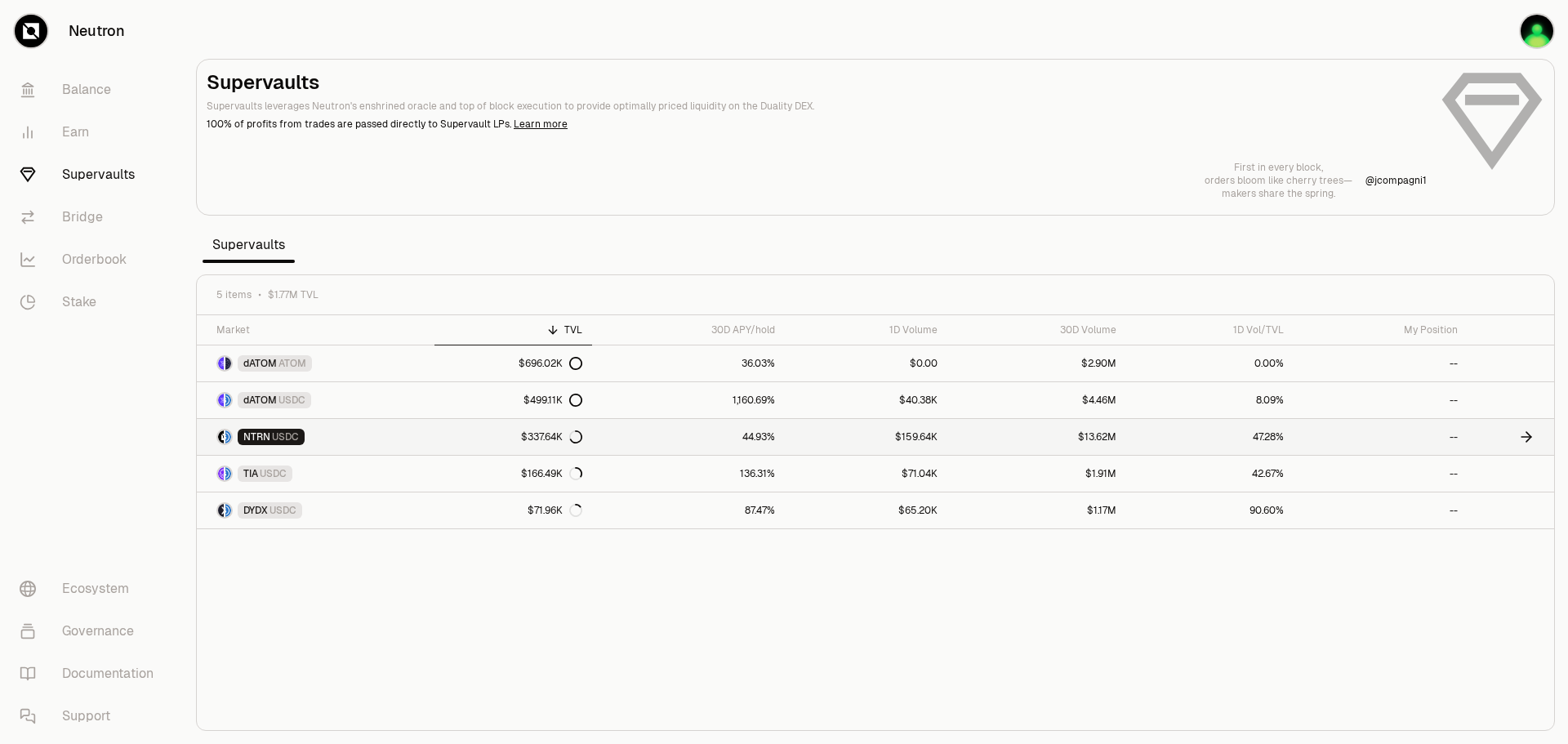
click at [1522, 437] on icon at bounding box center [1526, 437] width 9 height 0
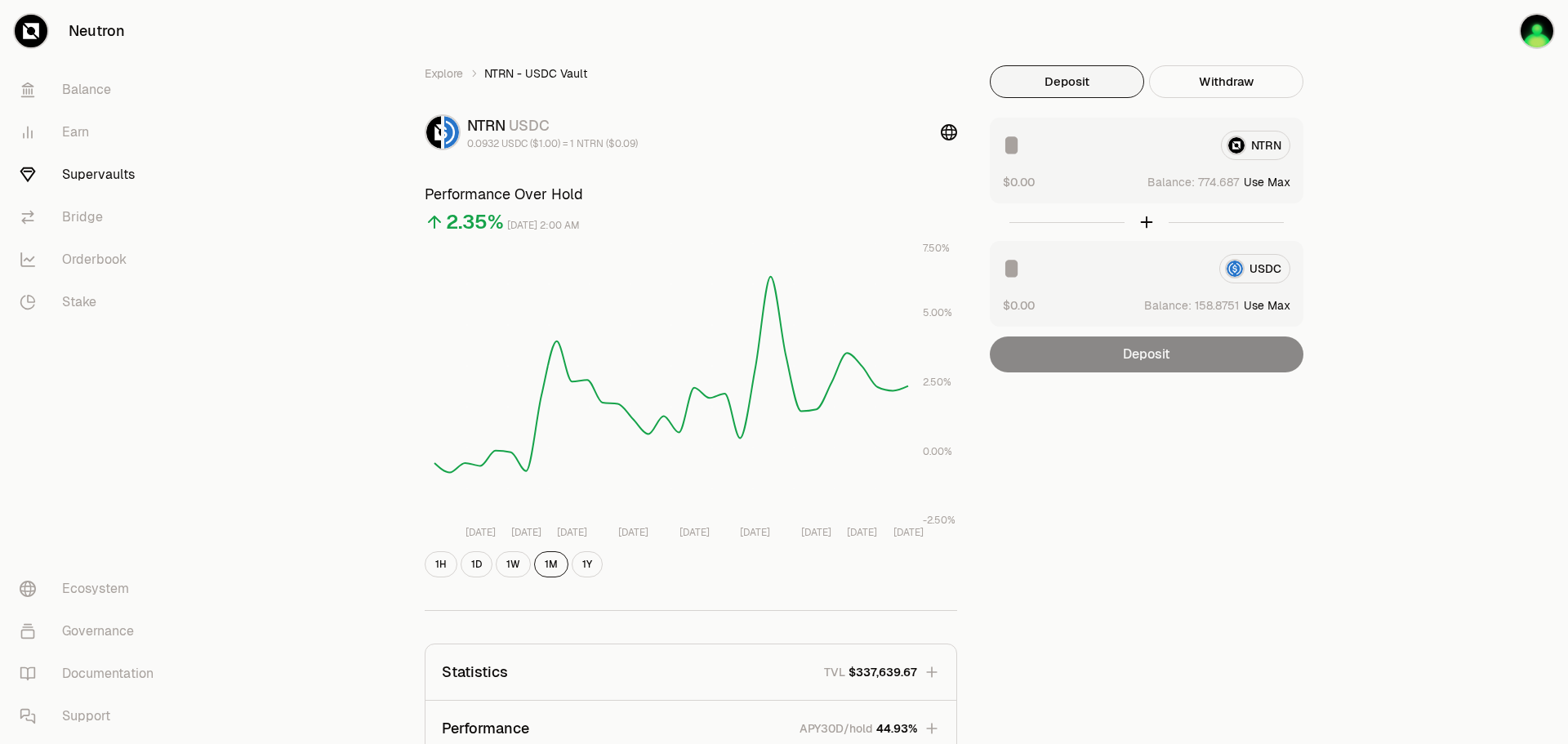
click at [1058, 150] on input at bounding box center [1105, 145] width 205 height 29
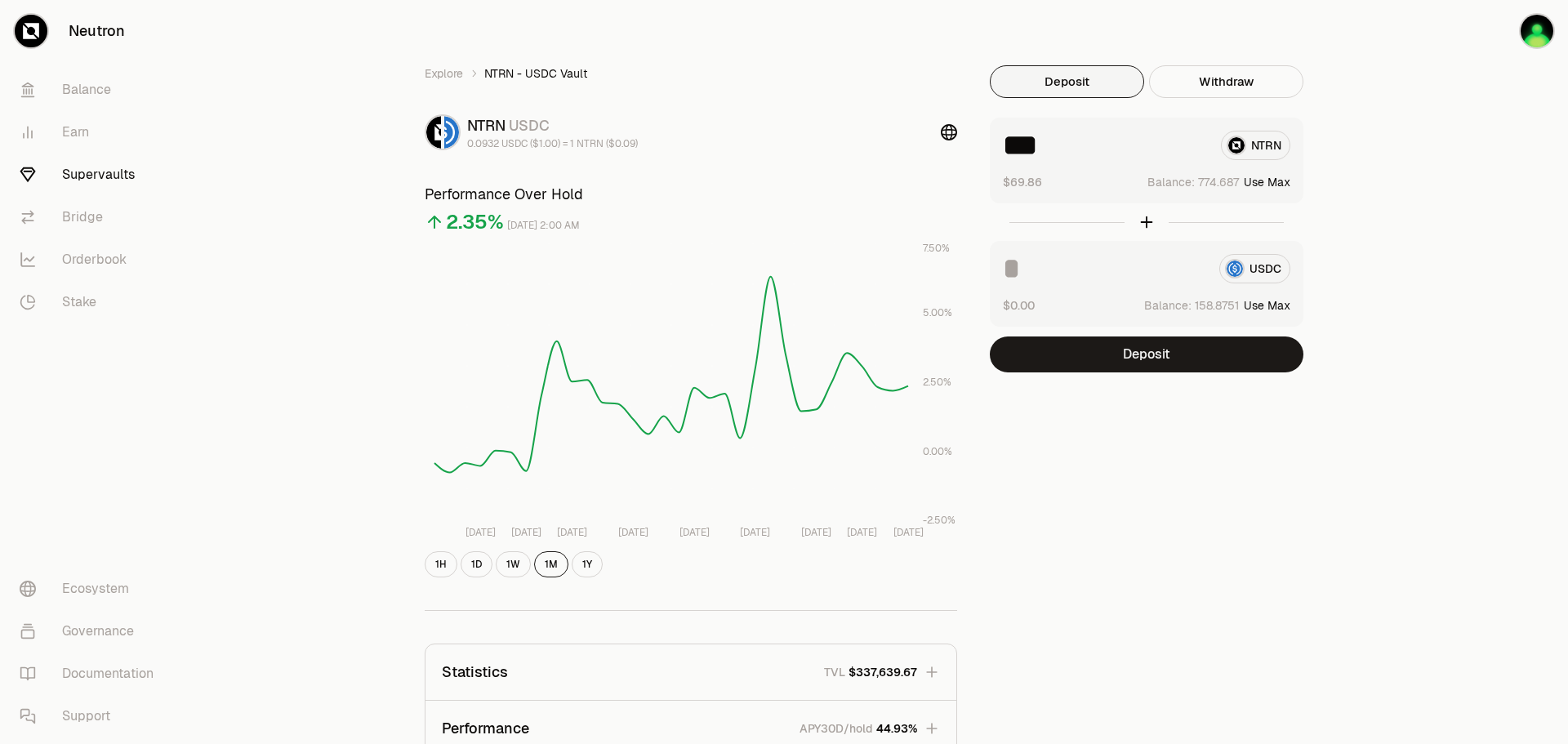
type input "***"
click at [1039, 256] on input at bounding box center [1104, 268] width 203 height 29
type input "*****"
click at [1186, 359] on button "Deposit" at bounding box center [1146, 354] width 314 height 36
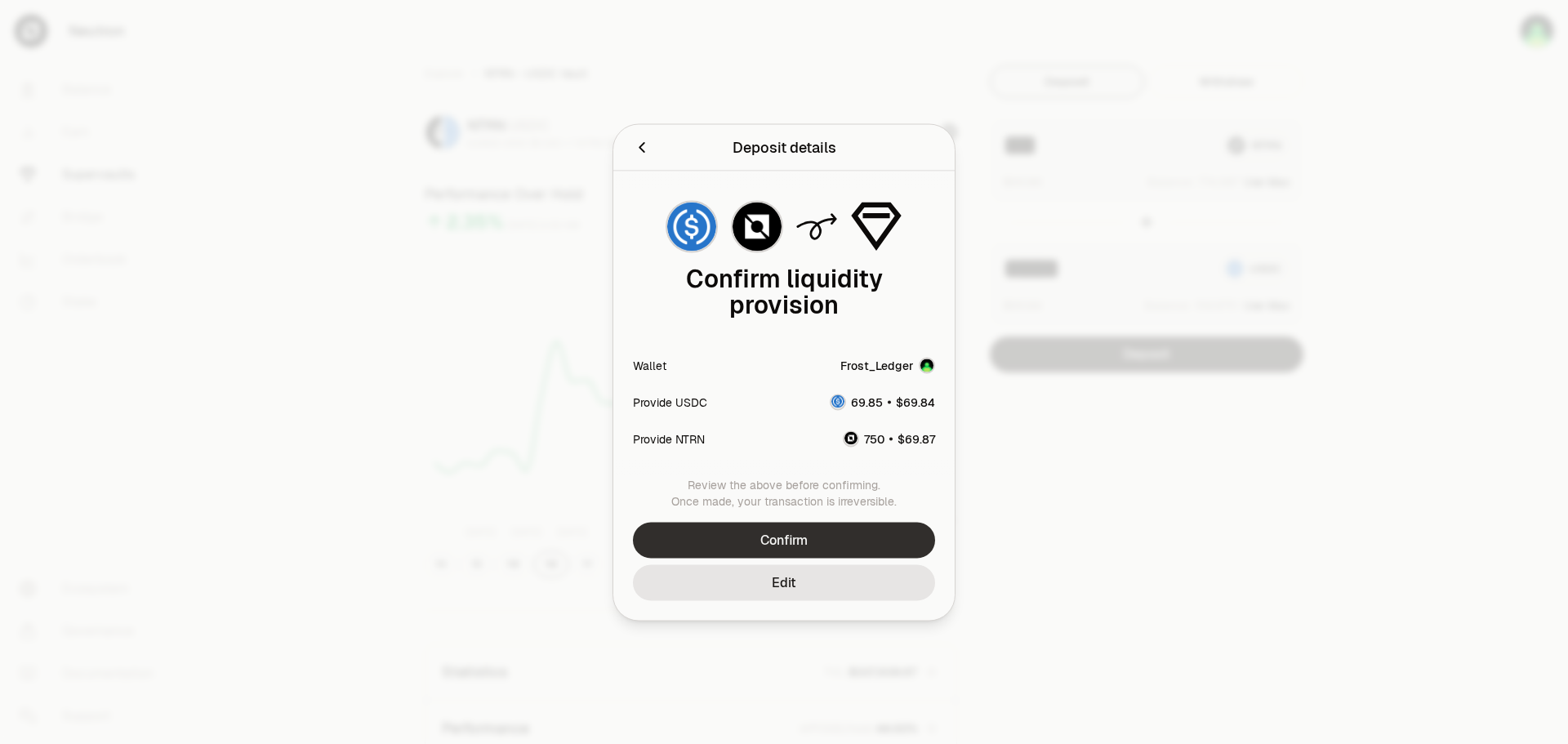
click at [841, 535] on button "Confirm" at bounding box center [784, 539] width 302 height 36
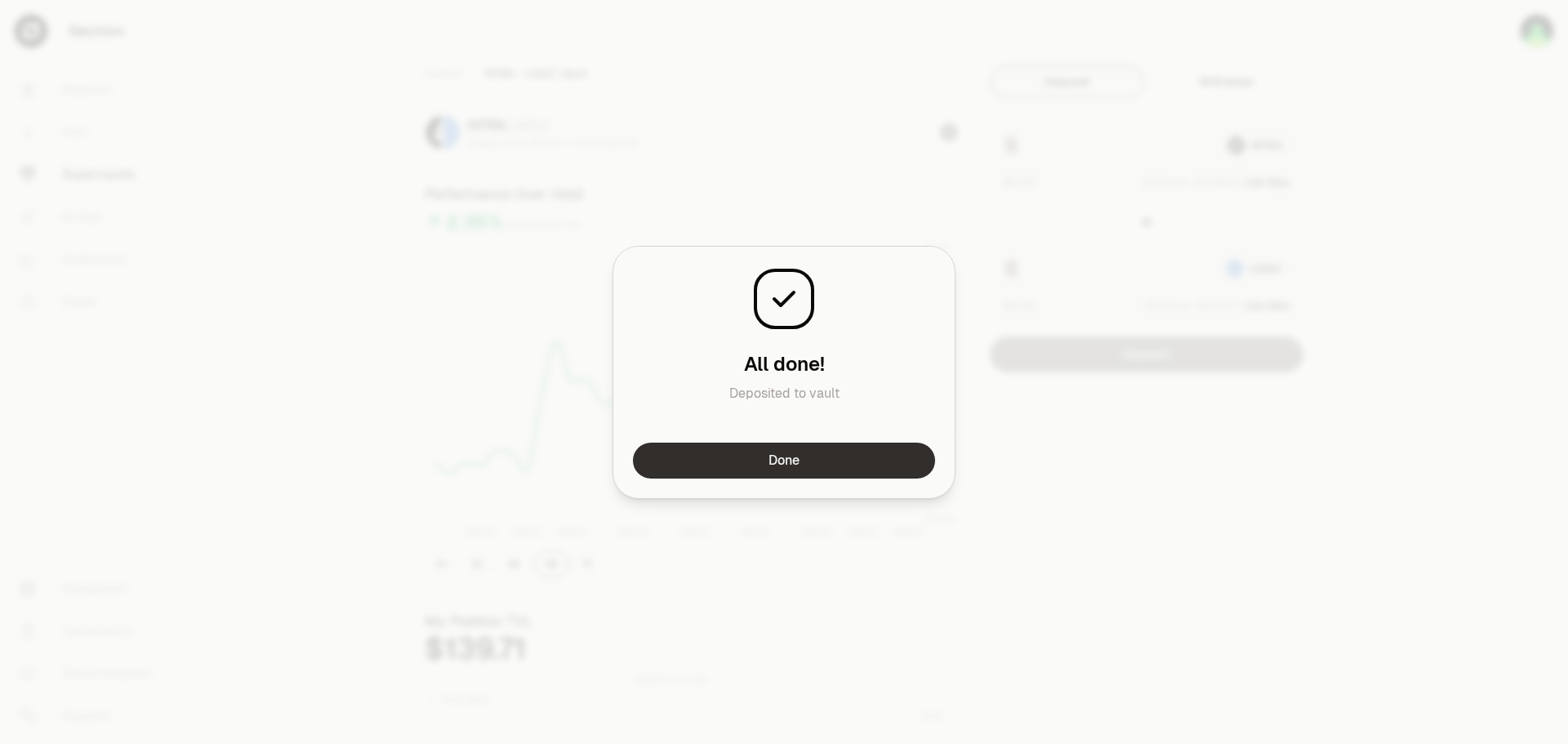
click at [876, 465] on button "Done" at bounding box center [784, 461] width 302 height 36
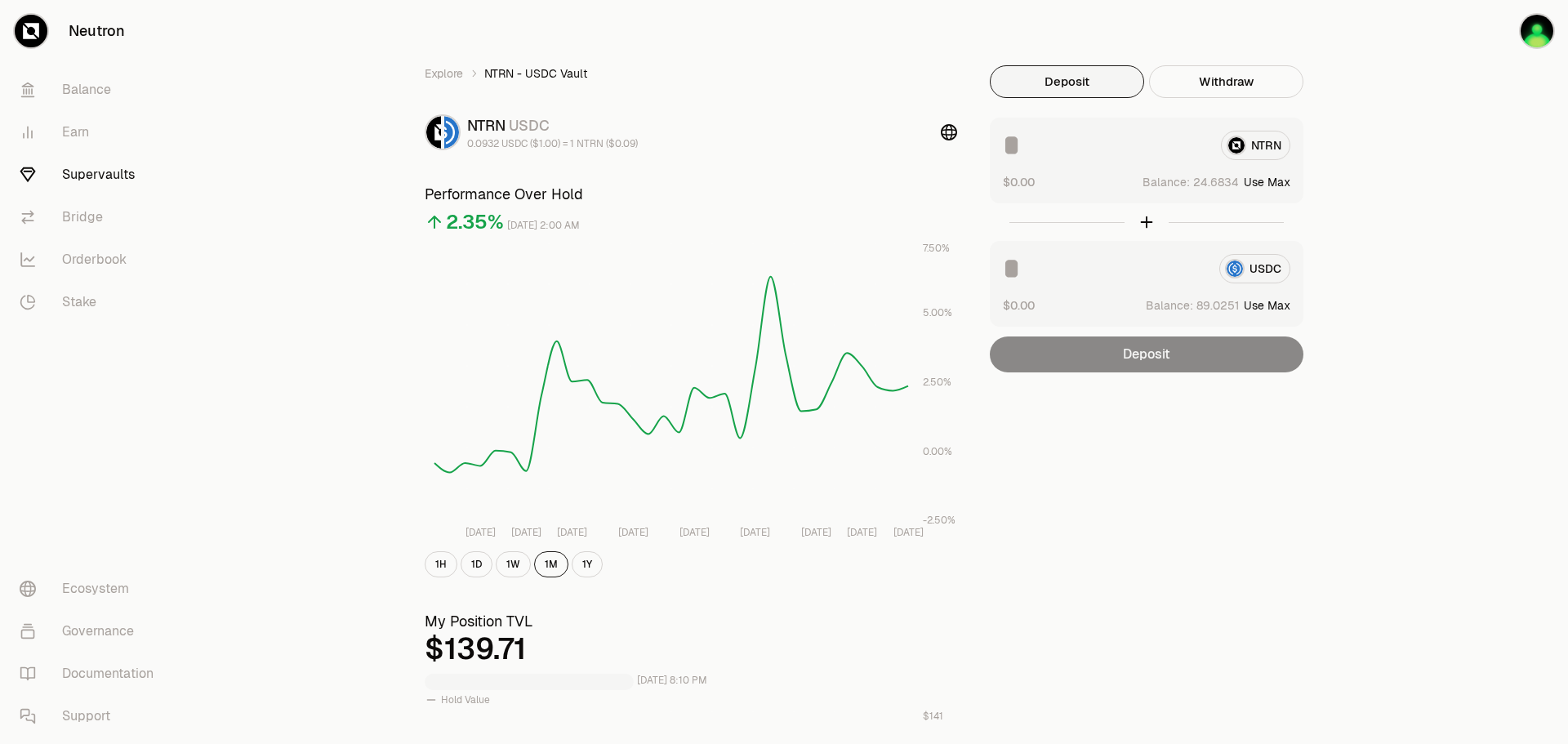
click at [132, 183] on link "Supervaults" at bounding box center [91, 174] width 170 height 43
